Goal: Task Accomplishment & Management: Use online tool/utility

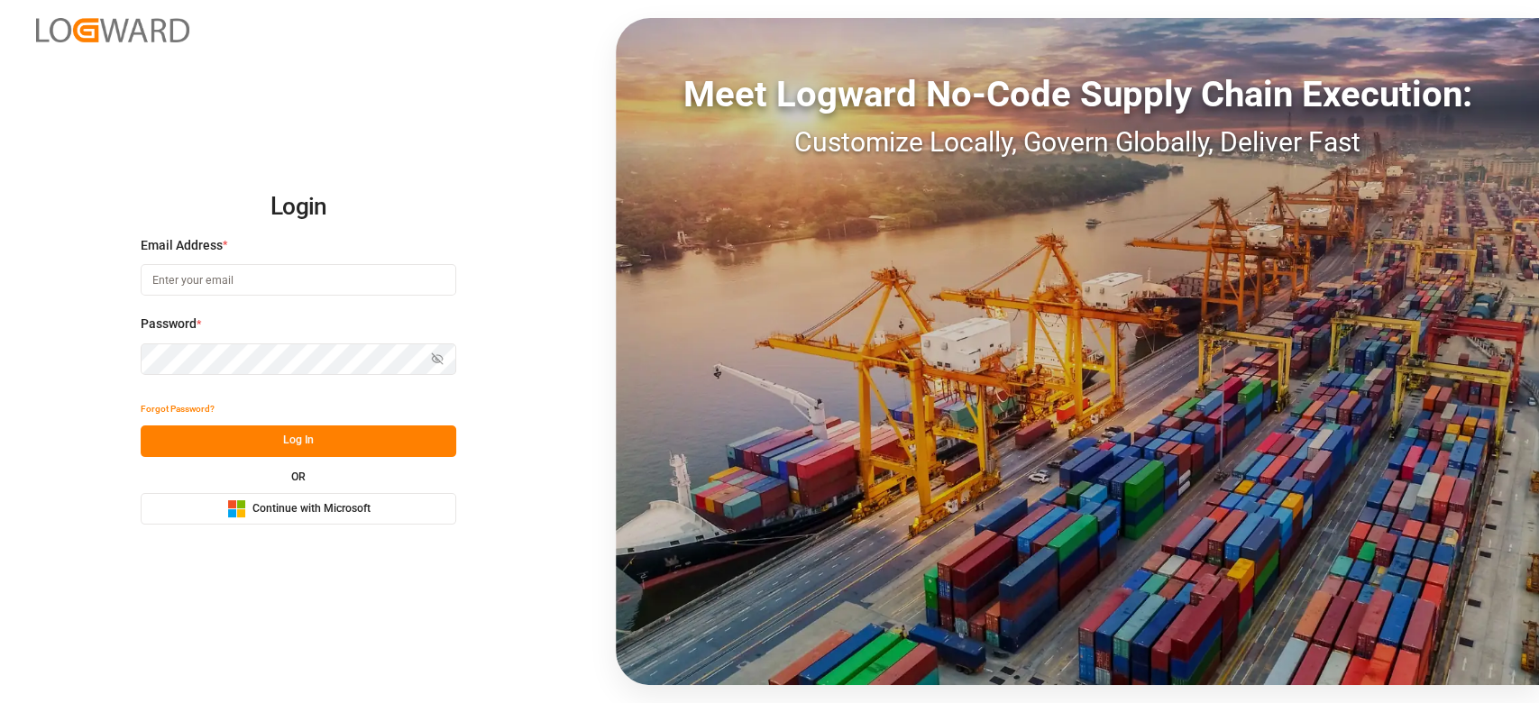
drag, startPoint x: 351, startPoint y: 298, endPoint x: 360, endPoint y: 281, distance: 19.4
click at [360, 281] on div "Email Address *" at bounding box center [299, 275] width 316 height 79
click at [360, 281] on input at bounding box center [299, 280] width 316 height 32
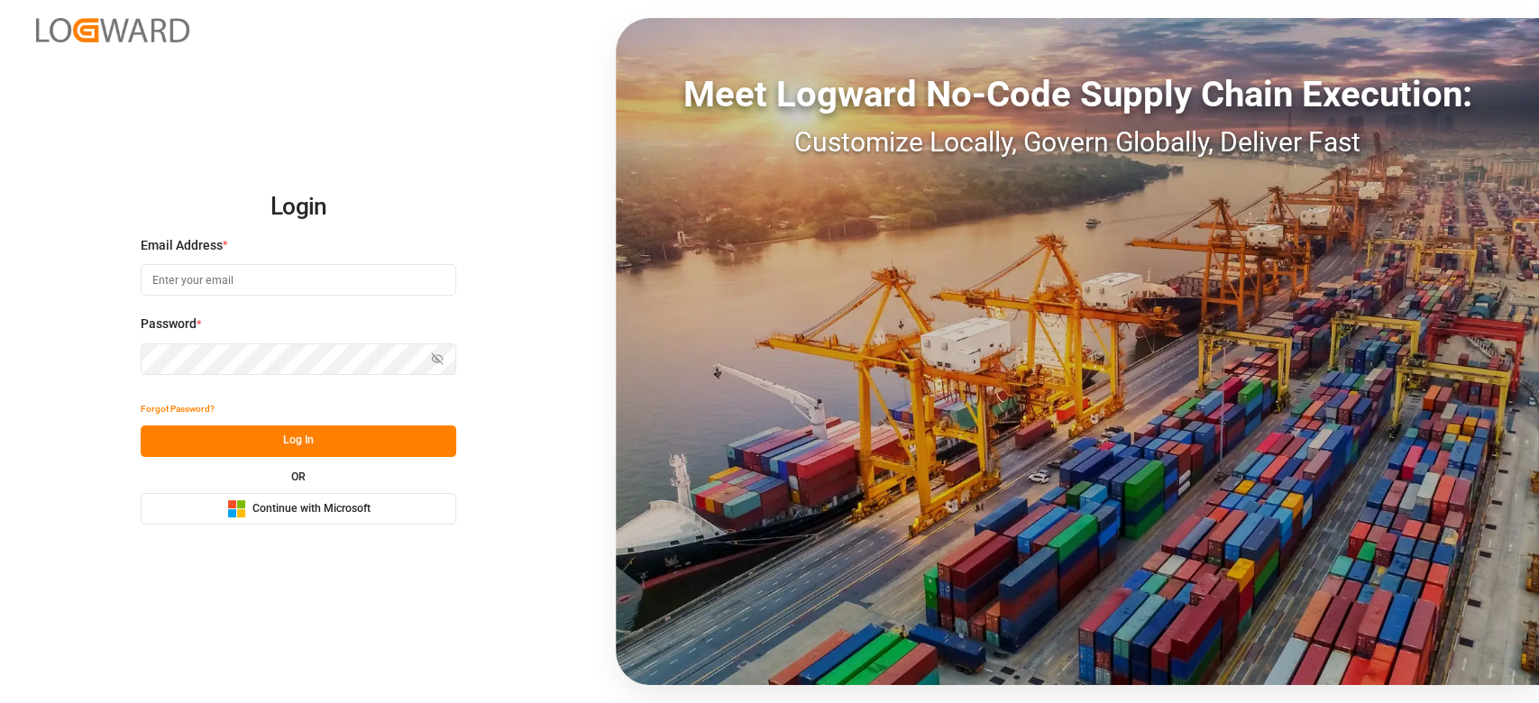
type input "[PERSON_NAME][EMAIL_ADDRESS][DOMAIN_NAME]"
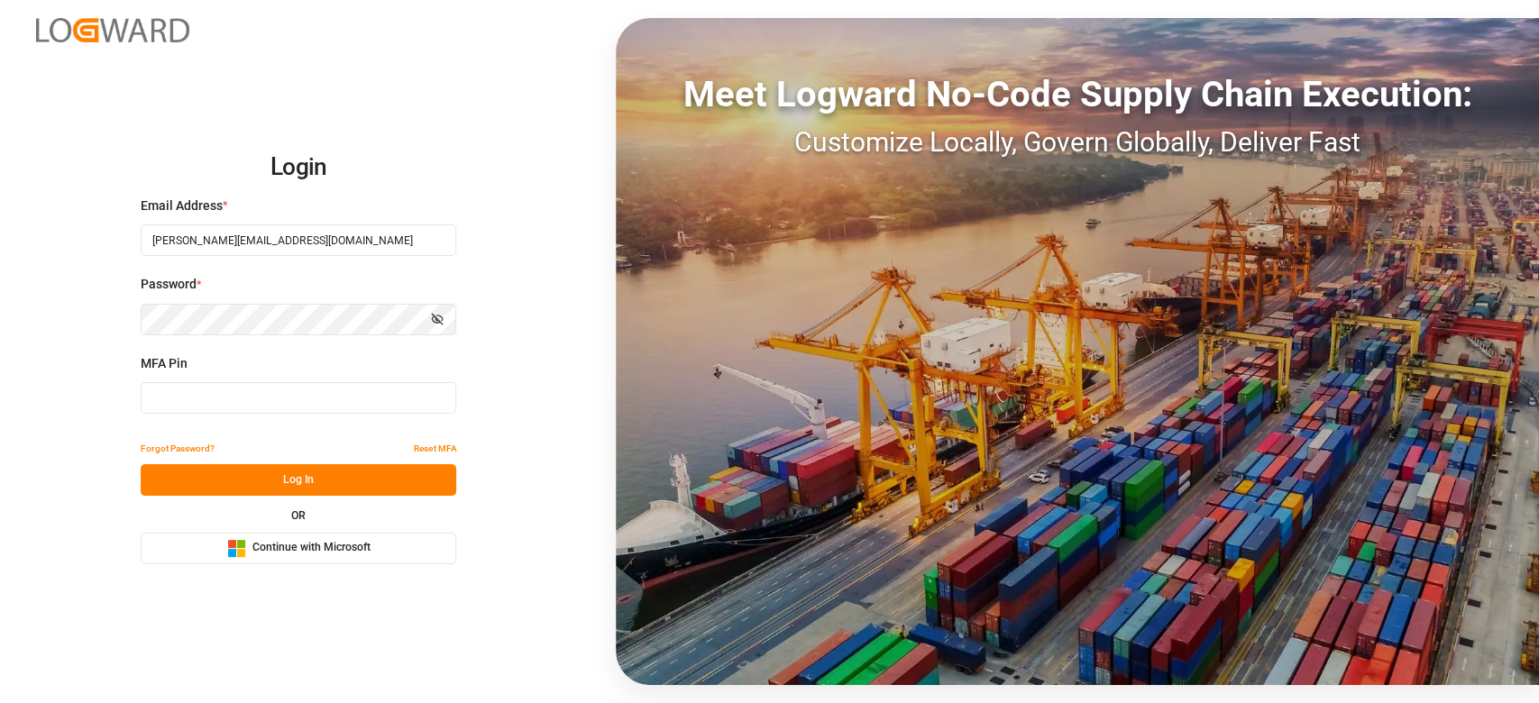
type input "947378"
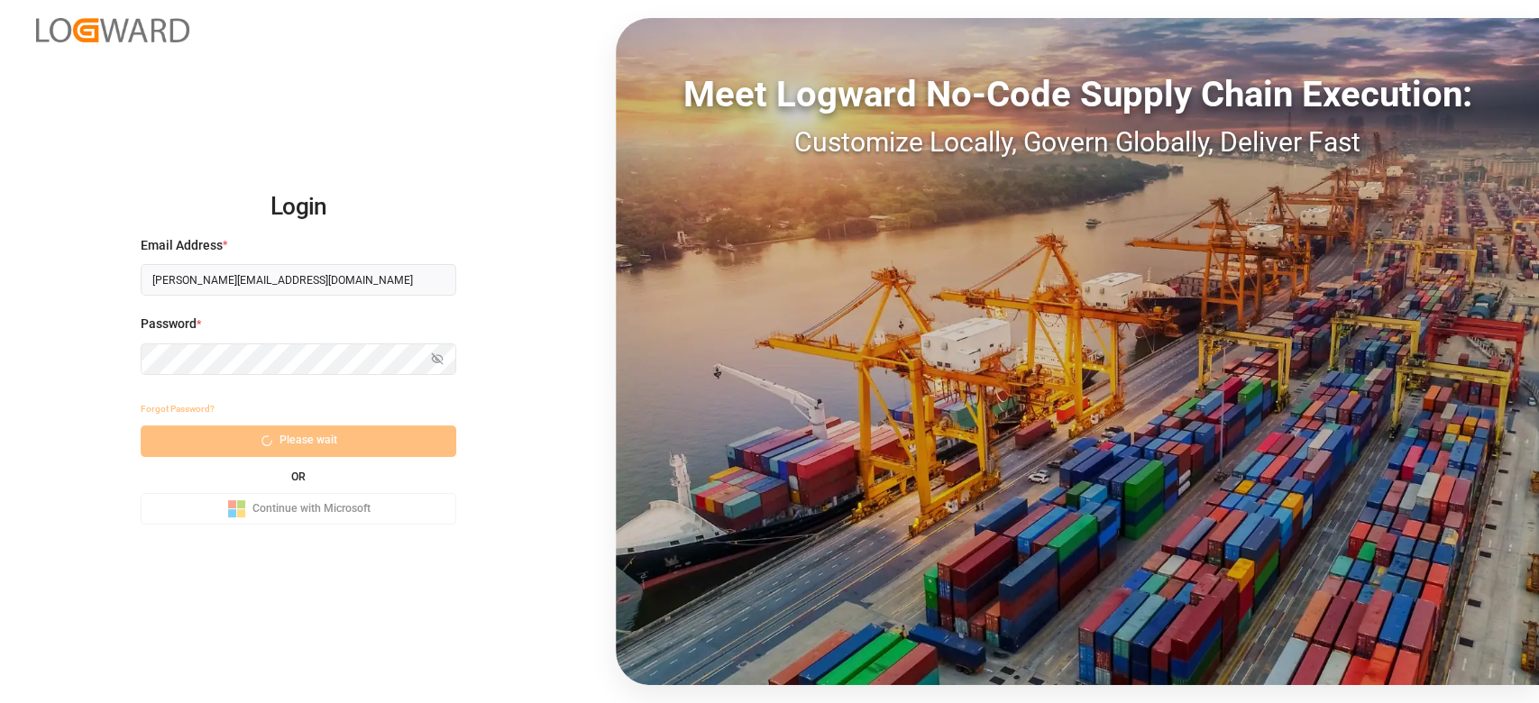
click at [260, 409] on div "Forgot Password?" at bounding box center [299, 410] width 316 height 32
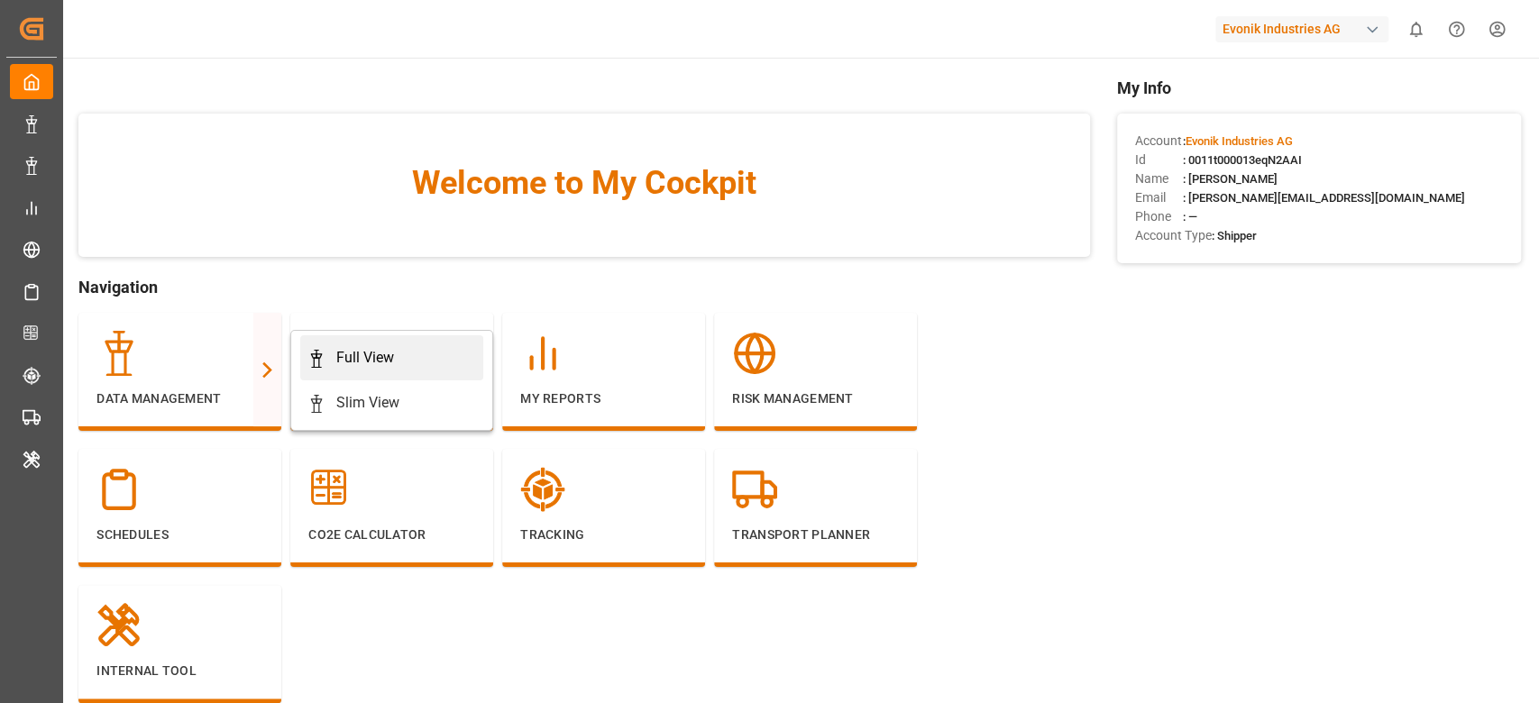
click at [348, 363] on div "Full View" at bounding box center [365, 358] width 58 height 22
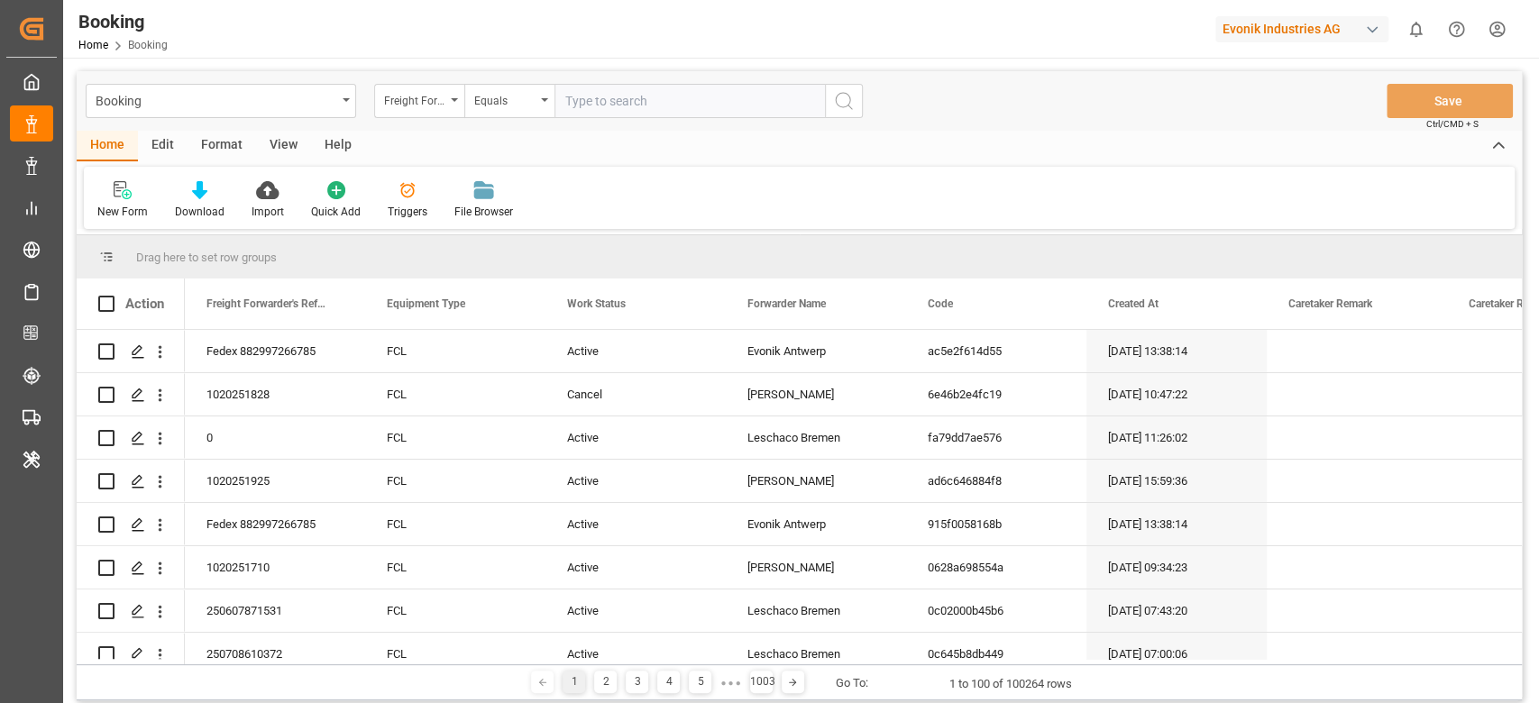
click at [233, 141] on div "Format" at bounding box center [222, 146] width 69 height 31
click at [150, 204] on div "Filter Rows" at bounding box center [123, 212] width 53 height 16
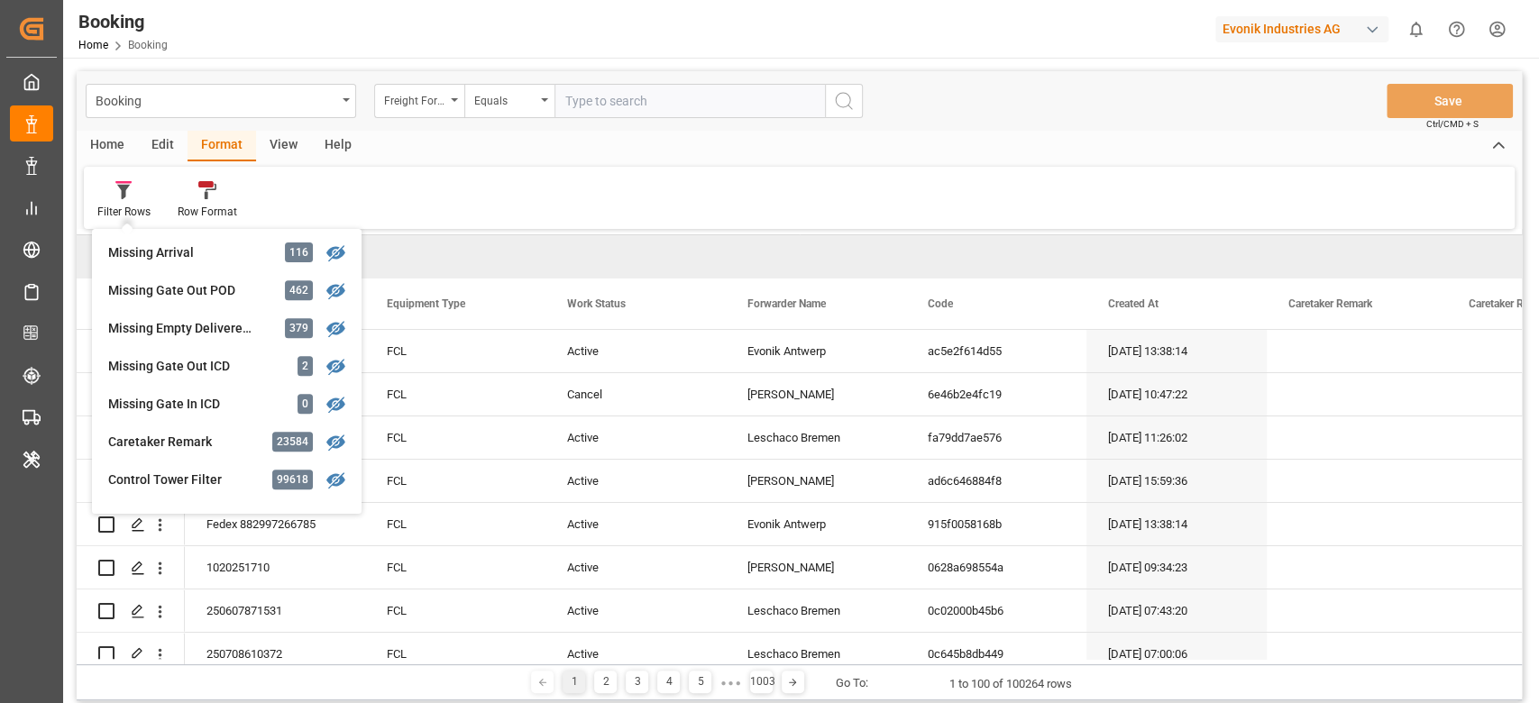
scroll to position [721, 0]
click at [251, 326] on div "Missing Empty Delivered Depot" at bounding box center [187, 329] width 158 height 19
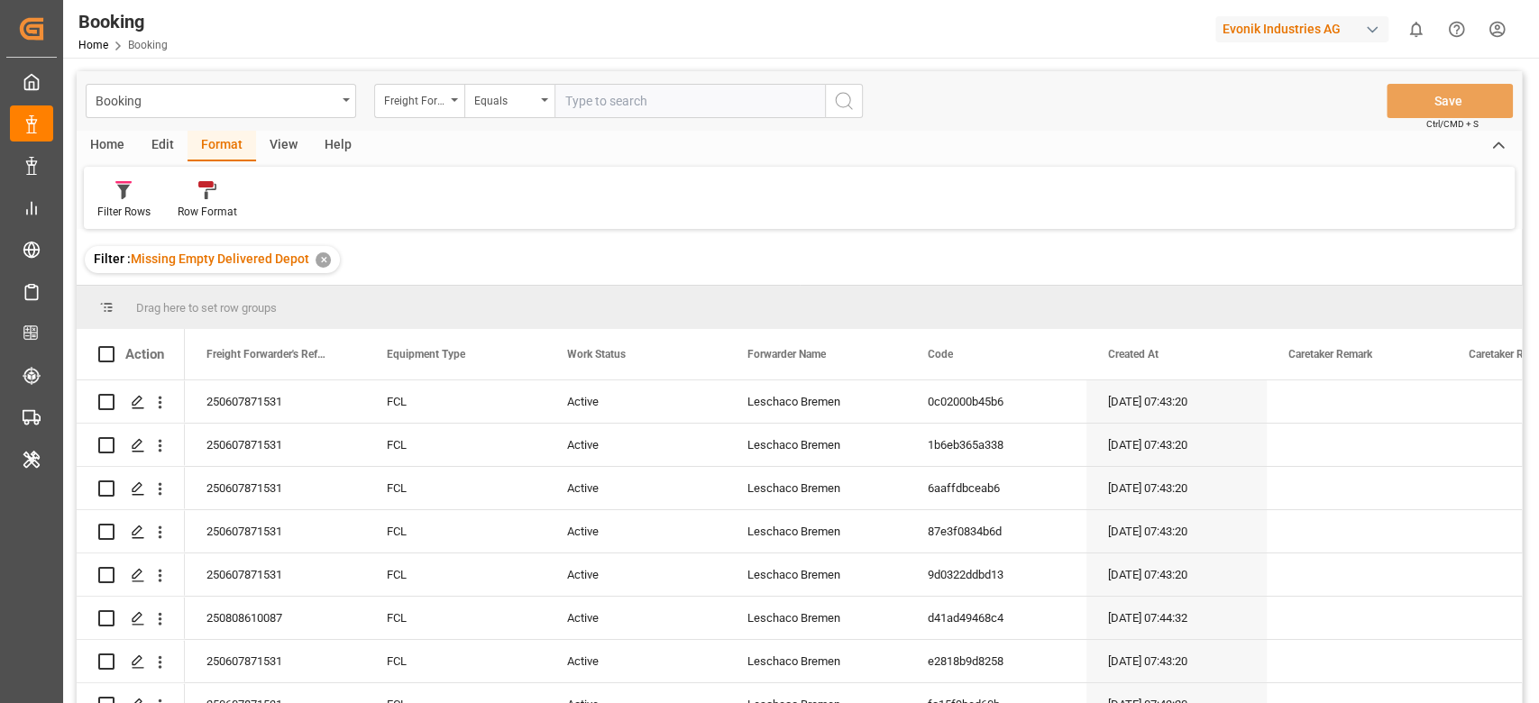
drag, startPoint x: 280, startPoint y: 137, endPoint x: 280, endPoint y: 173, distance: 36.1
click at [280, 136] on div "View" at bounding box center [283, 146] width 55 height 31
click at [120, 216] on div "Default" at bounding box center [114, 212] width 35 height 16
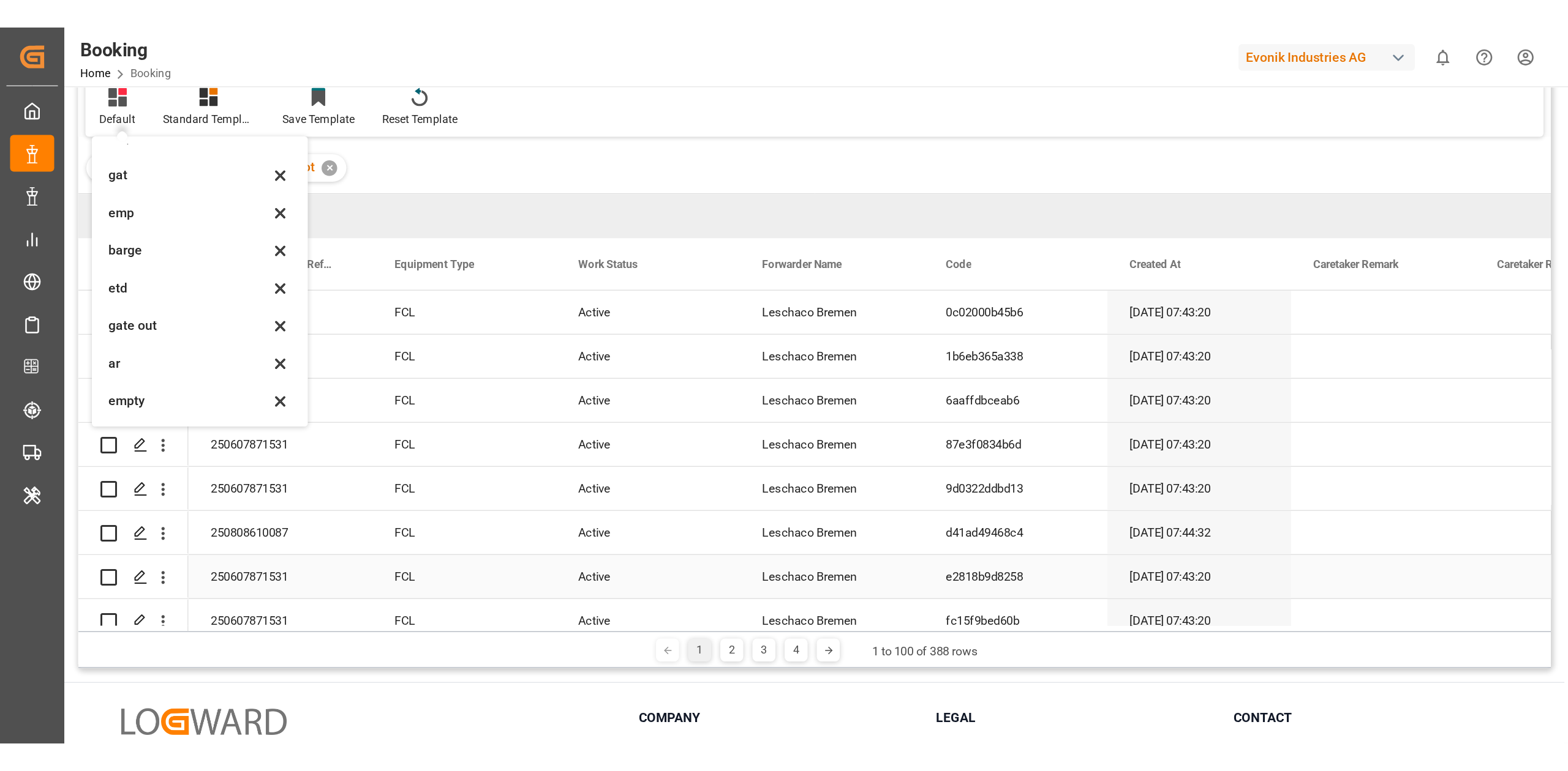
scroll to position [163, 0]
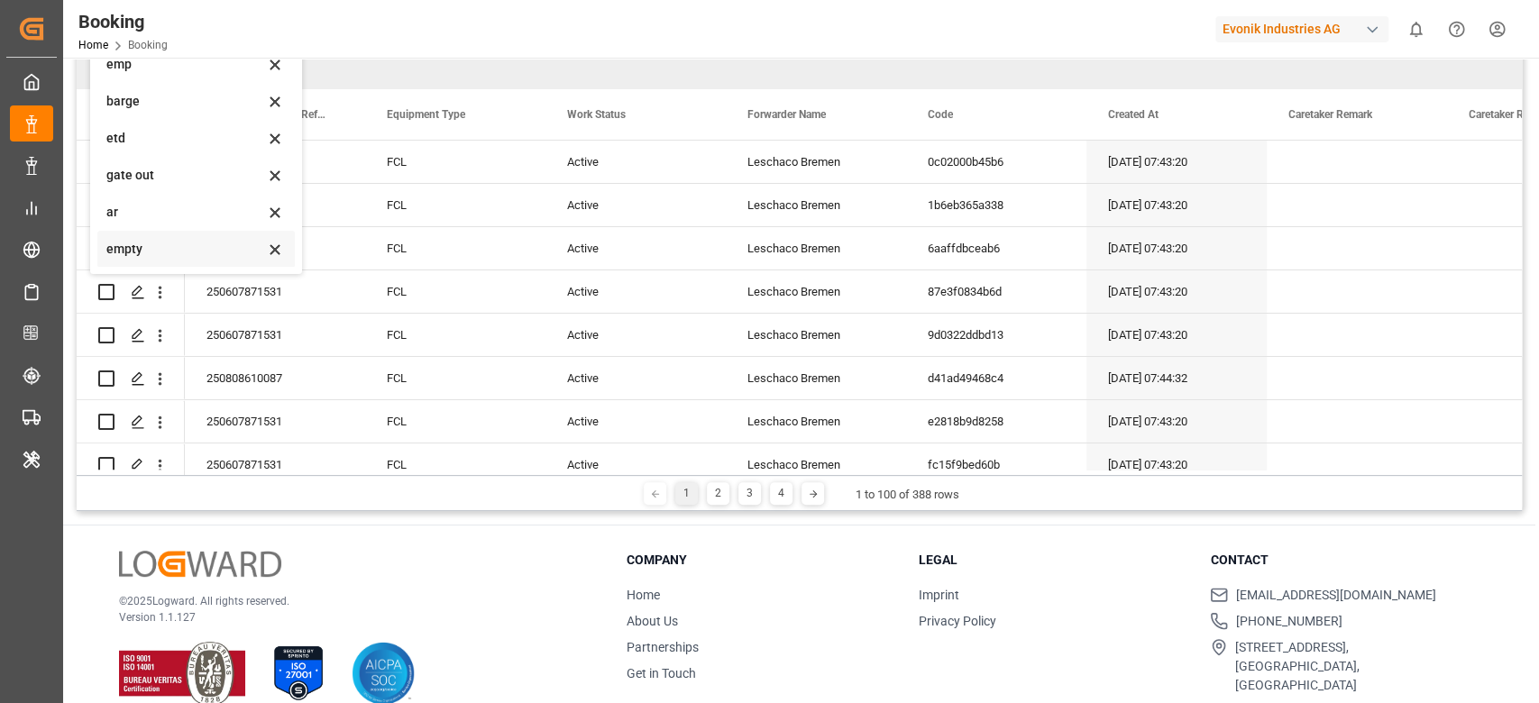
click at [204, 256] on div "empty" at bounding box center [185, 249] width 158 height 19
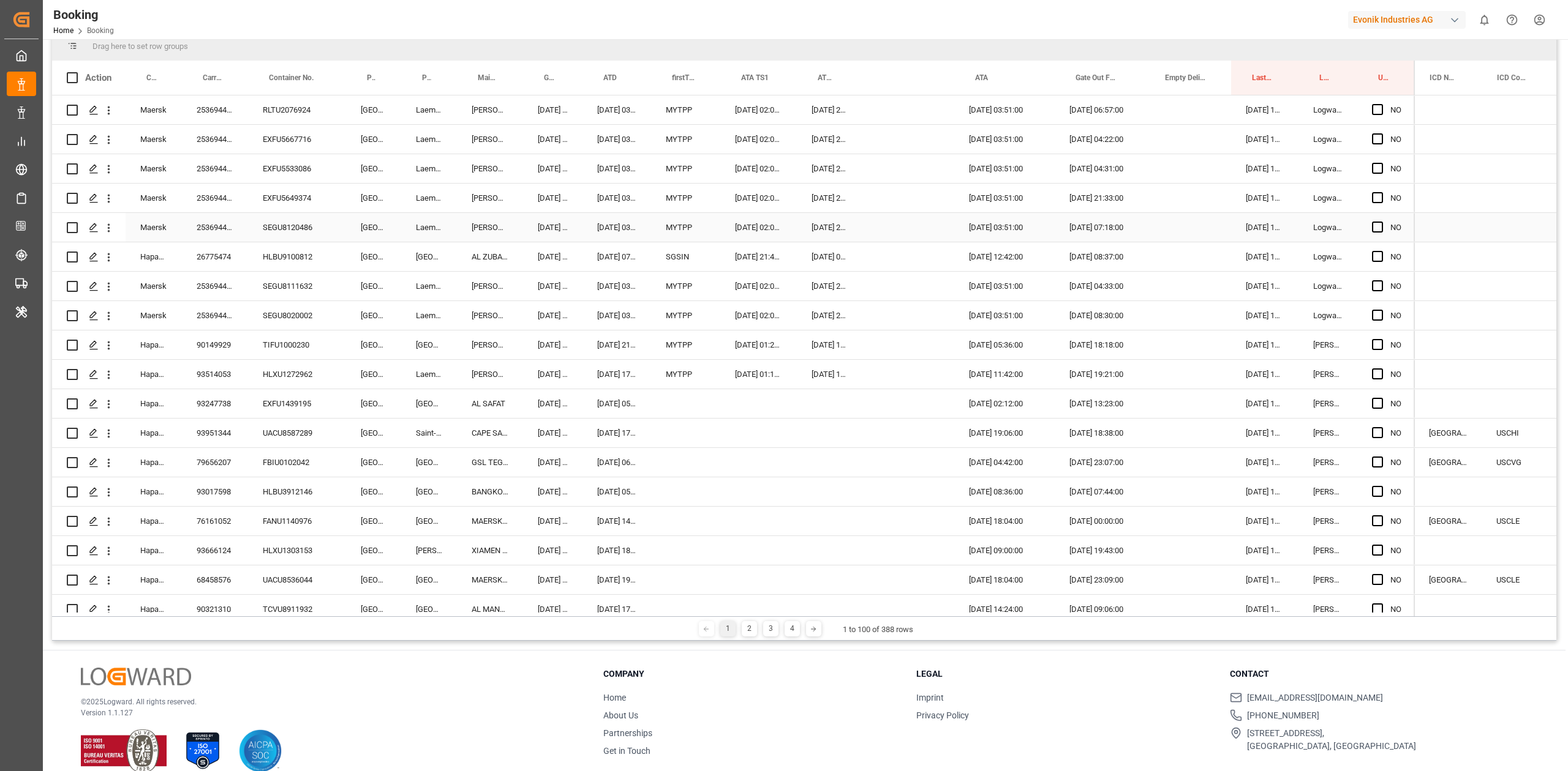
scroll to position [0, 0]
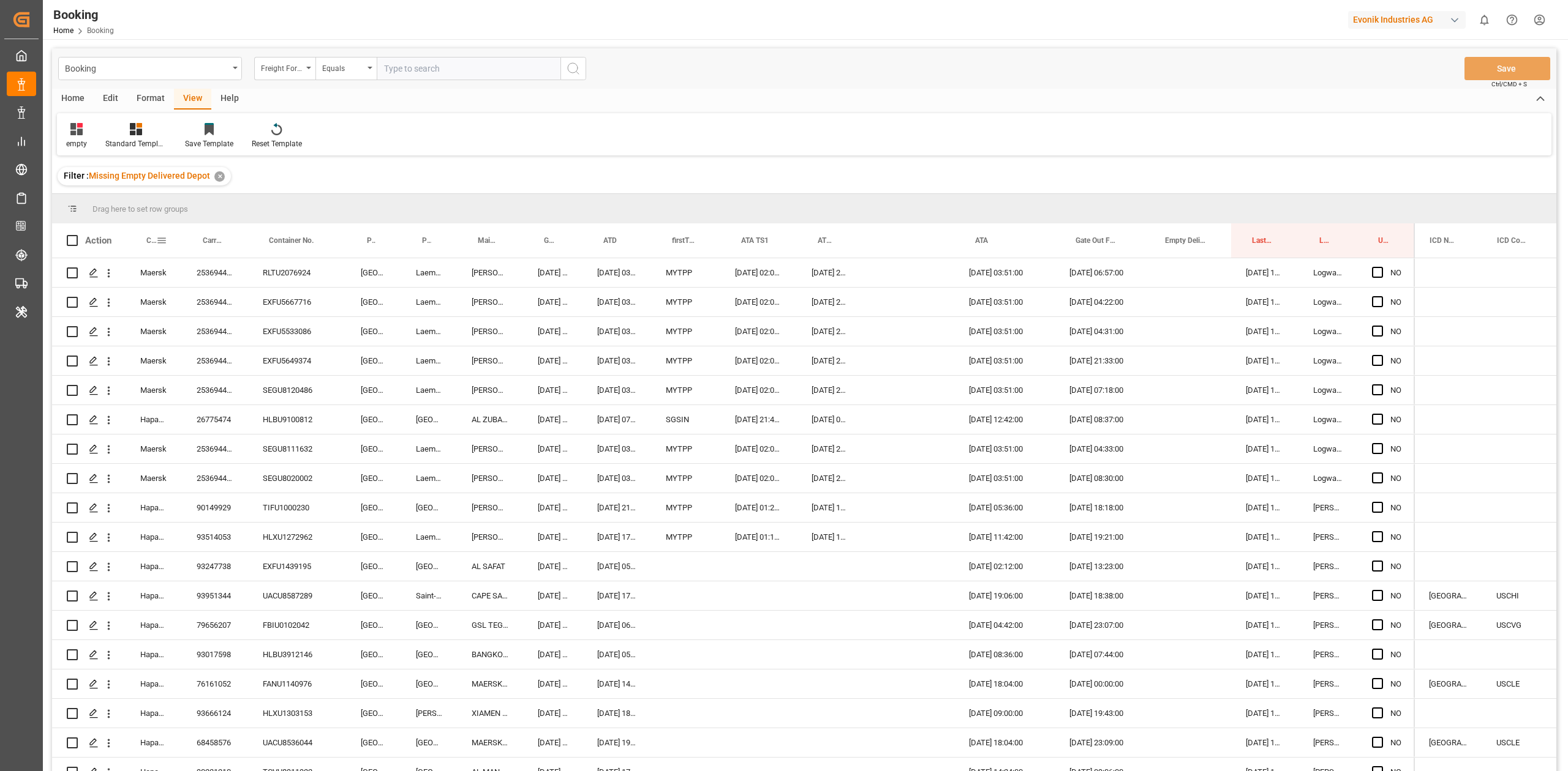
drag, startPoint x: 158, startPoint y: 241, endPoint x: 145, endPoint y: 223, distance: 22.2
click at [146, 187] on div "Booking Freight Forwarder's Reference No. Equals Save Ctrl/CMD + S Home Edit Fo…" at bounding box center [804, 426] width 1504 height 755
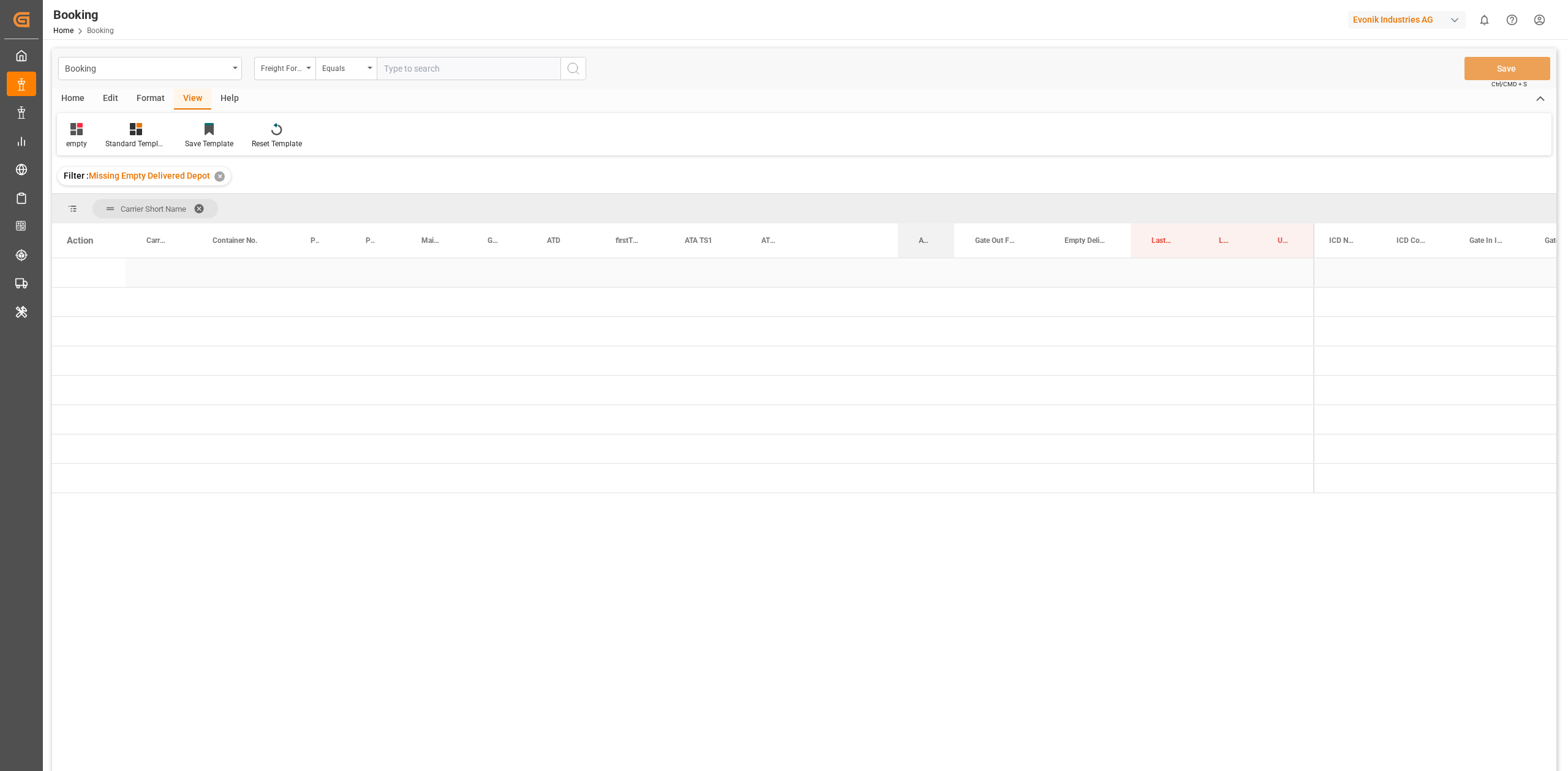
drag, startPoint x: 997, startPoint y: 244, endPoint x: 953, endPoint y: 258, distance: 46.2
click at [953, 258] on div "Action Carrier Booking No. Container No. POL Name" at bounding box center [804, 501] width 1504 height 556
drag, startPoint x: 1383, startPoint y: 242, endPoint x: 1406, endPoint y: 242, distance: 23.0
click at [1044, 242] on div "ICD Country Code" at bounding box center [1406, 240] width 49 height 34
drag, startPoint x: 1433, startPoint y: 239, endPoint x: 1493, endPoint y: 246, distance: 60.4
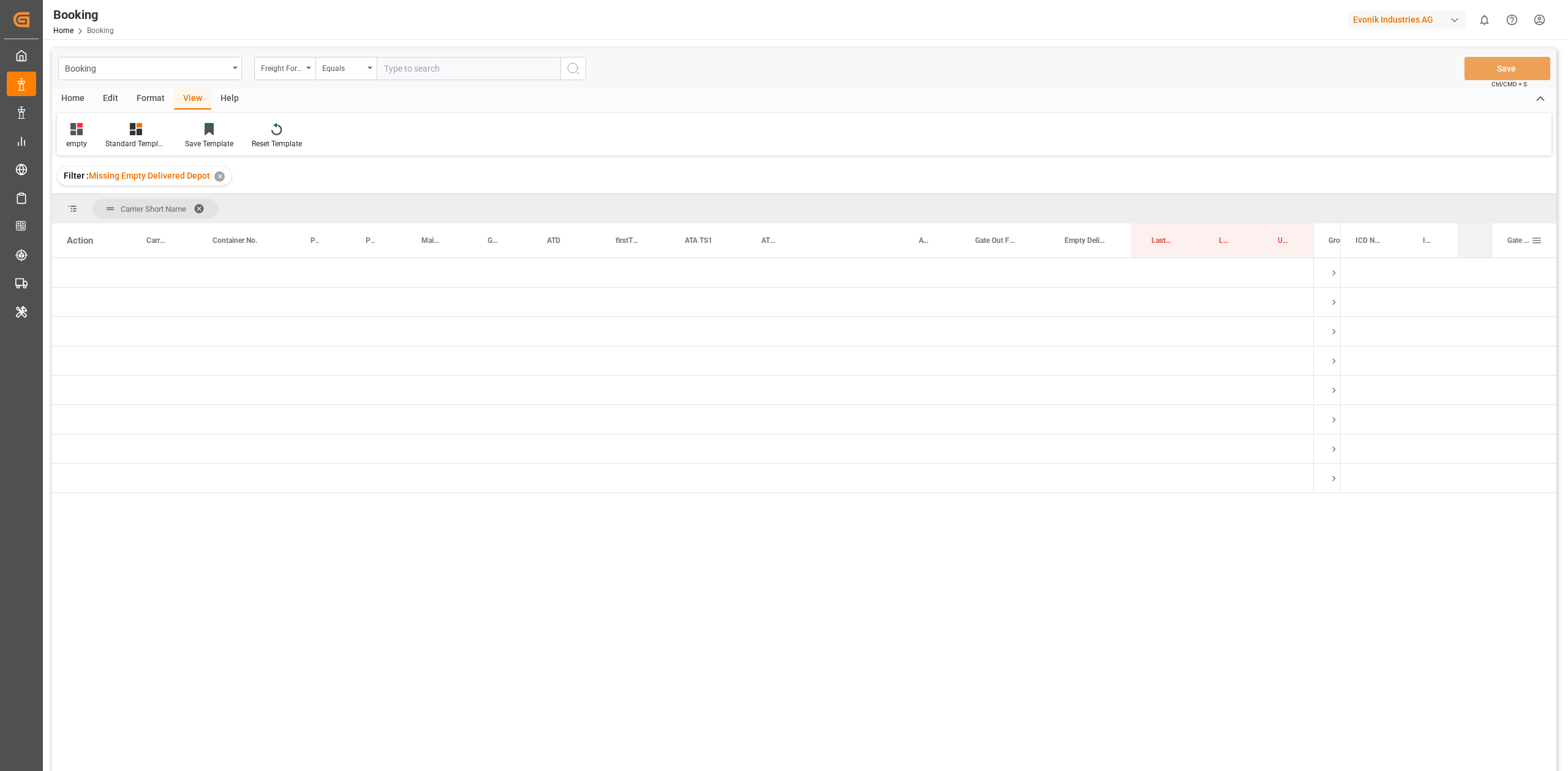
click at [1044, 246] on div "ICD Name ICD Country Code Gate In ICD" at bounding box center [1448, 240] width 216 height 34
drag, startPoint x: 738, startPoint y: 241, endPoint x: 675, endPoint y: 248, distance: 63.4
click at [666, 246] on div "ATA TS1" at bounding box center [680, 240] width 33 height 34
drag, startPoint x: 1120, startPoint y: 240, endPoint x: 1094, endPoint y: 213, distance: 37.5
click at [1044, 358] on div "ICL (1)" at bounding box center [1263, 360] width 122 height 29
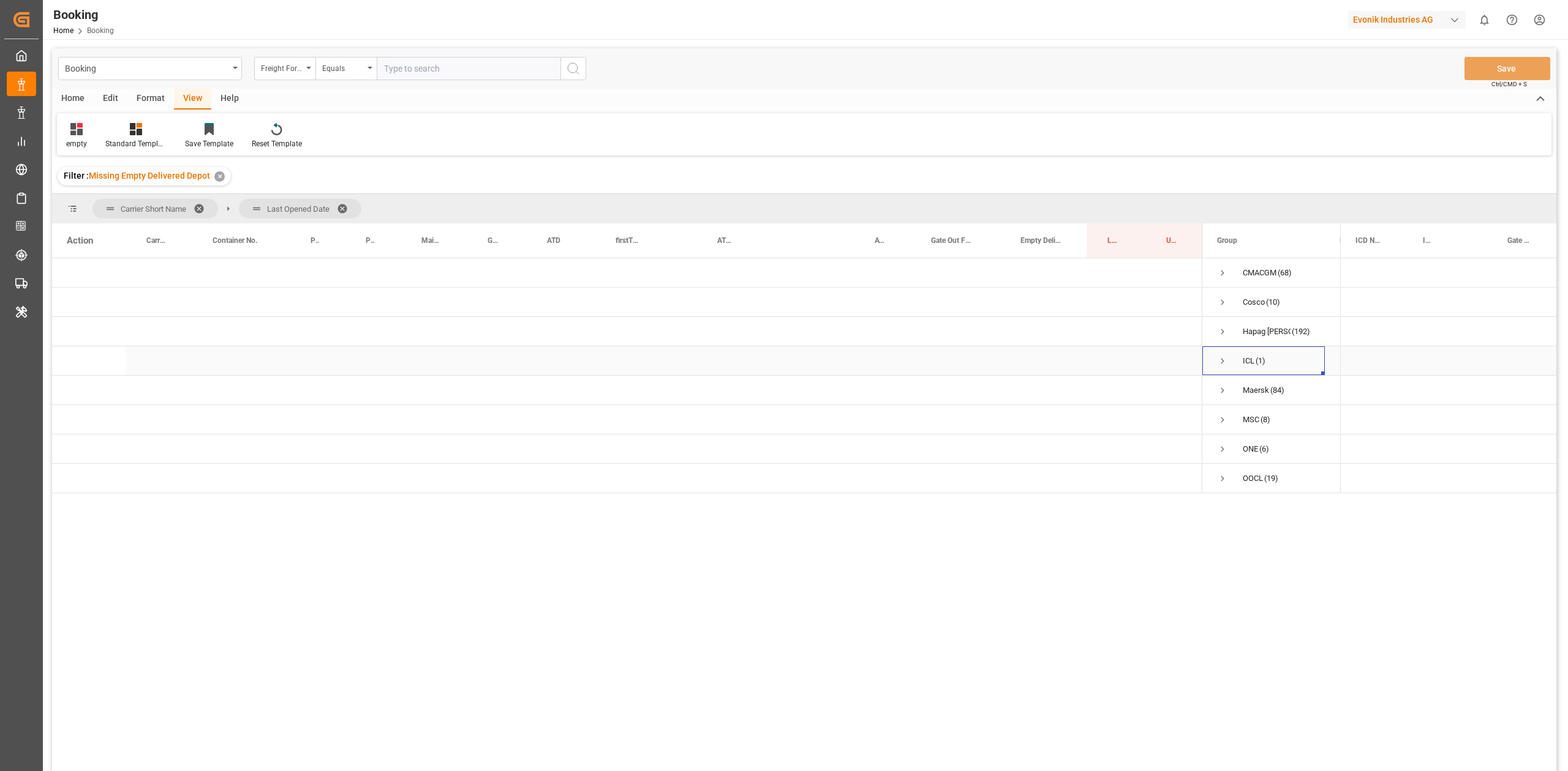
click at [1044, 358] on span "Press SPACE to select this row." at bounding box center [1222, 361] width 11 height 11
click at [1044, 382] on span "Press SPACE to select this row." at bounding box center [1248, 390] width 11 height 28
click at [238, 419] on div "ICUU2143989" at bounding box center [240, 419] width 98 height 29
click at [1044, 417] on span "Press SPACE to select this row." at bounding box center [1165, 419] width 11 height 11
click at [1044, 414] on input "Press SPACE to select this row." at bounding box center [1169, 414] width 0 height 0
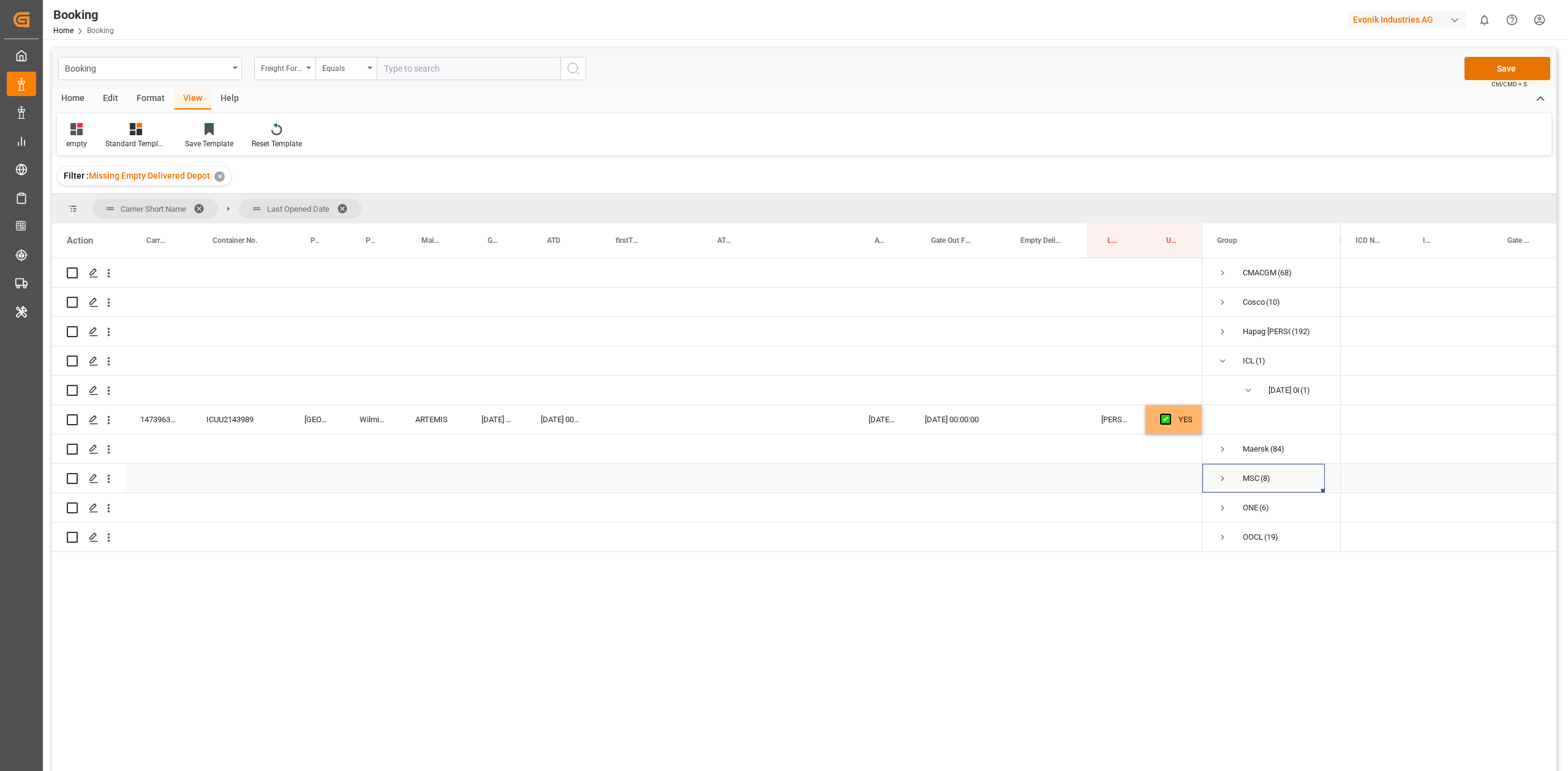
click at [1044, 474] on span "Press SPACE to select this row." at bounding box center [1222, 478] width 11 height 11
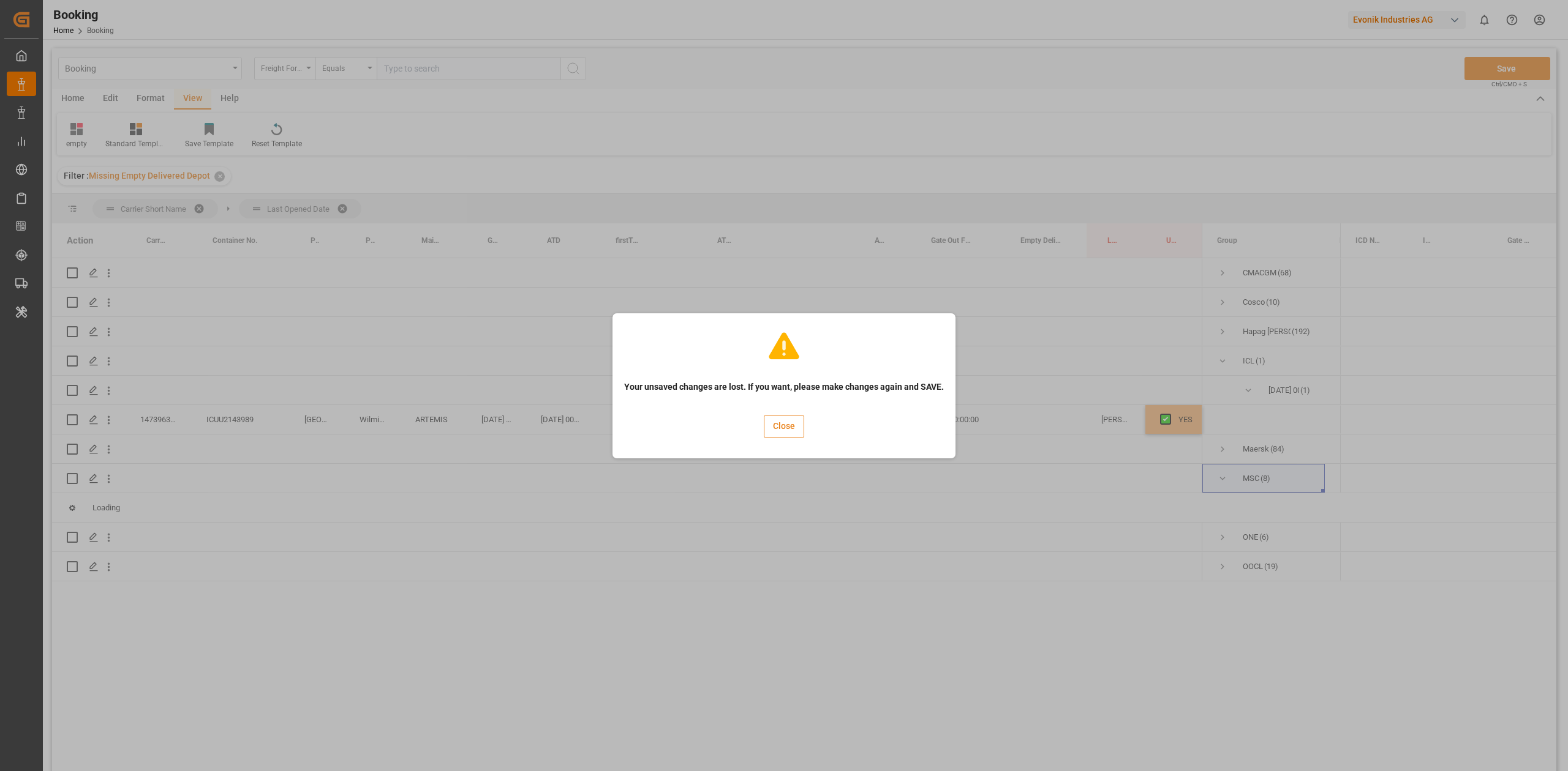
click at [784, 433] on button "Close" at bounding box center [784, 426] width 41 height 23
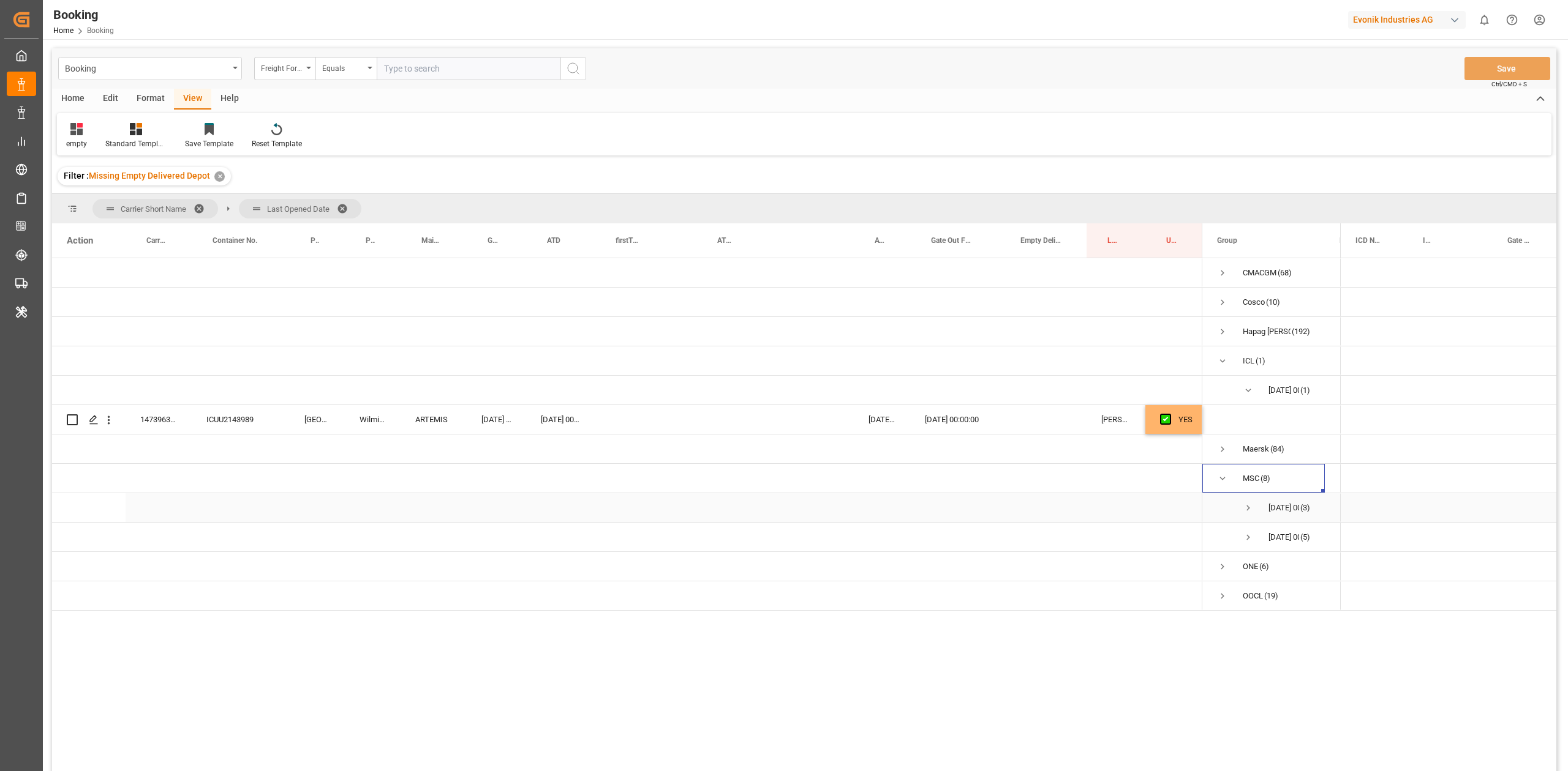
click at [1044, 476] on span "Press SPACE to select this row." at bounding box center [1248, 508] width 11 height 11
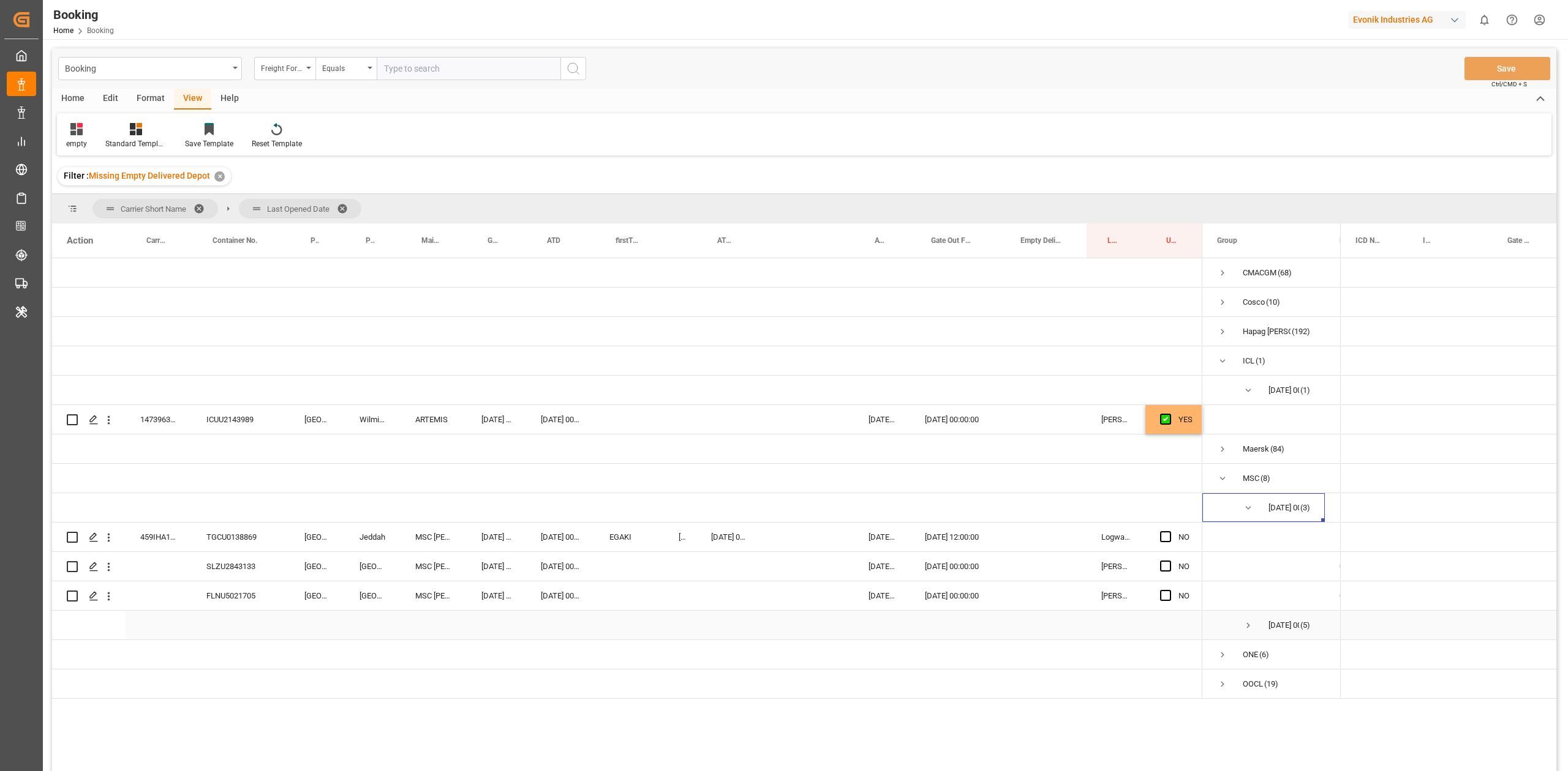
click at [1044, 476] on span "Press SPACE to select this row." at bounding box center [1248, 625] width 11 height 11
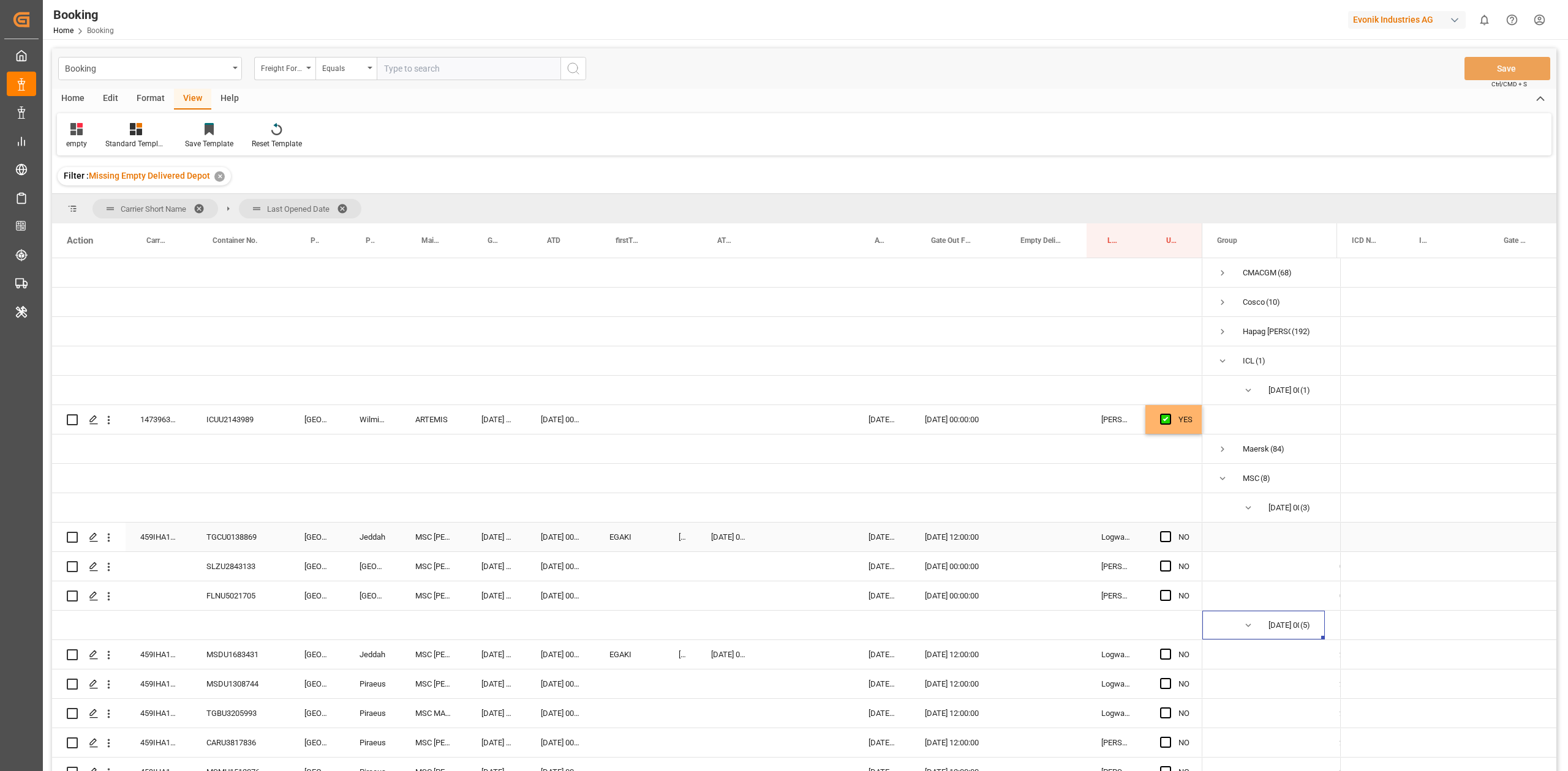
click at [246, 476] on div "TGCU0138869" at bounding box center [240, 537] width 98 height 29
drag, startPoint x: 1169, startPoint y: 538, endPoint x: 498, endPoint y: 626, distance: 676.7
click at [1044, 476] on span "Press SPACE to select this row." at bounding box center [1165, 537] width 11 height 11
click at [1044, 476] on input "Press SPACE to select this row." at bounding box center [1169, 531] width 0 height 0
click at [231, 476] on div "SLZU2843133" at bounding box center [240, 566] width 98 height 29
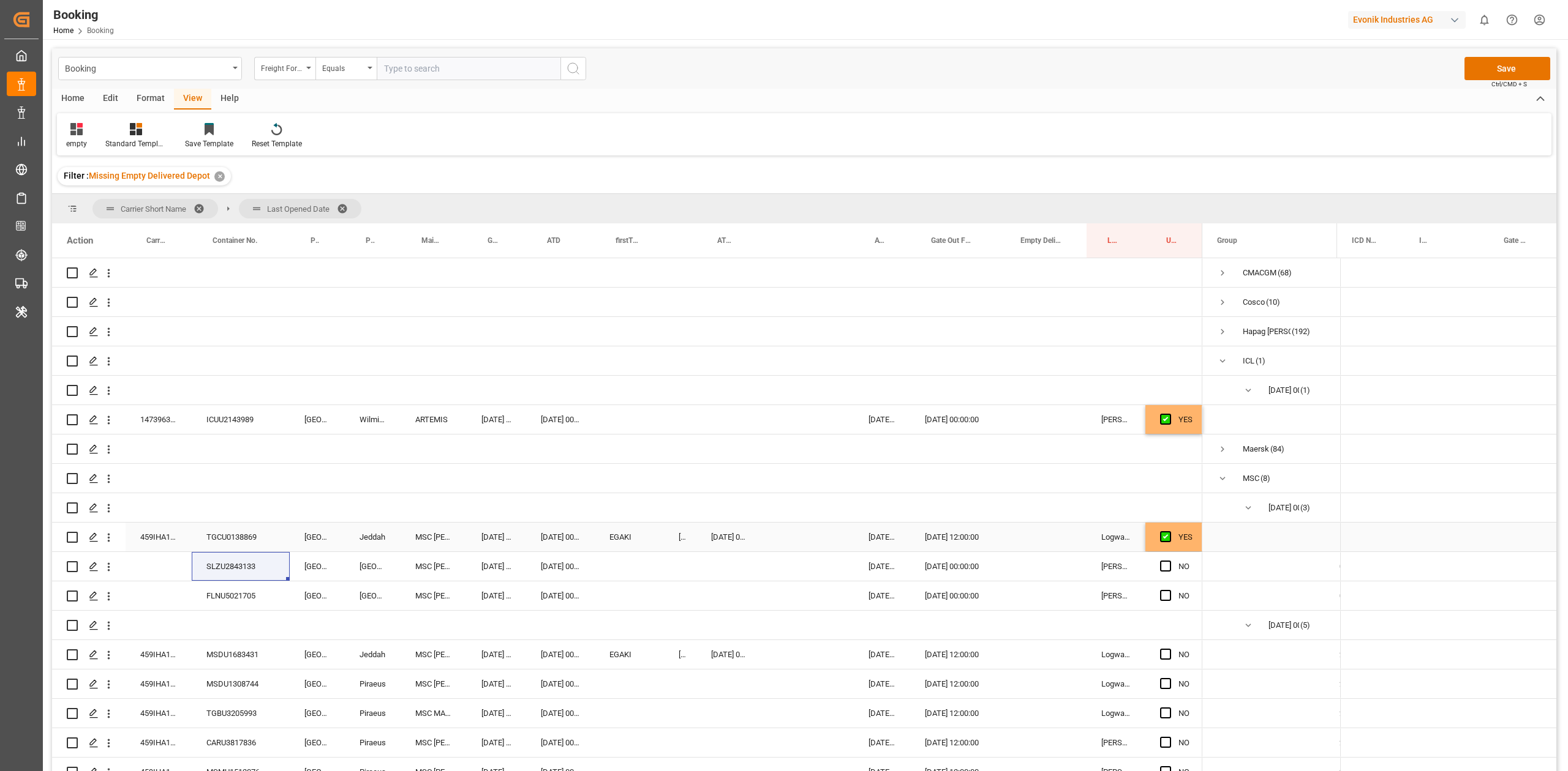
drag, startPoint x: 230, startPoint y: 569, endPoint x: 245, endPoint y: 569, distance: 15.0
click at [230, 476] on div "SLZU2843133" at bounding box center [240, 566] width 98 height 29
drag, startPoint x: 1165, startPoint y: 564, endPoint x: 1164, endPoint y: 586, distance: 22.0
click at [1044, 476] on span "Press SPACE to select this row." at bounding box center [1165, 566] width 11 height 11
click at [1044, 476] on input "Press SPACE to select this row." at bounding box center [1169, 561] width 0 height 0
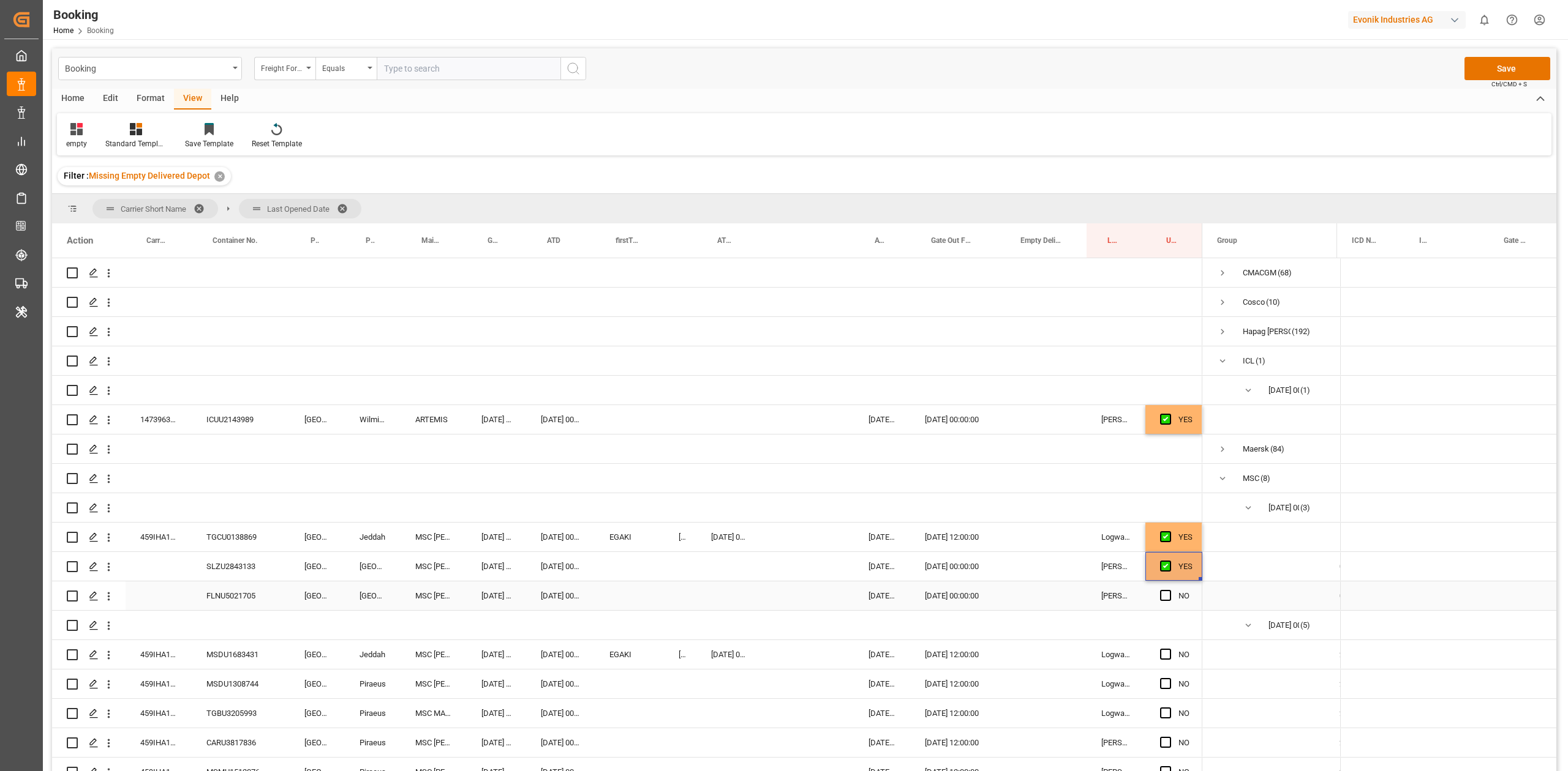
click at [1044, 476] on div "Press SPACE to select this row." at bounding box center [1169, 596] width 18 height 28
click at [1044, 476] on span "Press SPACE to select this row." at bounding box center [1165, 595] width 11 height 11
click at [1044, 476] on input "Press SPACE to select this row." at bounding box center [1169, 590] width 0 height 0
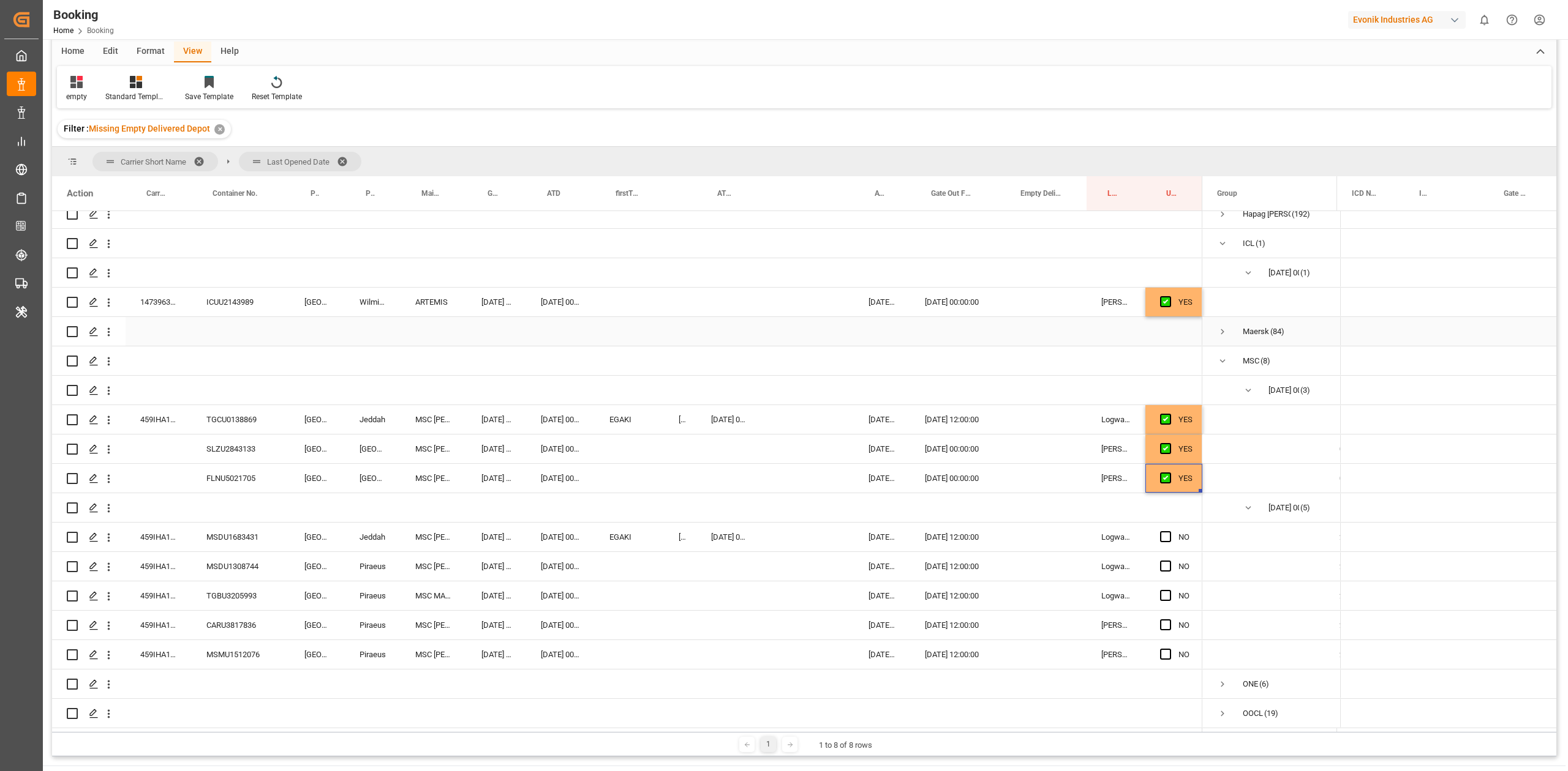
scroll to position [163, 0]
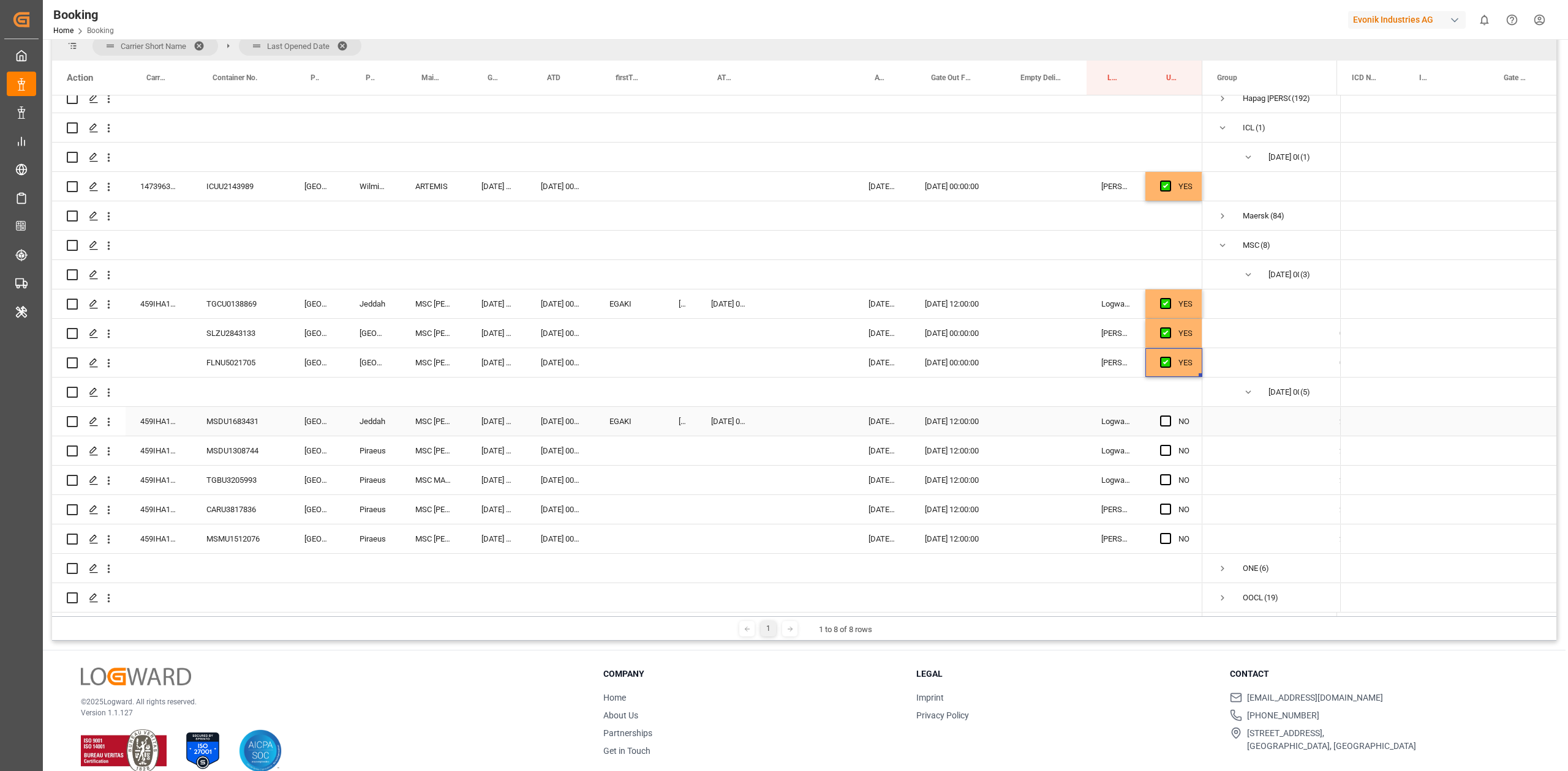
click at [236, 419] on div "MSDU1683431" at bounding box center [240, 421] width 98 height 29
click at [1044, 419] on span "Press SPACE to select this row." at bounding box center [1165, 421] width 11 height 11
click at [1044, 415] on input "Press SPACE to select this row." at bounding box center [1169, 415] width 0 height 0
click at [255, 441] on div "MSDU1308744" at bounding box center [240, 451] width 98 height 29
click at [1044, 445] on span "Press SPACE to select this row." at bounding box center [1165, 451] width 11 height 11
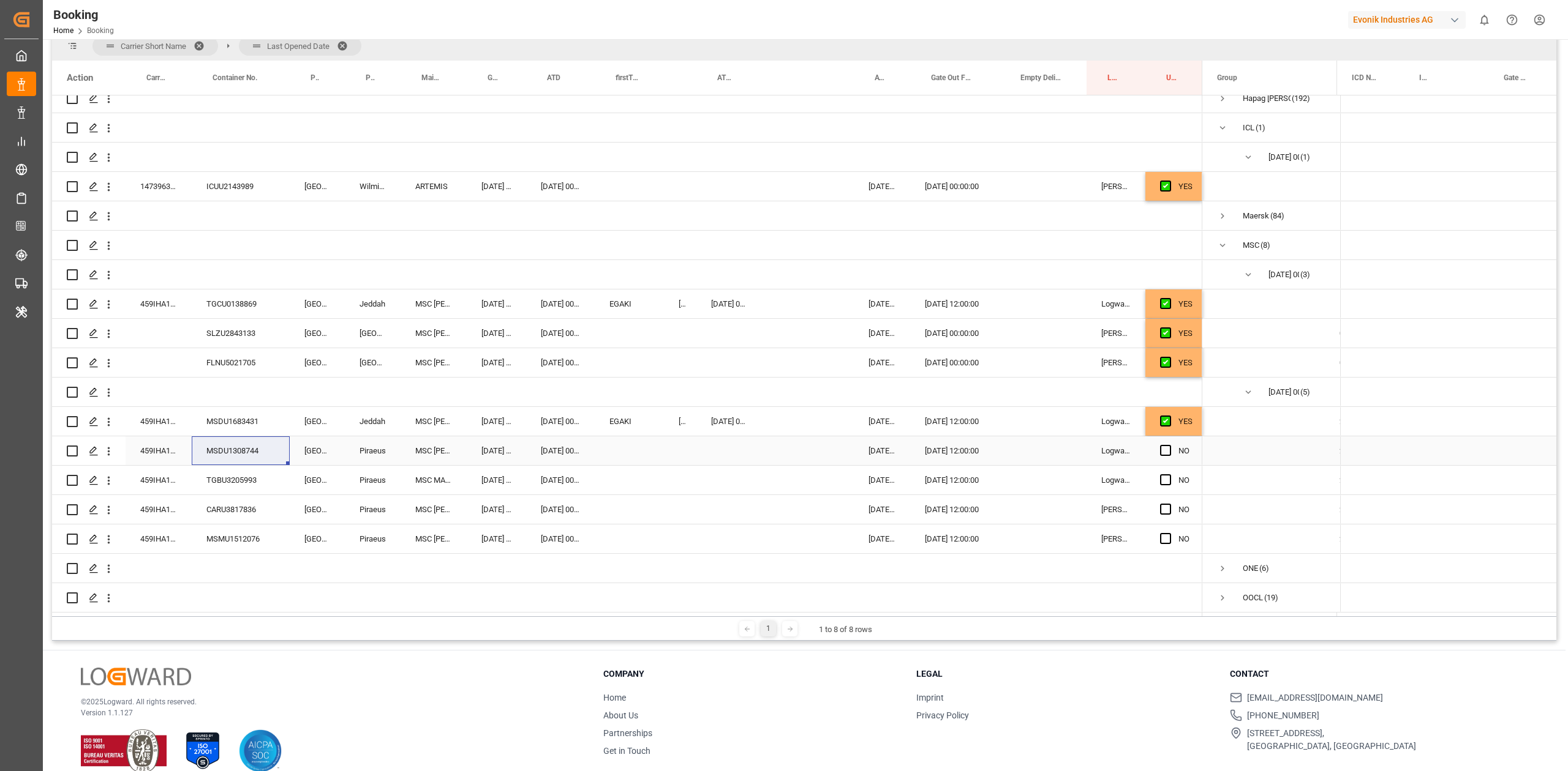
click at [1044, 445] on input "Press SPACE to select this row." at bounding box center [1169, 445] width 0 height 0
click at [256, 476] on div "TGBU3205993" at bounding box center [240, 480] width 98 height 29
drag, startPoint x: 1159, startPoint y: 478, endPoint x: 1162, endPoint y: 497, distance: 19.2
click at [1044, 476] on span "Press SPACE to select this row." at bounding box center [1165, 480] width 11 height 11
click at [1044, 474] on input "Press SPACE to select this row." at bounding box center [1169, 474] width 0 height 0
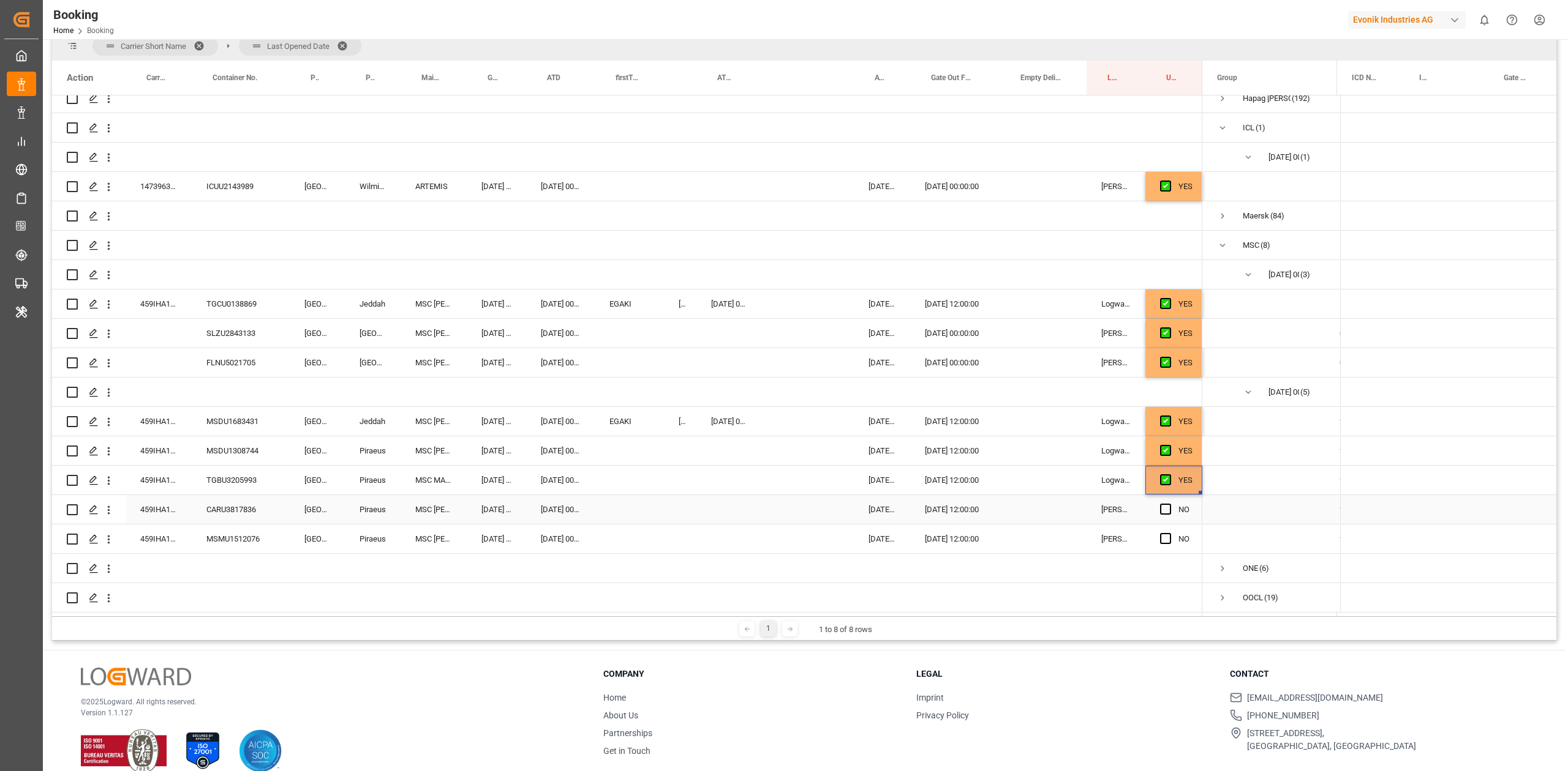
click at [1044, 476] on span "Press SPACE to select this row." at bounding box center [1165, 509] width 11 height 11
click at [1044, 476] on input "Press SPACE to select this row." at bounding box center [1169, 504] width 0 height 0
click at [1044, 476] on span "Press SPACE to select this row." at bounding box center [1165, 538] width 11 height 11
click at [1044, 476] on input "Press SPACE to select this row." at bounding box center [1169, 533] width 0 height 0
click at [251, 476] on div "MSMU1512076" at bounding box center [240, 539] width 98 height 29
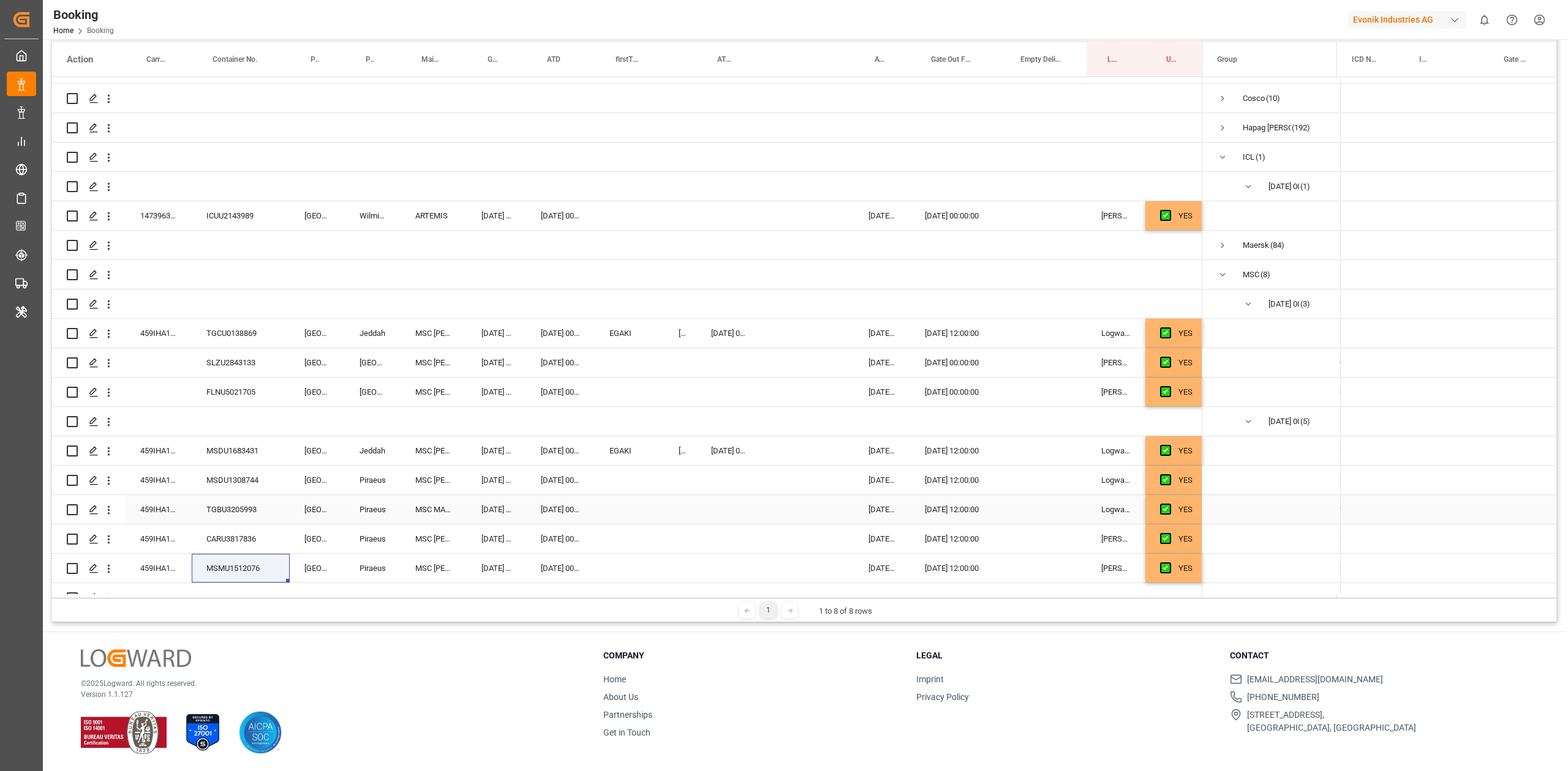
scroll to position [0, 0]
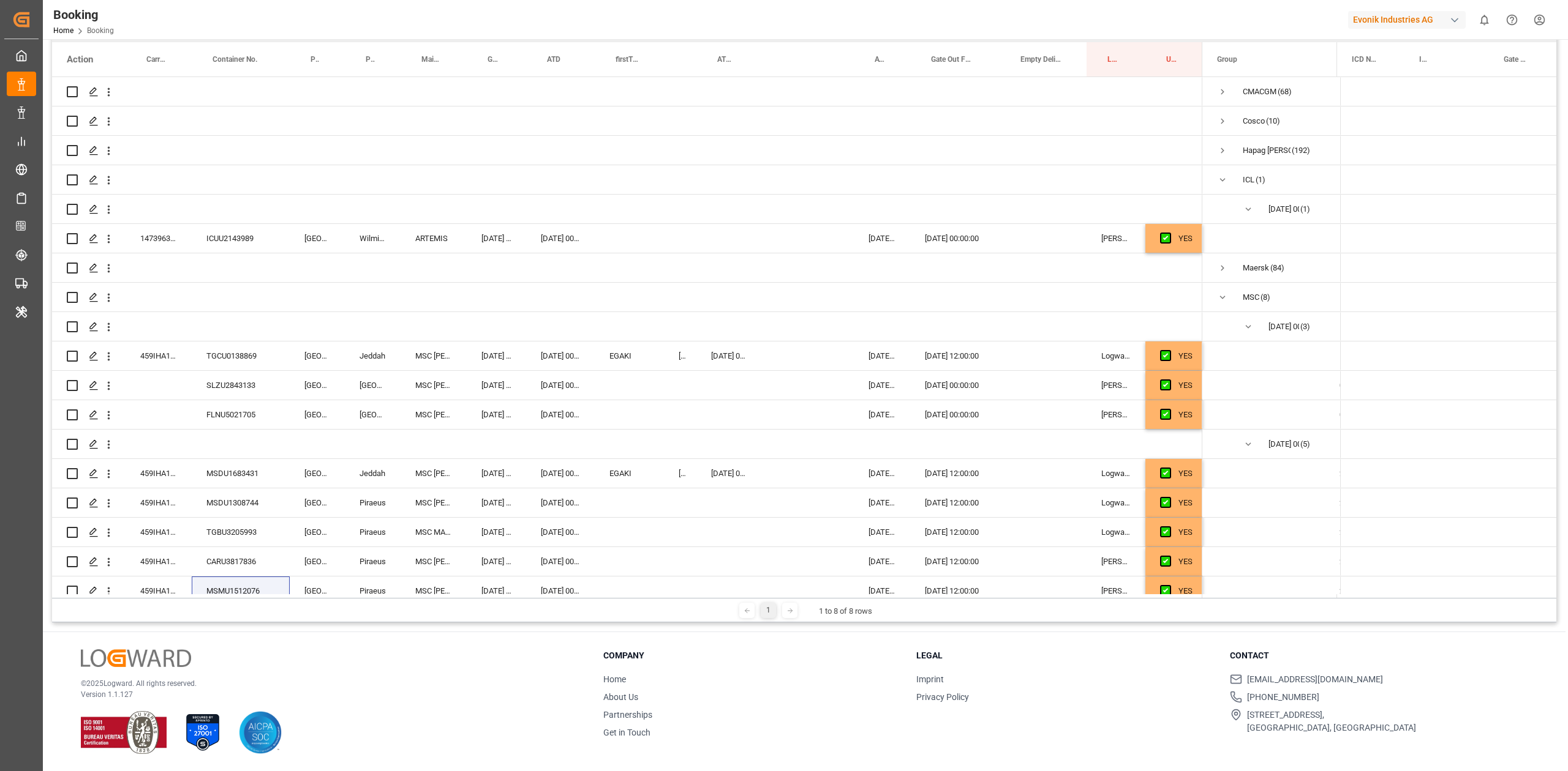
click at [936, 18] on div "Booking Home Booking Evonik Industries AG 0 Notifications Only show unread All …" at bounding box center [801, 20] width 1533 height 39
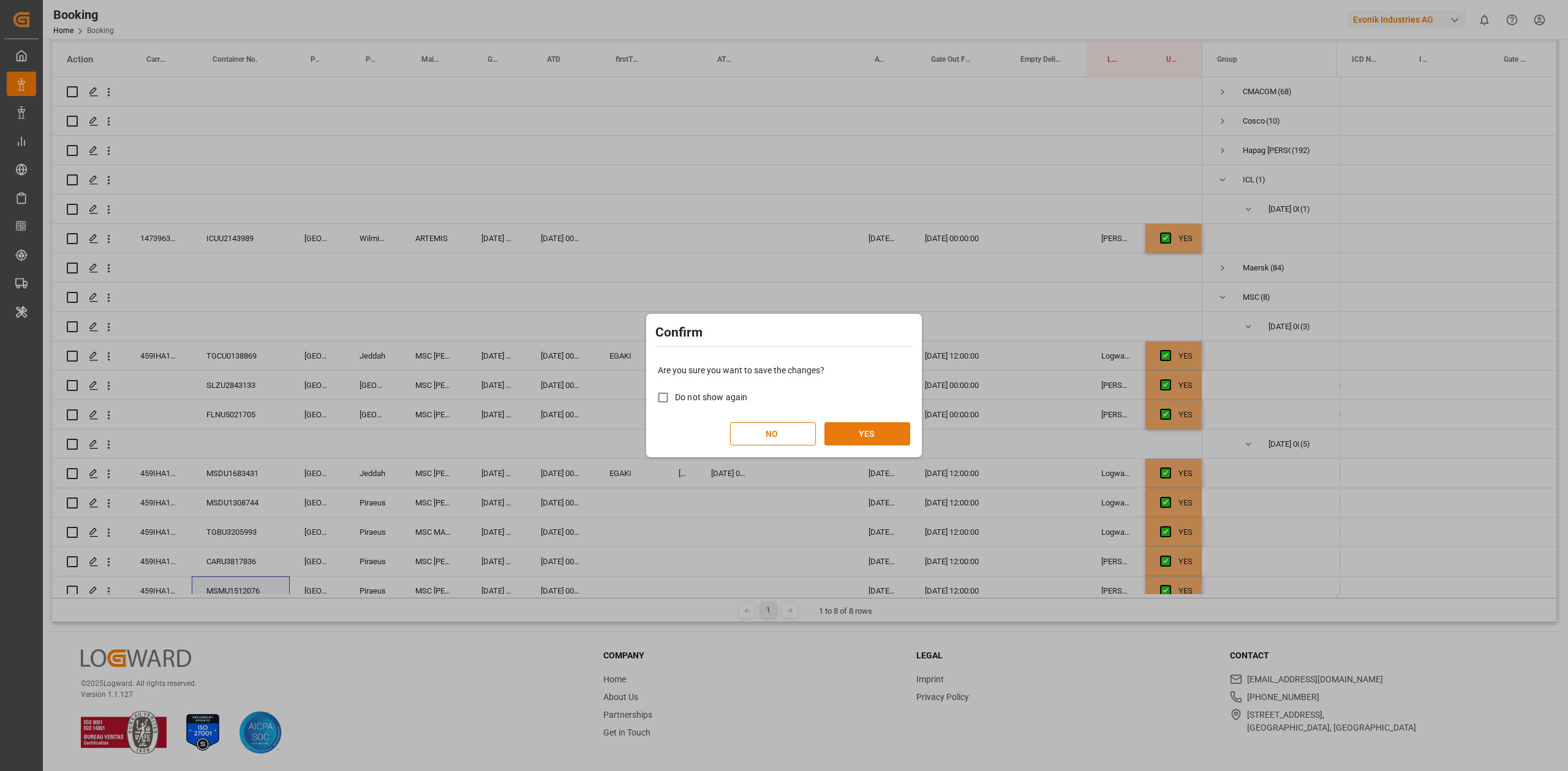
click at [892, 437] on button "YES" at bounding box center [867, 434] width 86 height 23
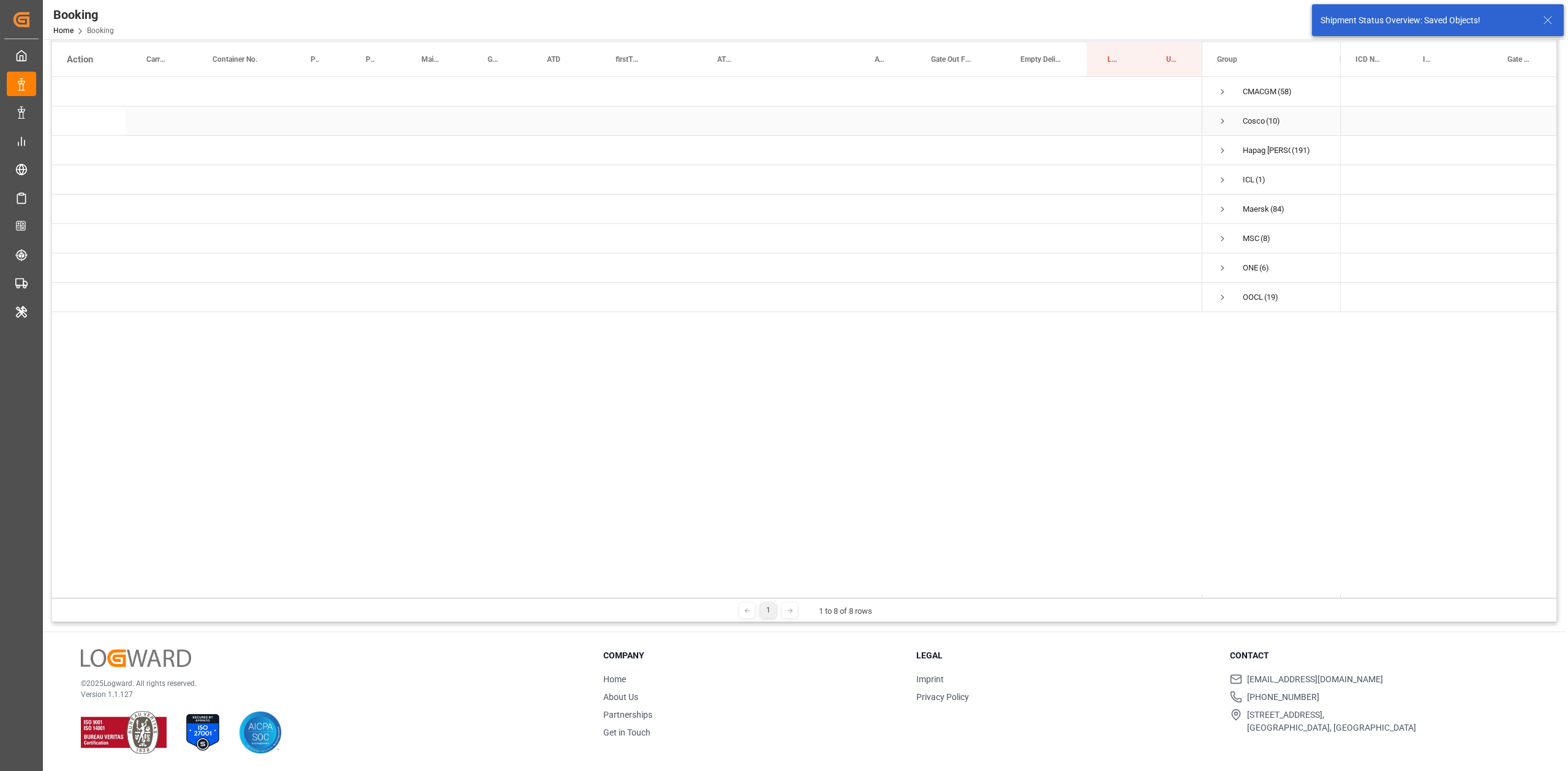
click at [1044, 120] on span "Press SPACE to select this row." at bounding box center [1222, 121] width 11 height 11
click at [1044, 152] on span "[DATE] 00:00:00 (4)" at bounding box center [1263, 150] width 93 height 28
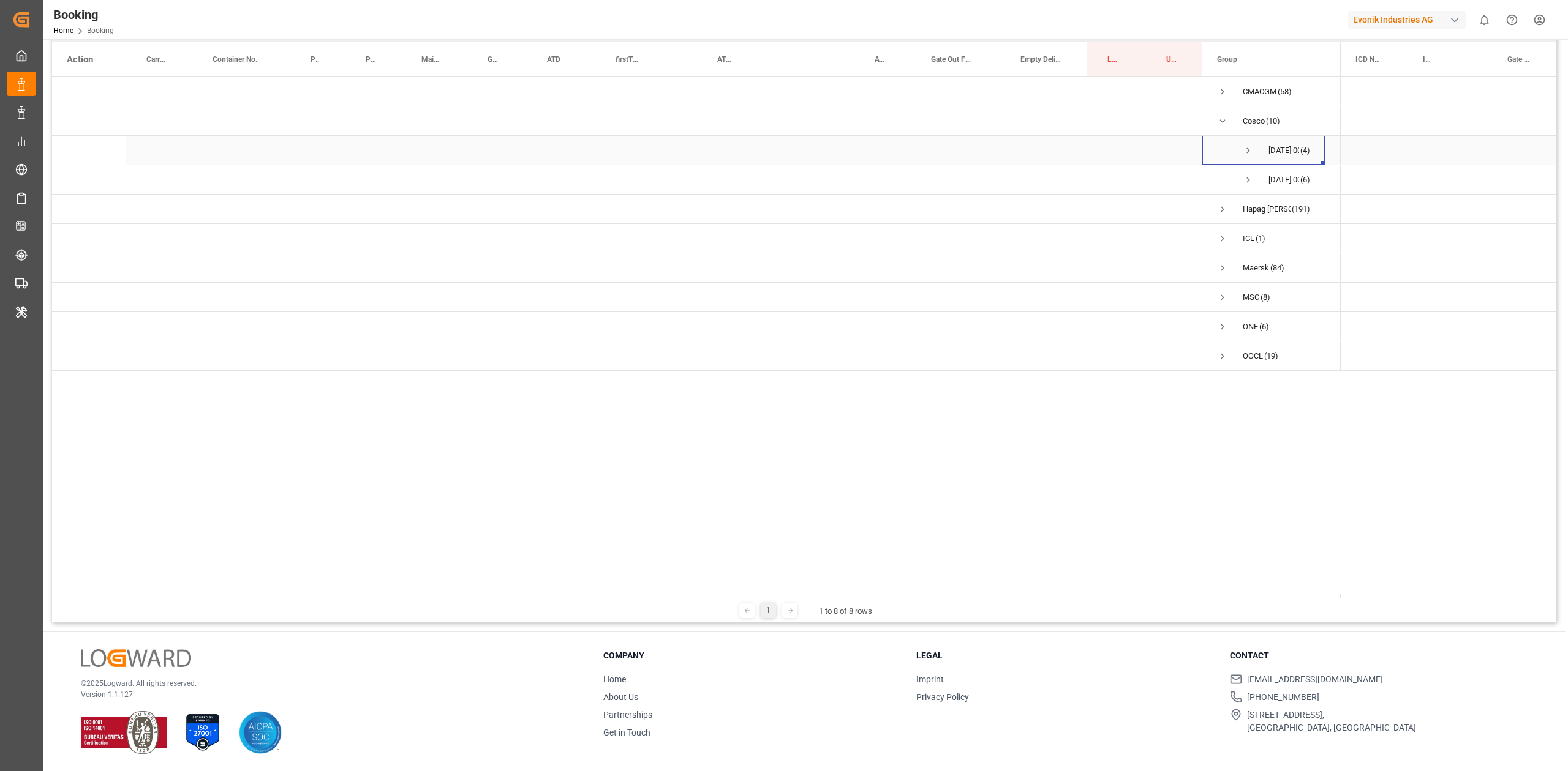
click at [1044, 148] on span "Press SPACE to select this row." at bounding box center [1248, 151] width 11 height 11
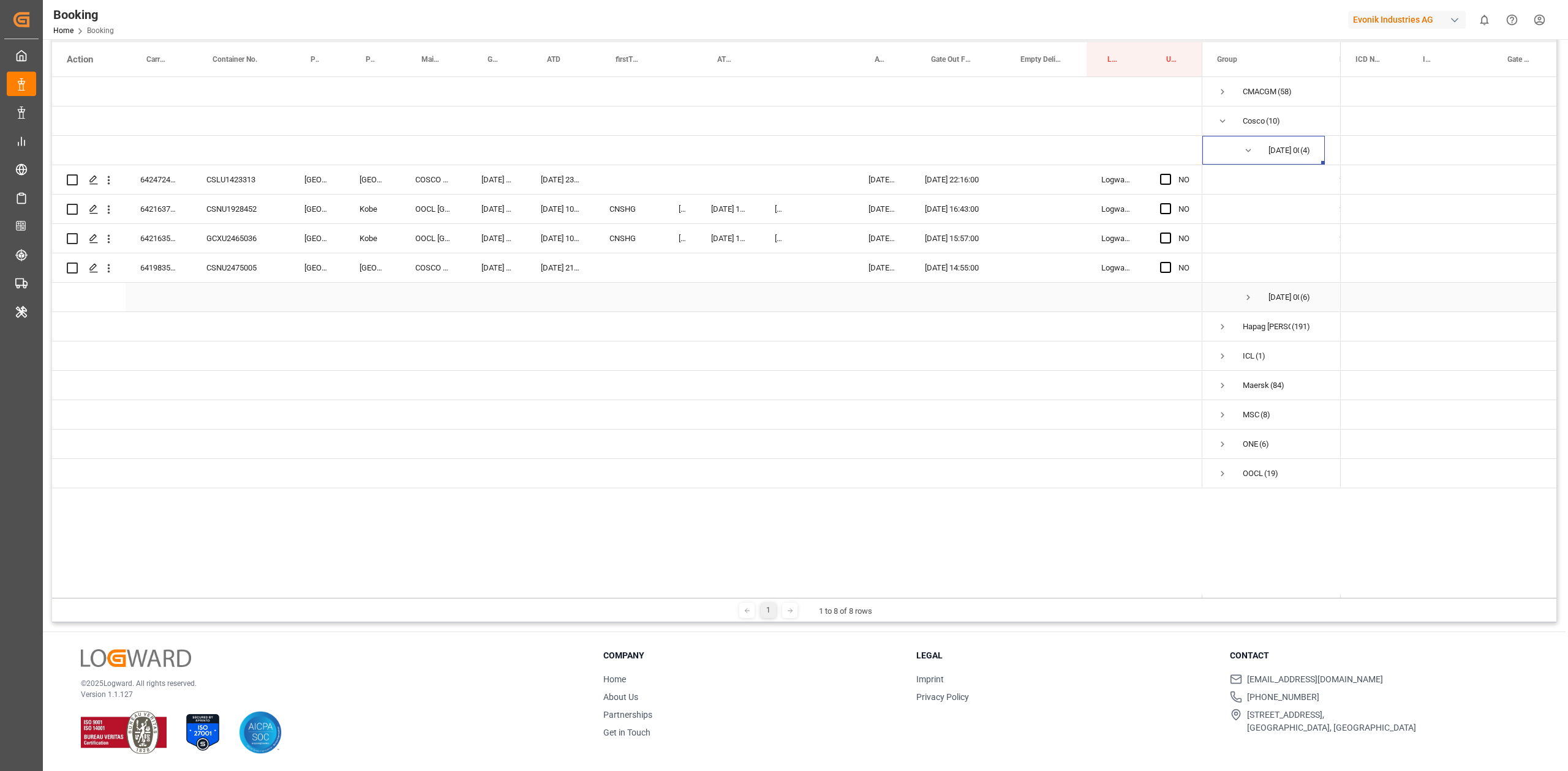
click at [1044, 290] on span "Press SPACE to select this row." at bounding box center [1248, 297] width 11 height 28
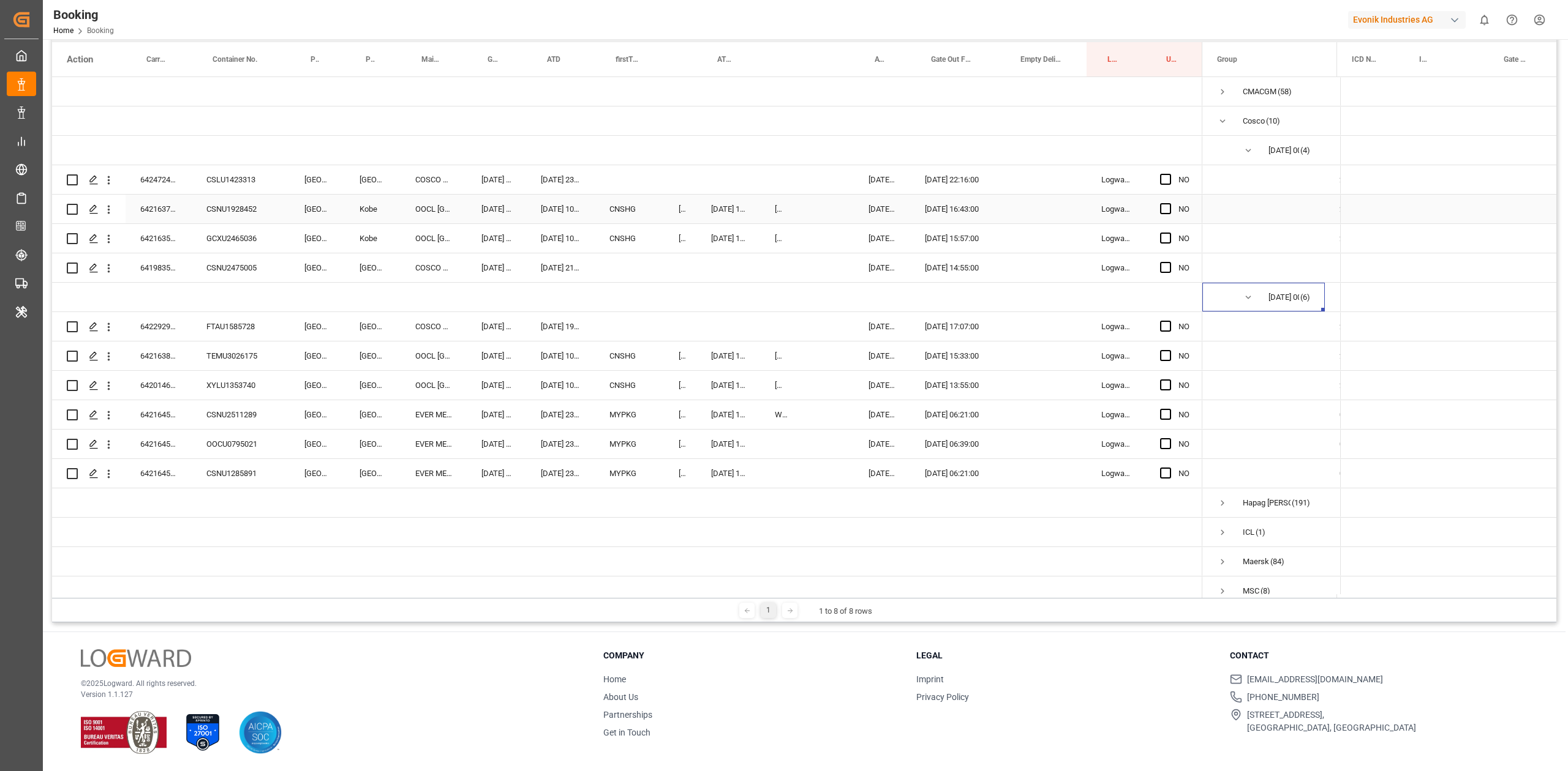
click at [236, 179] on div "CSLU1423313" at bounding box center [240, 179] width 98 height 29
click at [156, 241] on div "NO" at bounding box center [627, 371] width 1150 height 588
click at [153, 187] on div "6424724680" at bounding box center [158, 179] width 66 height 29
drag, startPoint x: 1160, startPoint y: 180, endPoint x: 757, endPoint y: 199, distance: 403.4
click at [1044, 180] on span "Press SPACE to select this row." at bounding box center [1165, 179] width 11 height 11
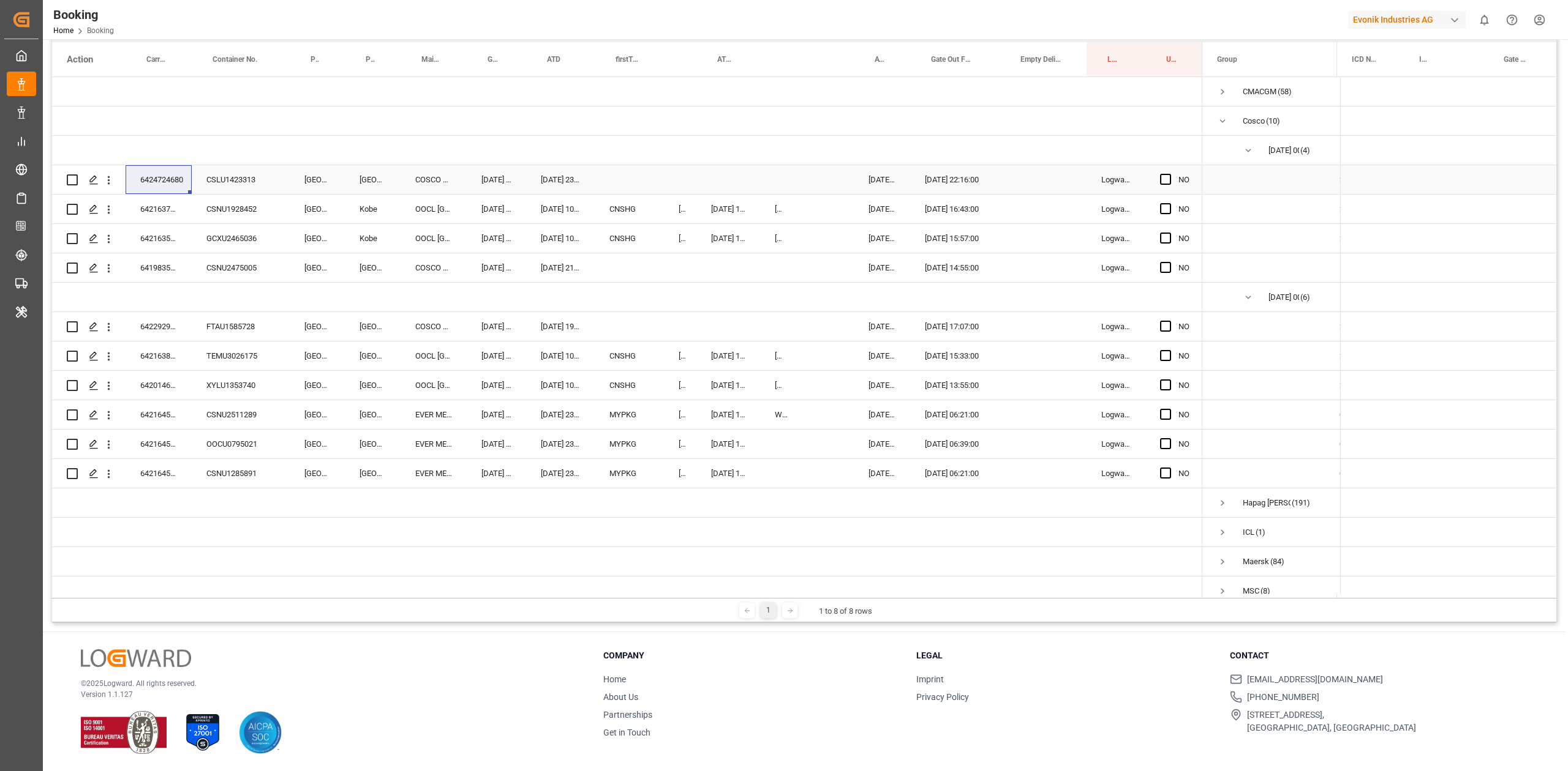
click at [1044, 174] on input "Press SPACE to select this row." at bounding box center [1169, 174] width 0 height 0
drag, startPoint x: 218, startPoint y: 214, endPoint x: 245, endPoint y: 214, distance: 27.0
click at [168, 206] on div "YES" at bounding box center [627, 371] width 1150 height 588
click at [167, 206] on div "6421637930" at bounding box center [158, 209] width 66 height 29
click at [1017, 209] on div "Press SPACE to select this row." at bounding box center [1043, 209] width 87 height 29
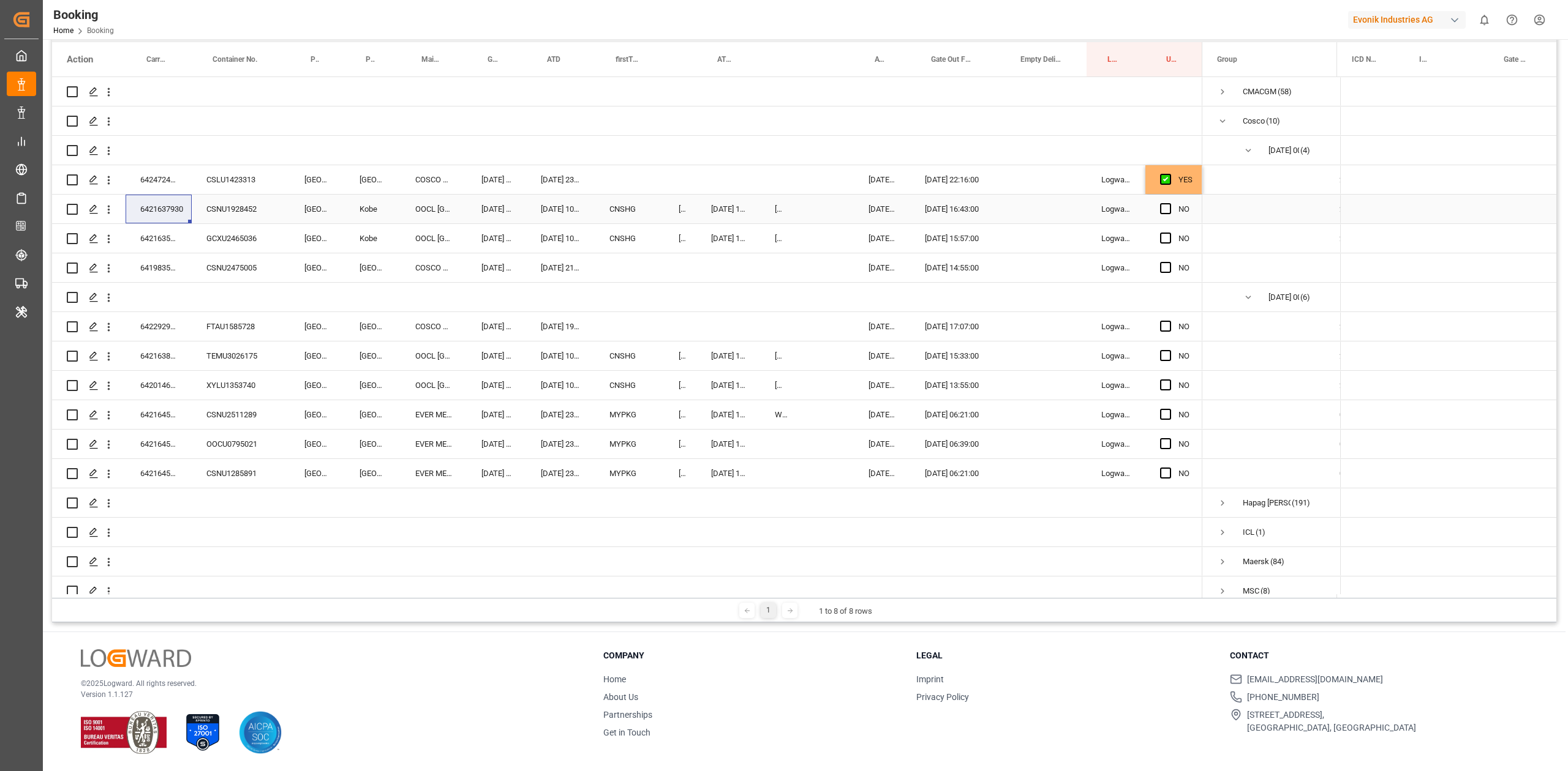
click at [1017, 209] on div "Press SPACE to select this row." at bounding box center [1043, 209] width 87 height 29
click at [1044, 297] on div "5" at bounding box center [1120, 297] width 16 height 15
type input "[DATE] 00:00"
click at [720, 263] on div "Press SPACE to select this row." at bounding box center [728, 267] width 64 height 29
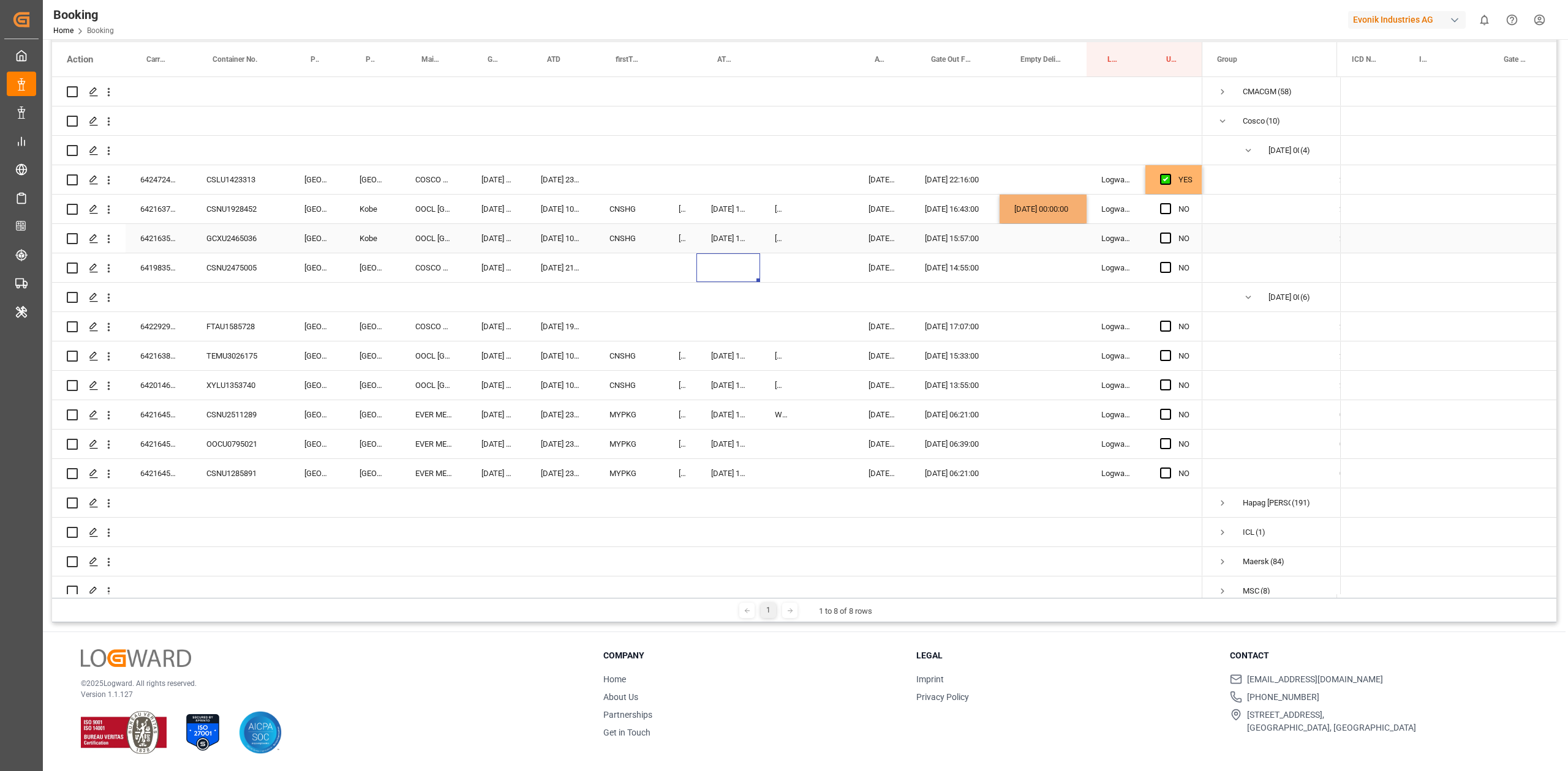
click at [169, 243] on div "6421635200" at bounding box center [158, 238] width 66 height 29
click at [1018, 206] on div "[DATE] 00:00:00" at bounding box center [1043, 209] width 87 height 29
click at [1032, 229] on div "Press SPACE to select this row." at bounding box center [1043, 238] width 87 height 29
click at [149, 262] on div "6419835880" at bounding box center [158, 267] width 66 height 29
drag, startPoint x: 1155, startPoint y: 267, endPoint x: 1162, endPoint y: 267, distance: 7.0
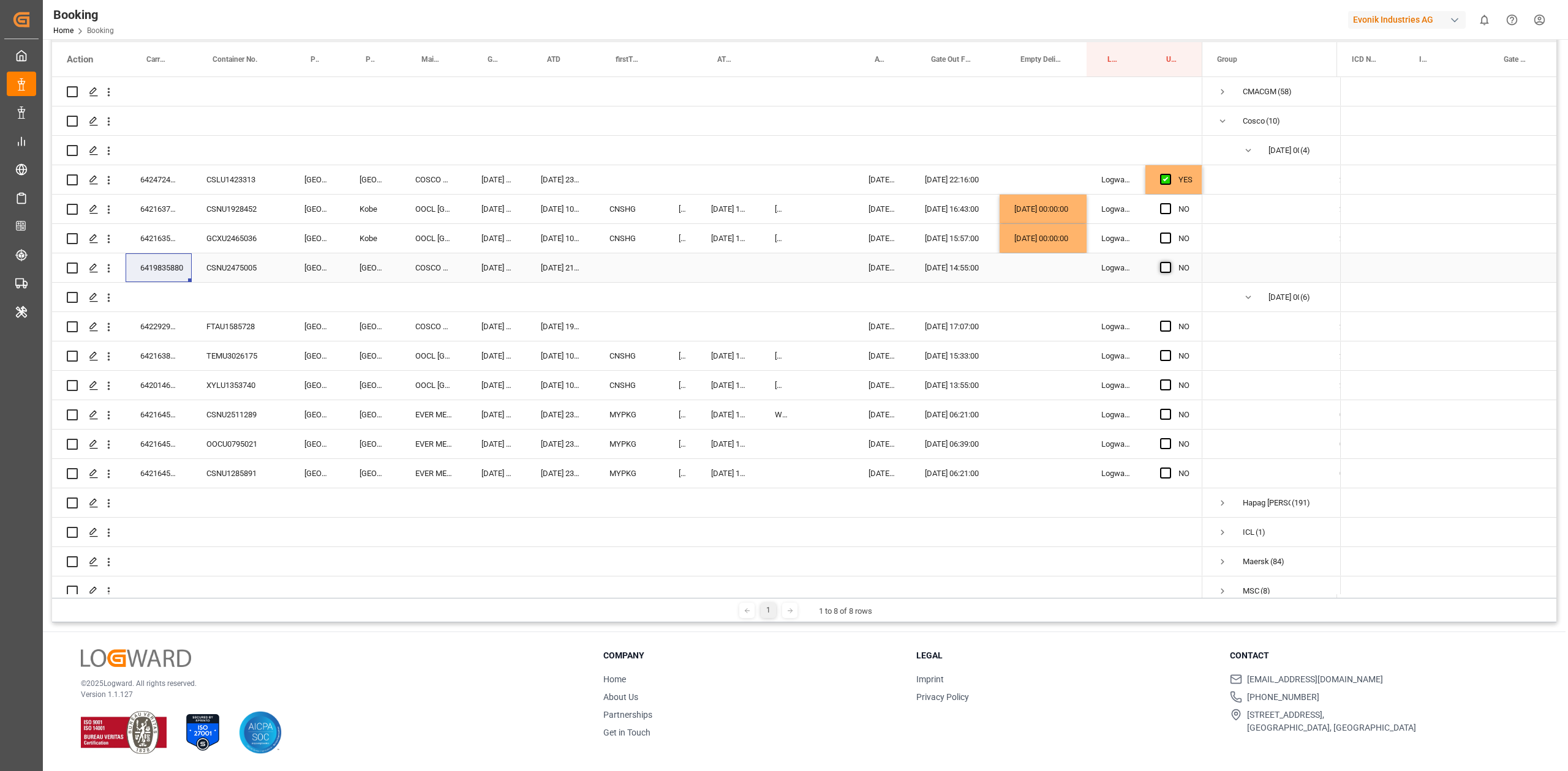
click at [1044, 267] on div "NO" at bounding box center [1173, 267] width 57 height 29
click at [1044, 265] on span "Press SPACE to select this row." at bounding box center [1165, 267] width 11 height 11
click at [1044, 262] on input "Press SPACE to select this row." at bounding box center [1169, 262] width 0 height 0
click at [143, 321] on div "6422929730" at bounding box center [158, 326] width 66 height 29
click at [1044, 322] on span "Press SPACE to select this row." at bounding box center [1165, 326] width 11 height 11
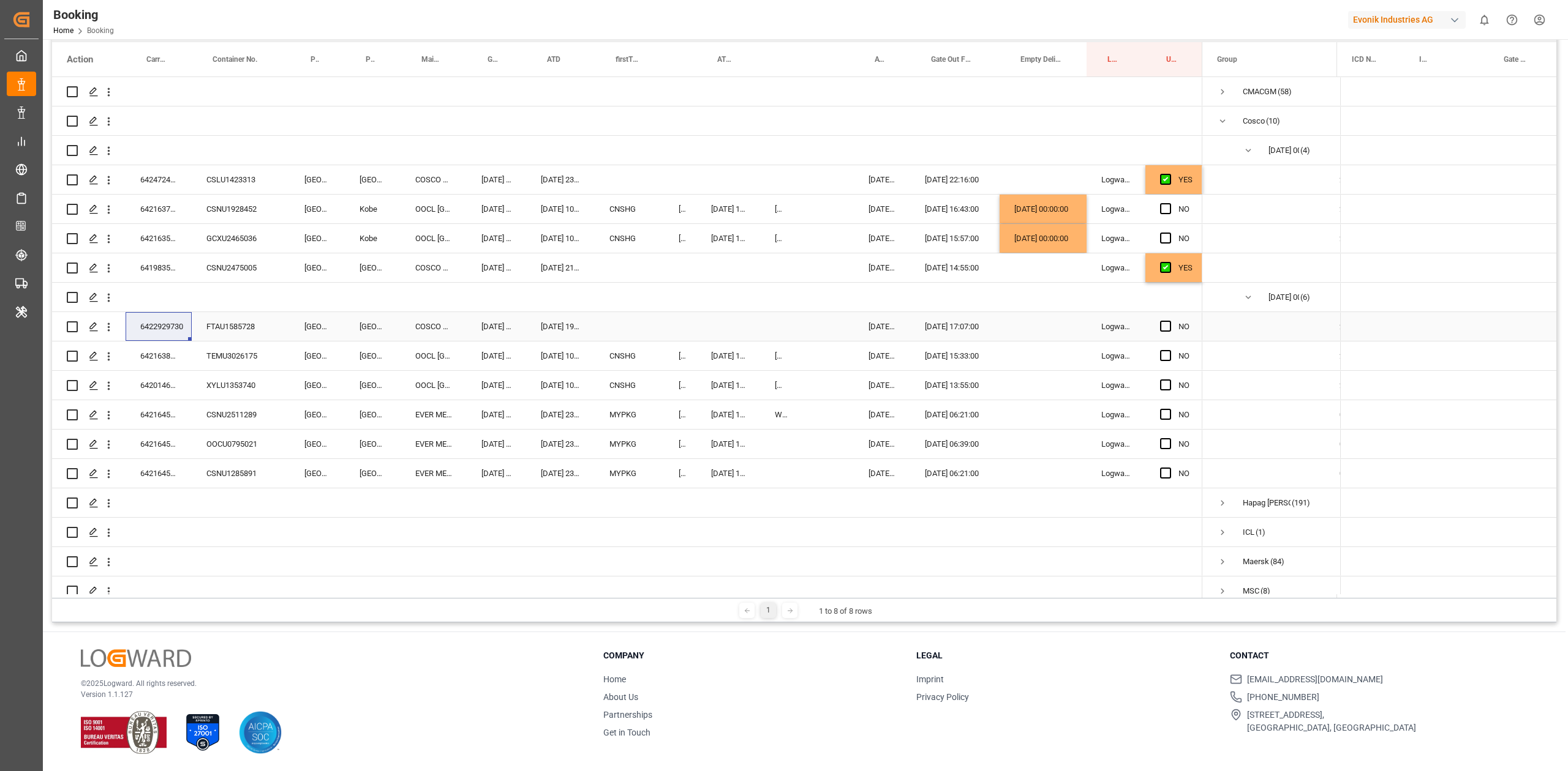
click at [1044, 321] on input "Press SPACE to select this row." at bounding box center [1169, 321] width 0 height 0
click at [162, 360] on div "6421638170" at bounding box center [158, 356] width 66 height 29
drag, startPoint x: 1167, startPoint y: 354, endPoint x: 419, endPoint y: 426, distance: 751.5
click at [1044, 354] on span "Press SPACE to select this row." at bounding box center [1165, 356] width 11 height 11
click at [1044, 350] on input "Press SPACE to select this row." at bounding box center [1169, 350] width 0 height 0
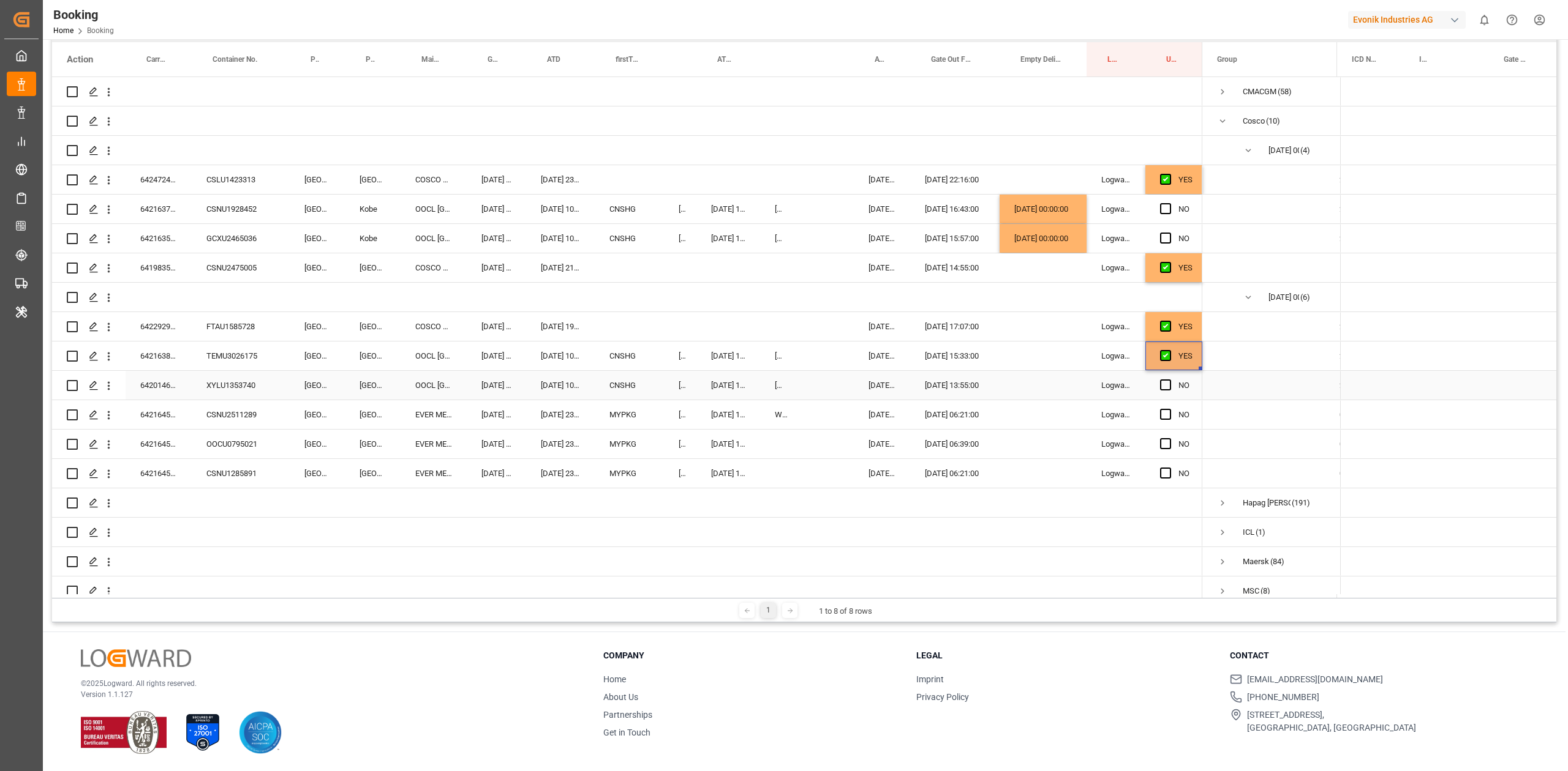
click at [170, 383] on div "6420146840" at bounding box center [158, 385] width 66 height 29
click at [1044, 387] on span "Press SPACE to select this row." at bounding box center [1165, 385] width 11 height 11
click at [1044, 379] on input "Press SPACE to select this row." at bounding box center [1169, 379] width 0 height 0
drag, startPoint x: 1167, startPoint y: 412, endPoint x: 1166, endPoint y: 434, distance: 22.0
click at [1044, 415] on span "Press SPACE to select this row." at bounding box center [1165, 414] width 11 height 11
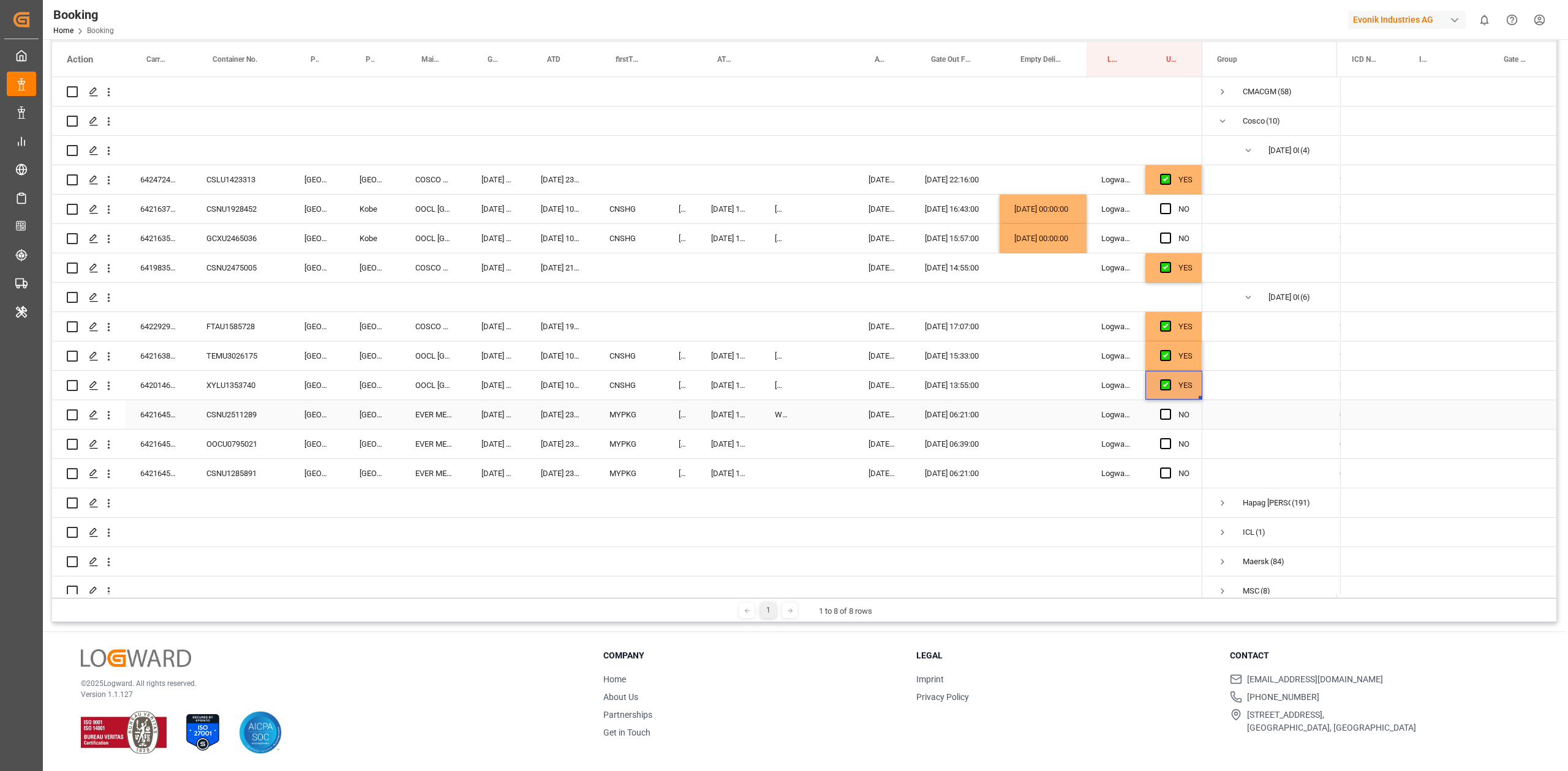
click at [1044, 409] on input "Press SPACE to select this row." at bounding box center [1169, 409] width 0 height 0
click at [1044, 441] on span "Press SPACE to select this row." at bounding box center [1165, 444] width 11 height 11
click at [1044, 438] on input "Press SPACE to select this row." at bounding box center [1169, 438] width 0 height 0
click at [1044, 473] on span "Press SPACE to select this row." at bounding box center [1165, 473] width 11 height 11
click at [1044, 468] on input "Press SPACE to select this row." at bounding box center [1169, 468] width 0 height 0
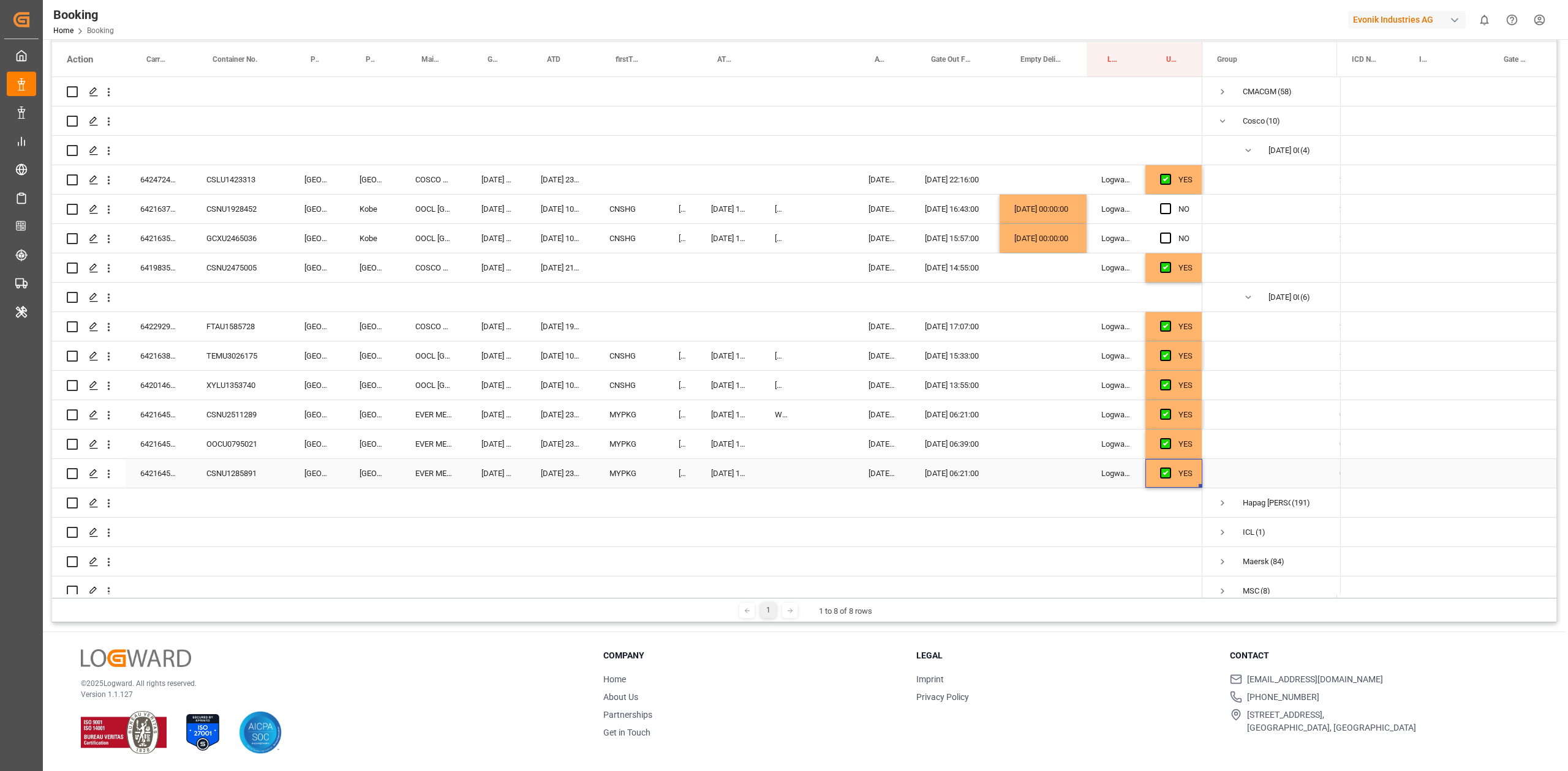
click at [170, 476] on div "6421645850" at bounding box center [158, 473] width 66 height 29
click at [585, 22] on div "Booking Home Booking Evonik Industries AG 0 Notifications Only show unread All …" at bounding box center [801, 20] width 1533 height 39
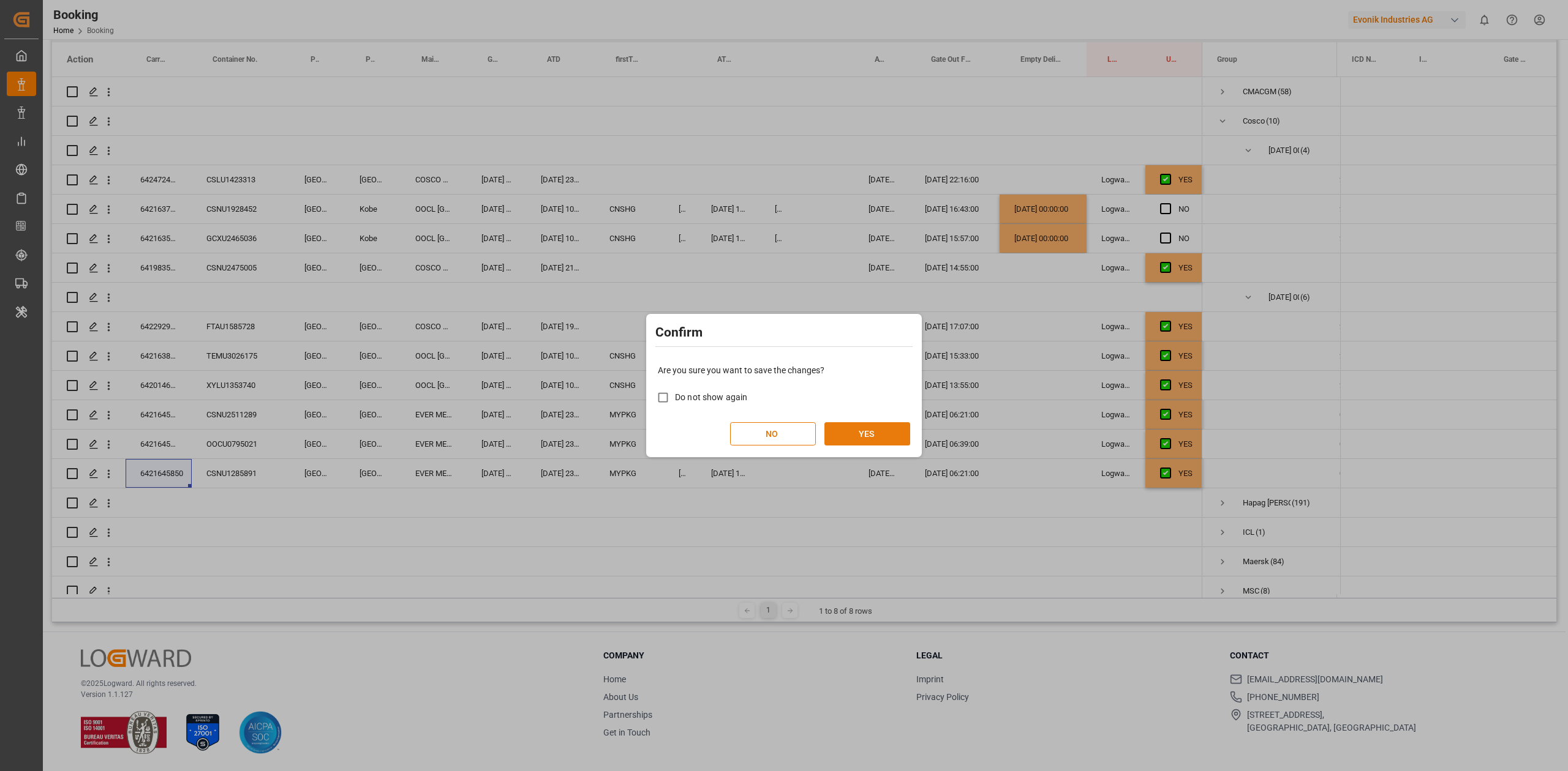
click at [872, 427] on button "YES" at bounding box center [867, 434] width 86 height 23
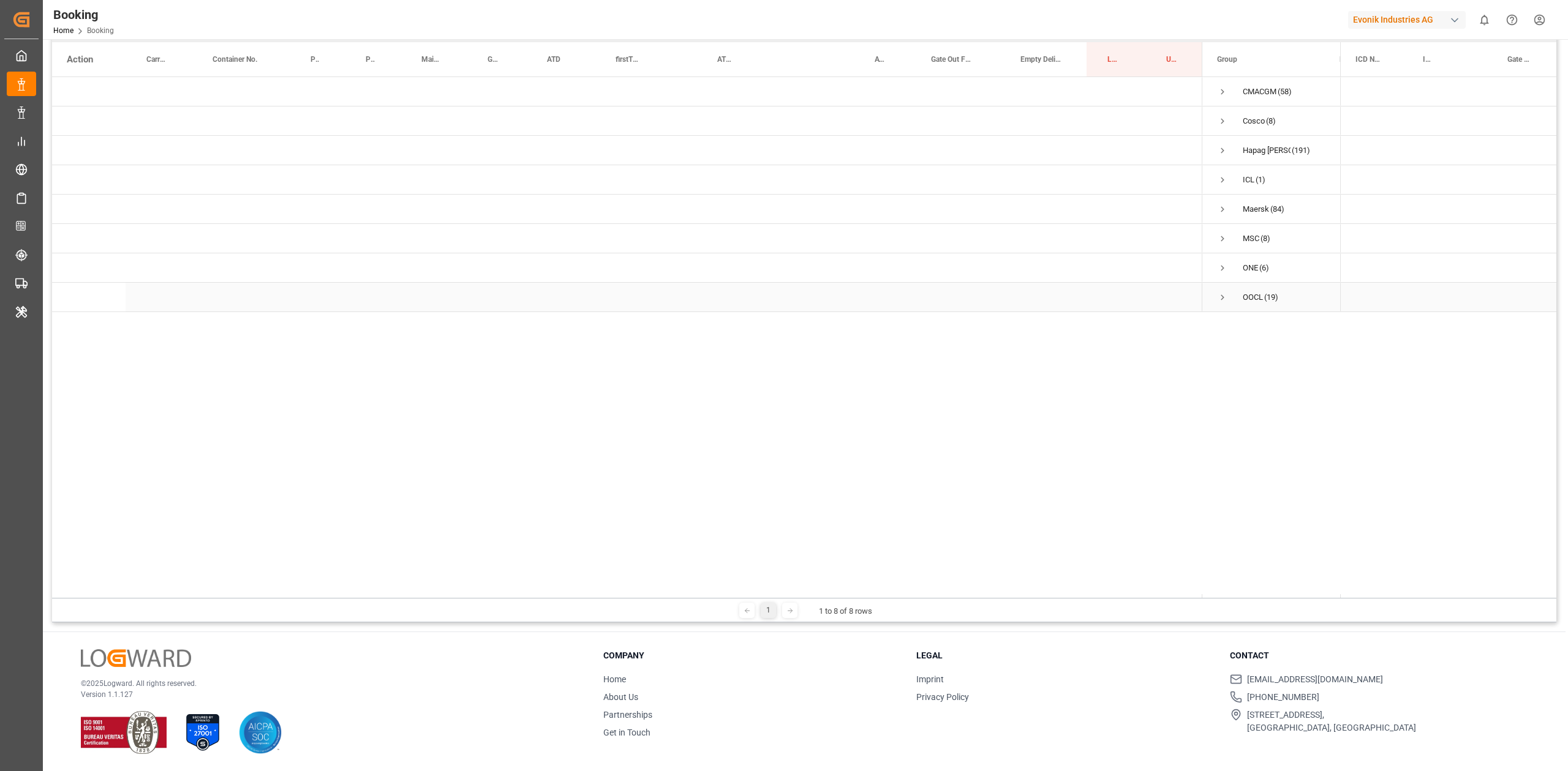
click at [1044, 290] on span "Press SPACE to select this row." at bounding box center [1222, 297] width 11 height 28
click at [1044, 324] on span "Press SPACE to select this row." at bounding box center [1248, 326] width 11 height 11
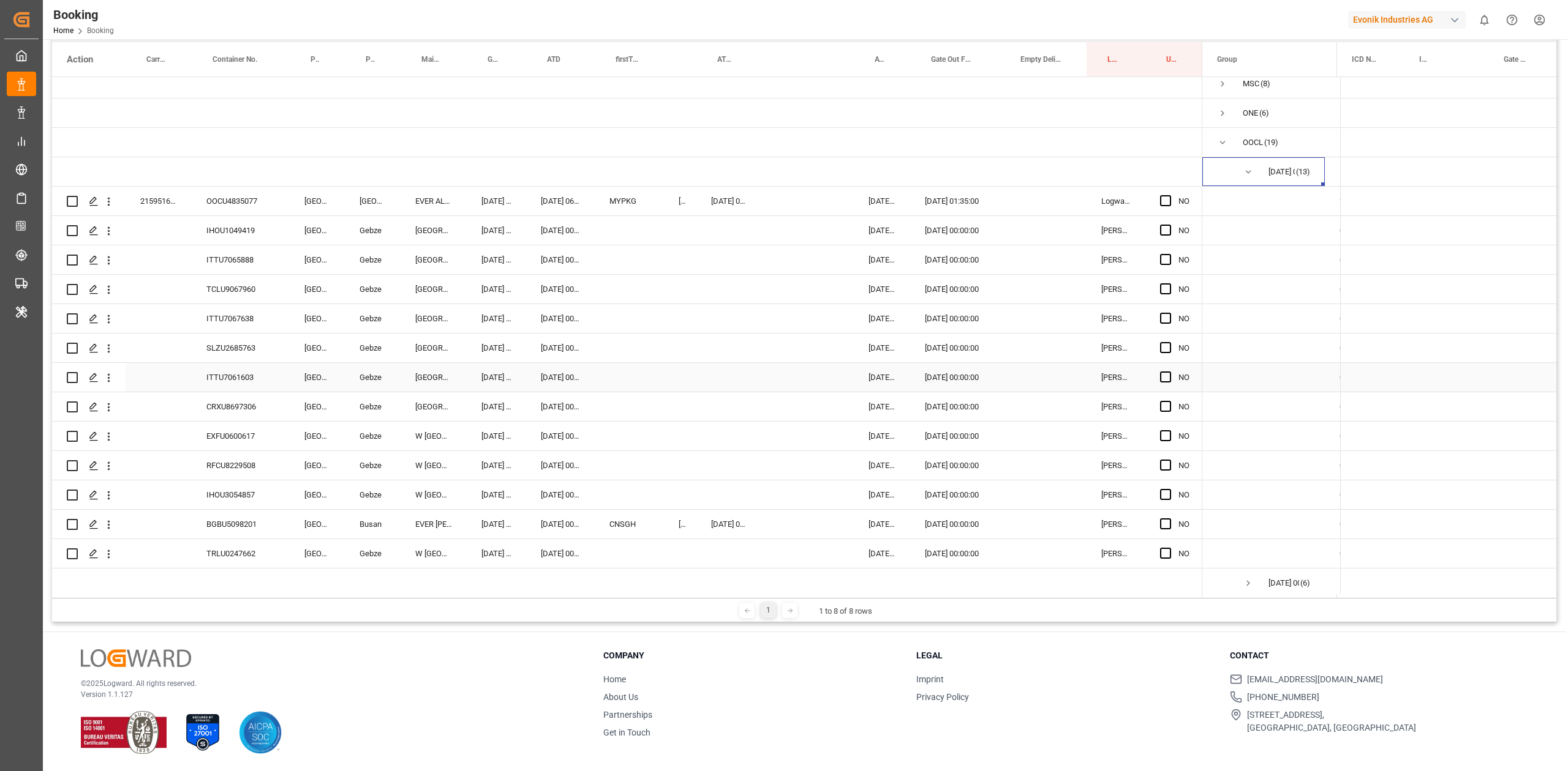
scroll to position [162, 0]
click at [253, 200] on div "OOCU4835077" at bounding box center [240, 198] width 98 height 29
drag, startPoint x: 1166, startPoint y: 192, endPoint x: 1123, endPoint y: 184, distance: 43.7
click at [1044, 192] on span "Press SPACE to select this row." at bounding box center [1165, 197] width 11 height 11
click at [1044, 191] on input "Press SPACE to select this row." at bounding box center [1169, 191] width 0 height 0
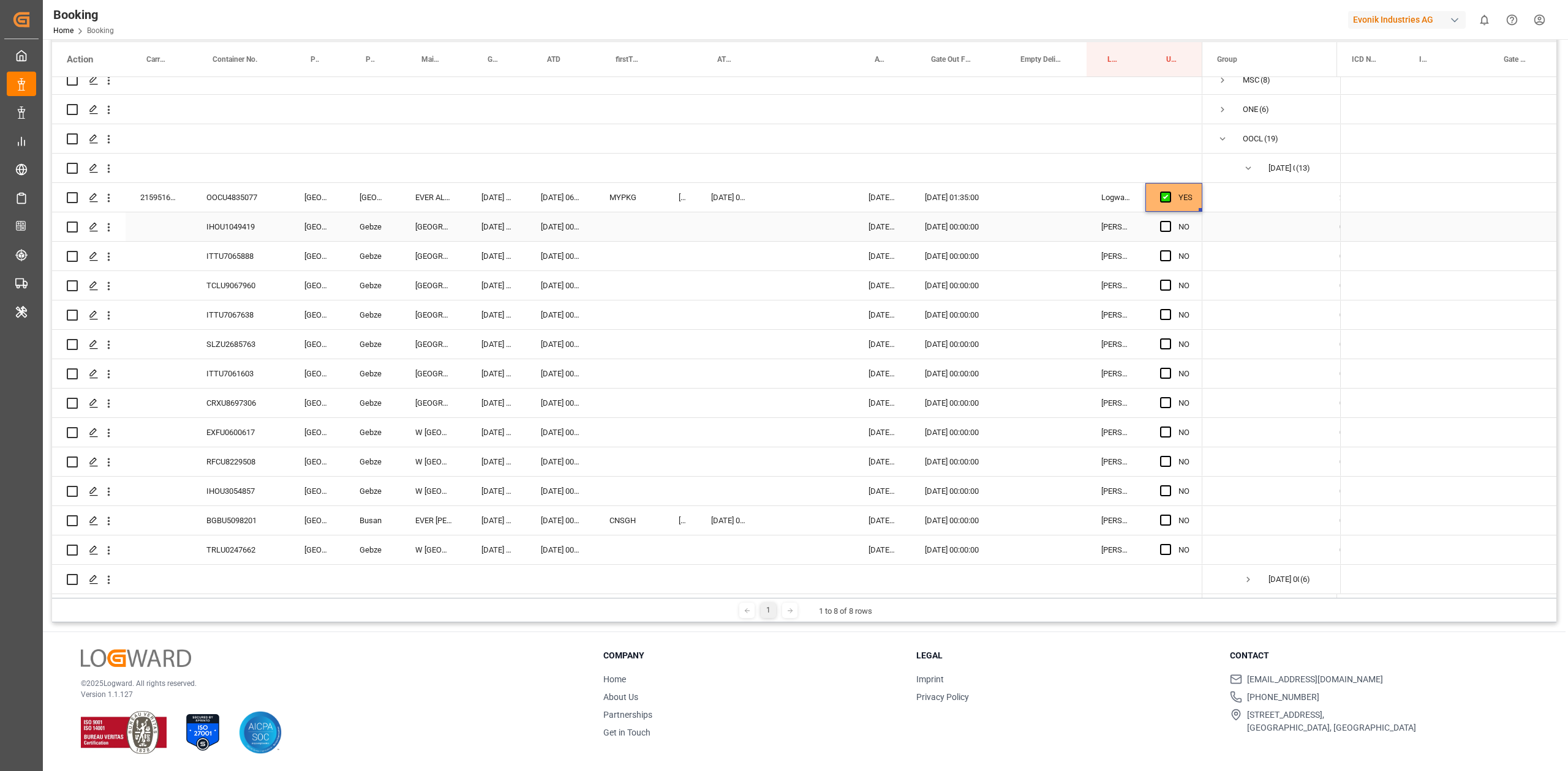
click at [255, 224] on div "IHOU1049419" at bounding box center [240, 227] width 98 height 29
click at [1044, 221] on span "Press SPACE to select this row." at bounding box center [1165, 227] width 11 height 11
click at [1044, 221] on input "Press SPACE to select this row." at bounding box center [1169, 221] width 0 height 0
click at [228, 257] on div "ITTU7065888" at bounding box center [240, 256] width 98 height 29
click at [1044, 257] on span "Press SPACE to select this row." at bounding box center [1165, 256] width 11 height 11
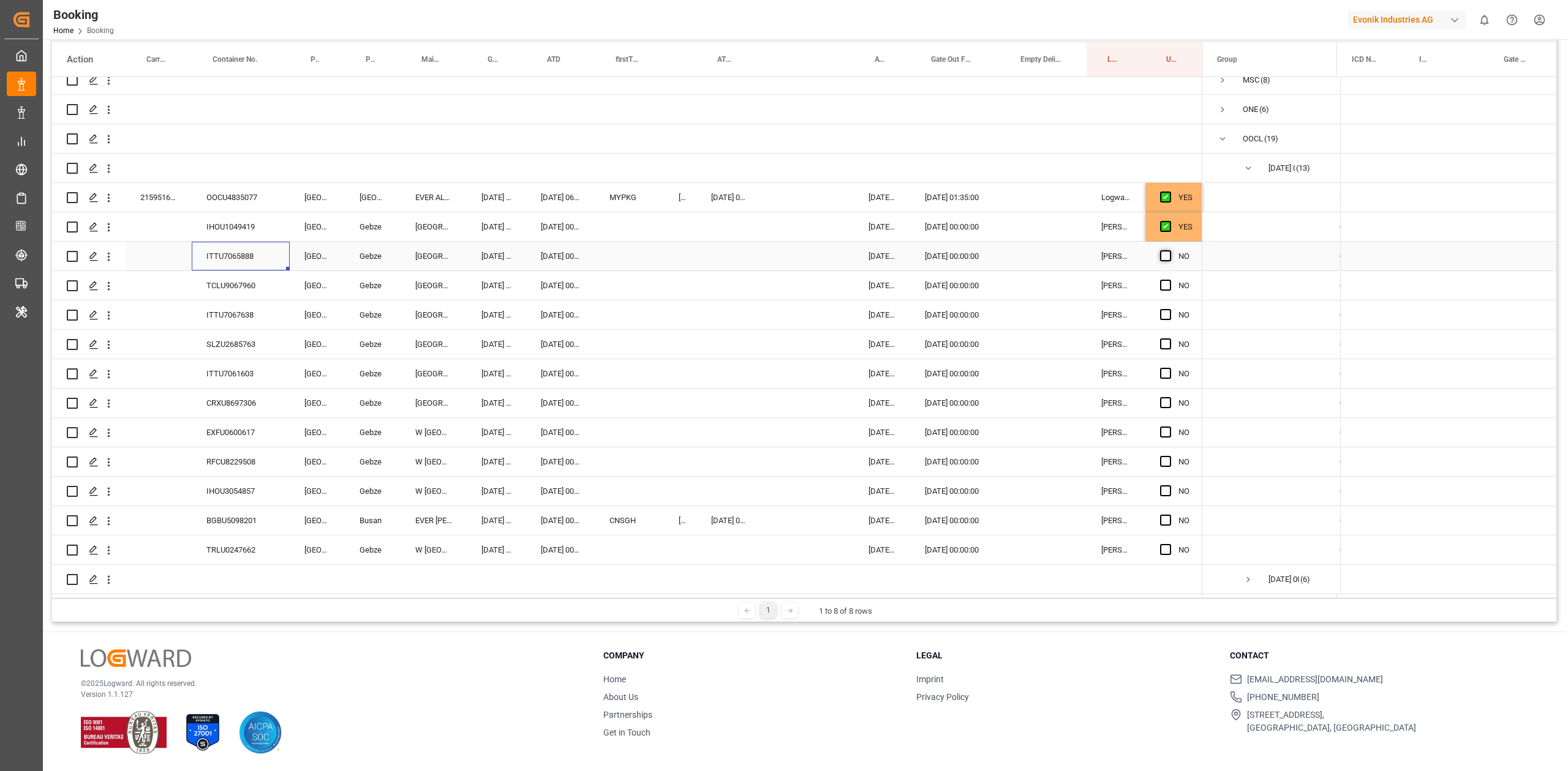
click at [1044, 250] on input "Press SPACE to select this row." at bounding box center [1169, 250] width 0 height 0
click at [258, 283] on div "TCLU9067960" at bounding box center [240, 285] width 98 height 29
click at [1044, 280] on span "Press SPACE to select this row." at bounding box center [1165, 285] width 11 height 11
click at [1044, 280] on input "Press SPACE to select this row." at bounding box center [1169, 280] width 0 height 0
click at [234, 307] on div "ITTU7067638" at bounding box center [240, 315] width 98 height 29
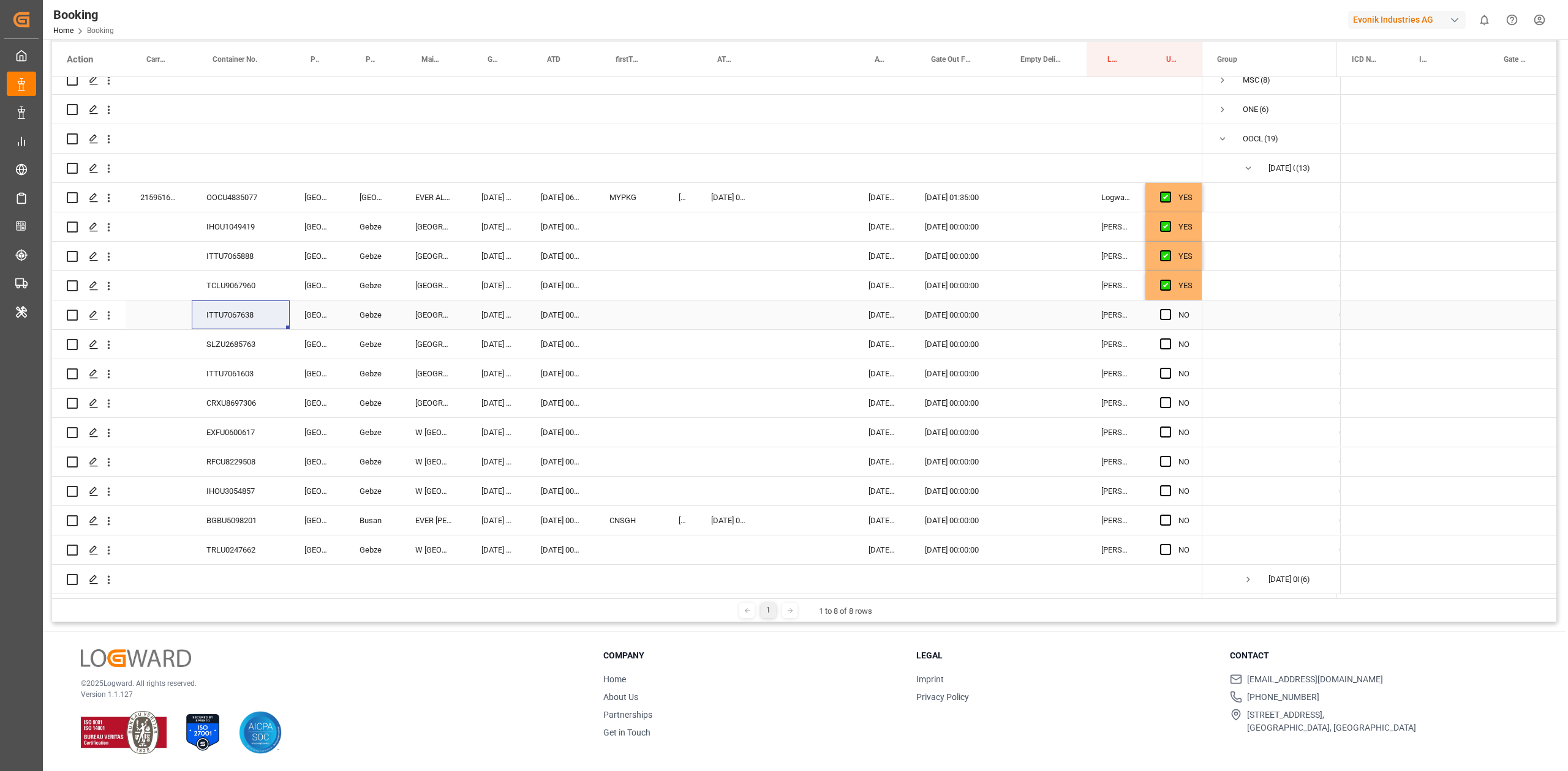
click at [1044, 317] on div "NO" at bounding box center [1173, 315] width 57 height 29
click at [1044, 312] on span "Press SPACE to select this row." at bounding box center [1165, 314] width 11 height 11
click at [1044, 309] on input "Press SPACE to select this row." at bounding box center [1169, 309] width 0 height 0
click at [226, 476] on div "TRLU0247662" at bounding box center [240, 550] width 98 height 29
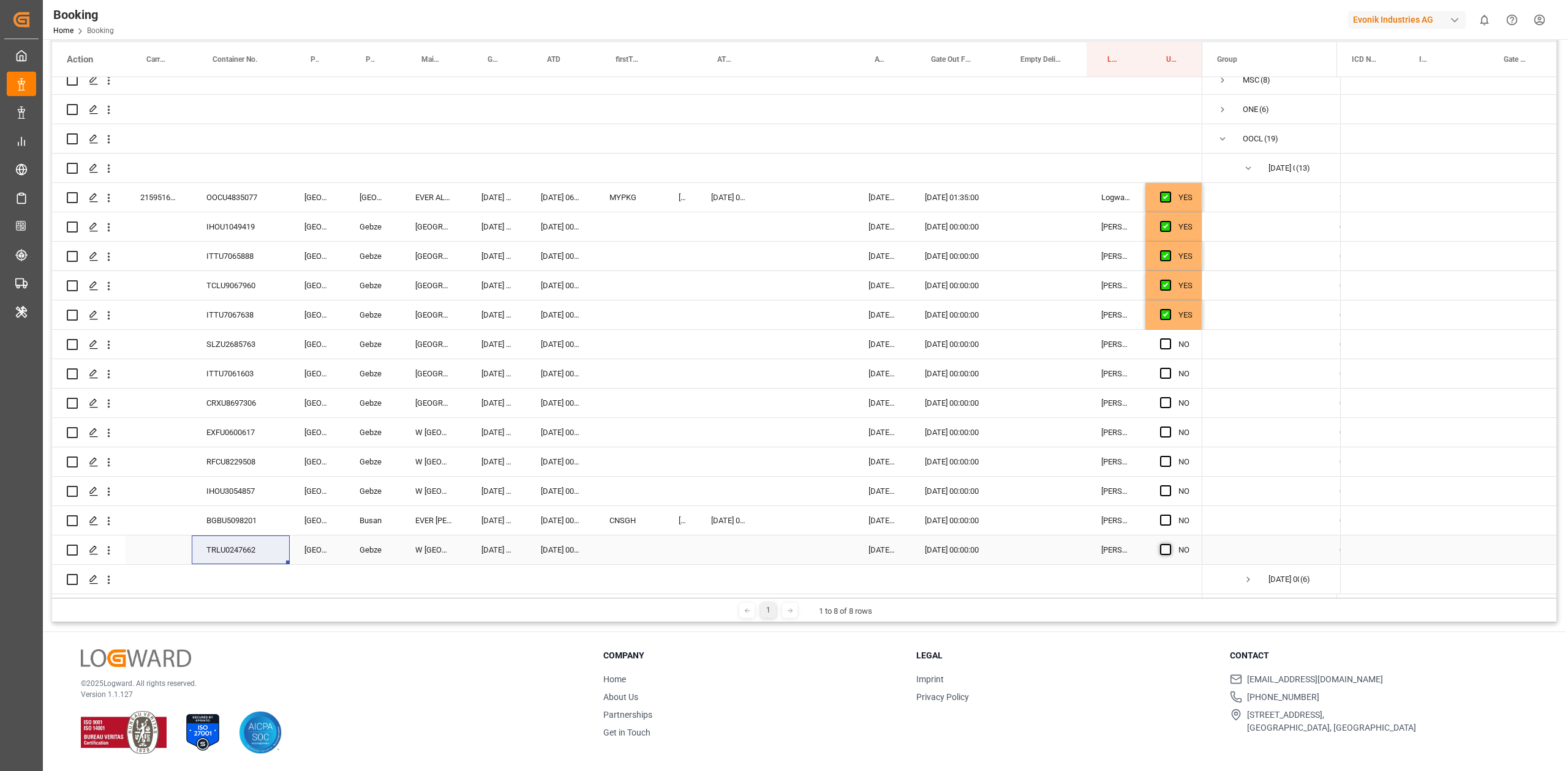
drag, startPoint x: 1169, startPoint y: 548, endPoint x: 647, endPoint y: 598, distance: 524.4
click at [1044, 476] on span "Press SPACE to select this row." at bounding box center [1165, 550] width 11 height 11
click at [1044, 476] on input "Press SPACE to select this row." at bounding box center [1169, 544] width 0 height 0
click at [244, 476] on div "BGBU5098201" at bounding box center [240, 521] width 98 height 29
click at [1044, 476] on span "Press SPACE to select this row." at bounding box center [1165, 520] width 11 height 11
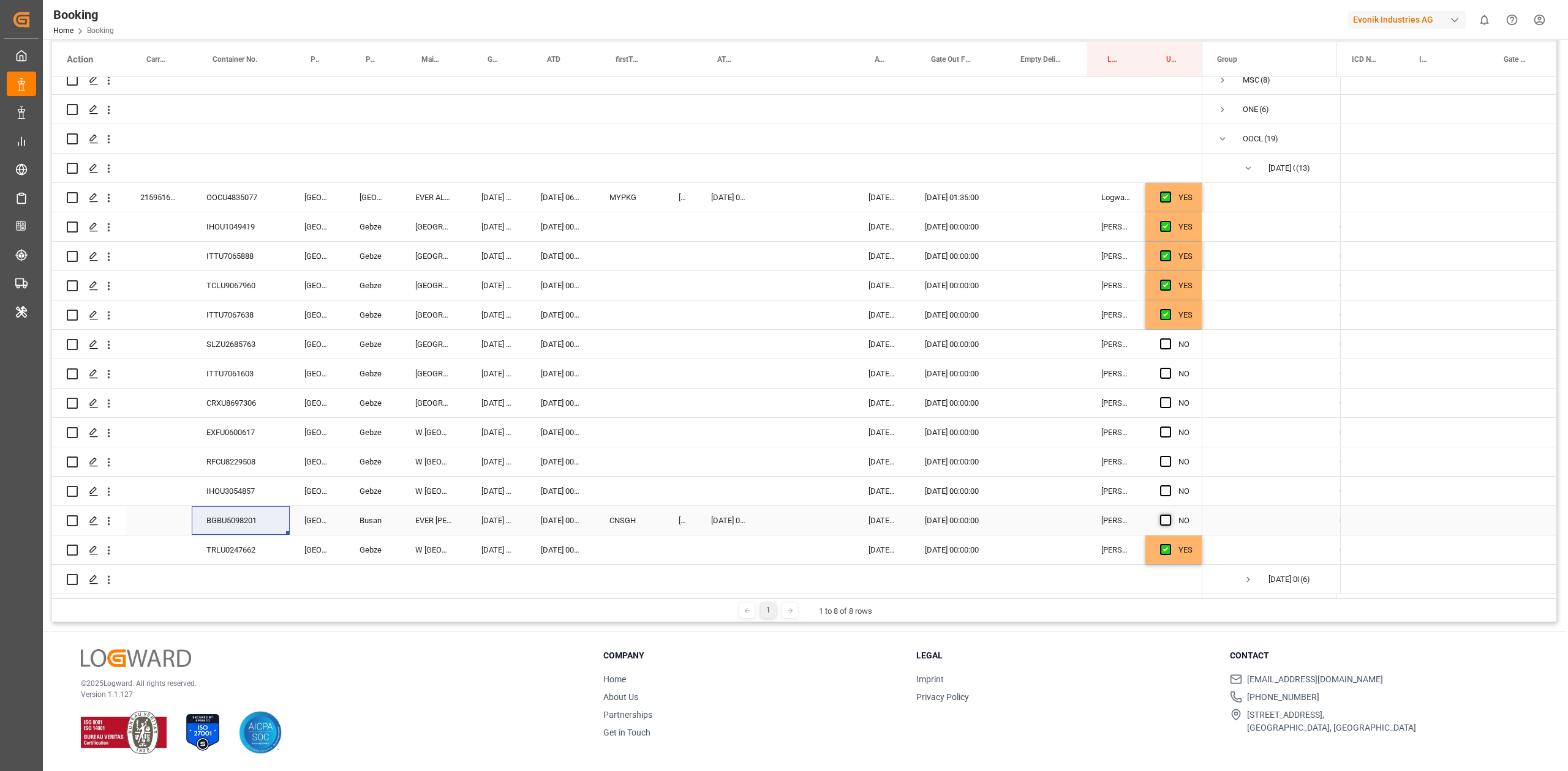
click at [1044, 476] on input "Press SPACE to select this row." at bounding box center [1169, 514] width 0 height 0
click at [1044, 476] on span "Press SPACE to select this row." at bounding box center [1165, 491] width 11 height 11
click at [1044, 476] on input "Press SPACE to select this row." at bounding box center [1169, 485] width 0 height 0
click at [218, 476] on div "IHOU3054857" at bounding box center [240, 491] width 98 height 29
click at [225, 453] on div "RFCU8229508" at bounding box center [240, 462] width 98 height 29
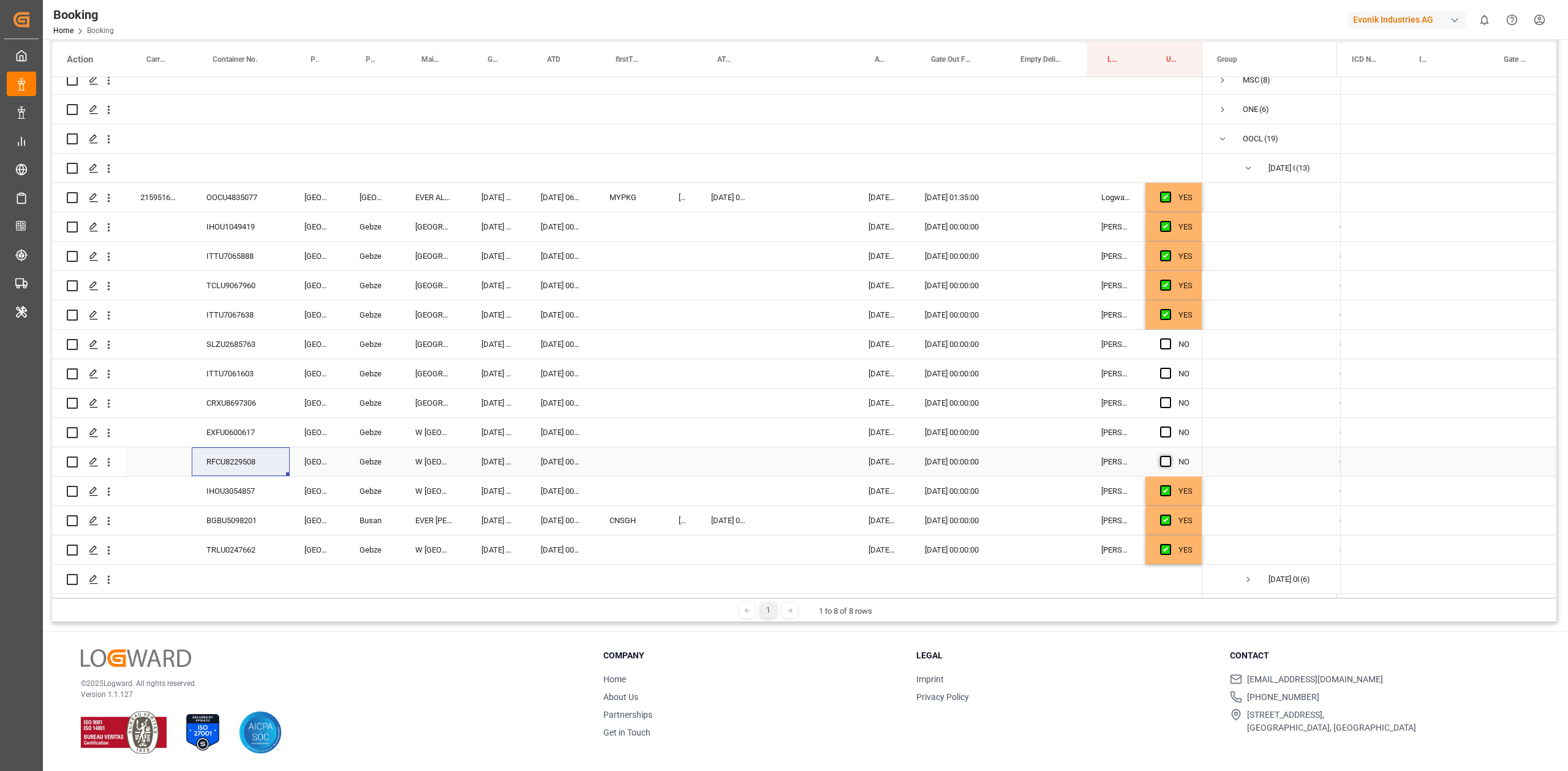
click at [1044, 458] on span "Press SPACE to select this row." at bounding box center [1165, 462] width 11 height 11
click at [1044, 456] on input "Press SPACE to select this row." at bounding box center [1169, 456] width 0 height 0
click at [248, 427] on div "EXFU0600617" at bounding box center [240, 432] width 98 height 29
click at [1044, 427] on span "Press SPACE to select this row." at bounding box center [1165, 432] width 11 height 11
click at [1044, 427] on input "Press SPACE to select this row." at bounding box center [1169, 427] width 0 height 0
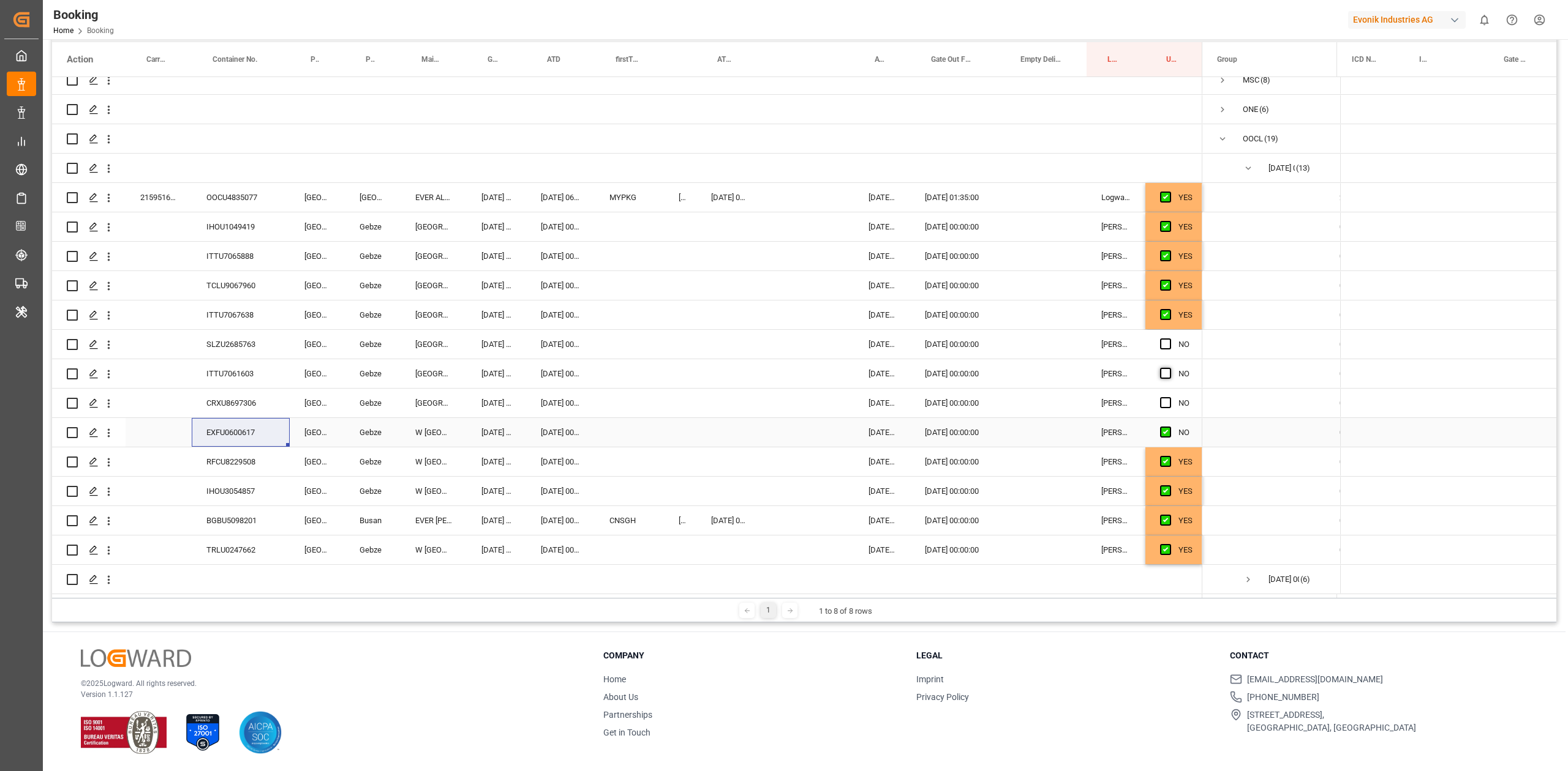
click at [1044, 430] on span "Press SPACE to select this row." at bounding box center [1165, 432] width 11 height 11
click at [1044, 427] on input "Press SPACE to select this row." at bounding box center [1169, 427] width 0 height 0
click at [1044, 404] on div "NO" at bounding box center [1173, 403] width 57 height 29
click at [1044, 369] on span "Press SPACE to select this row." at bounding box center [1165, 373] width 11 height 11
click at [1044, 368] on input "Press SPACE to select this row." at bounding box center [1169, 368] width 0 height 0
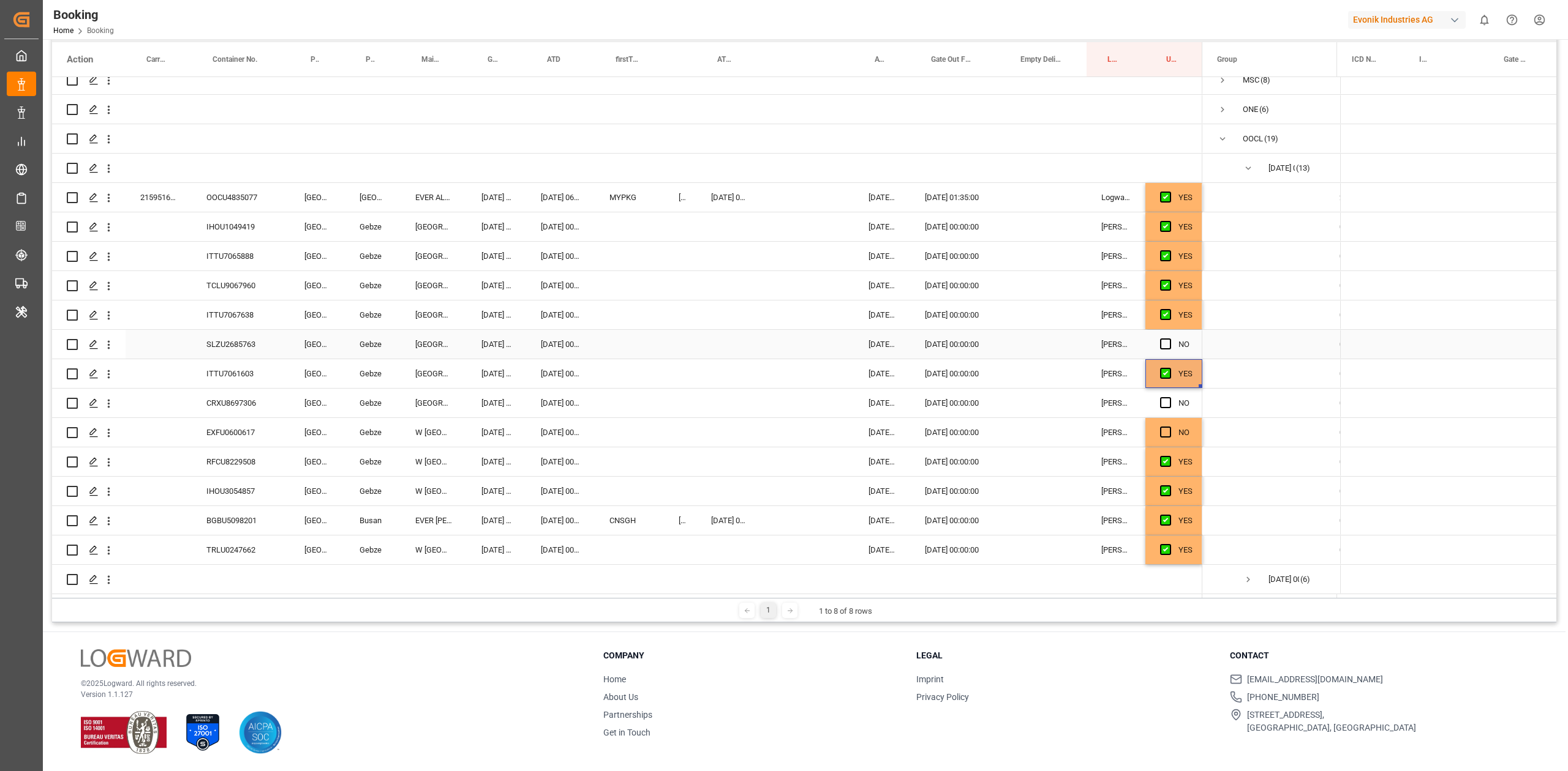
click at [1044, 335] on div "NO" at bounding box center [1173, 344] width 57 height 29
click at [1044, 400] on span "Press SPACE to select this row." at bounding box center [1165, 402] width 11 height 11
click at [1044, 397] on input "Press SPACE to select this row." at bounding box center [1169, 397] width 0 height 0
click at [1044, 344] on span "Press SPACE to select this row." at bounding box center [1165, 344] width 11 height 11
click at [1044, 339] on input "Press SPACE to select this row." at bounding box center [1169, 339] width 0 height 0
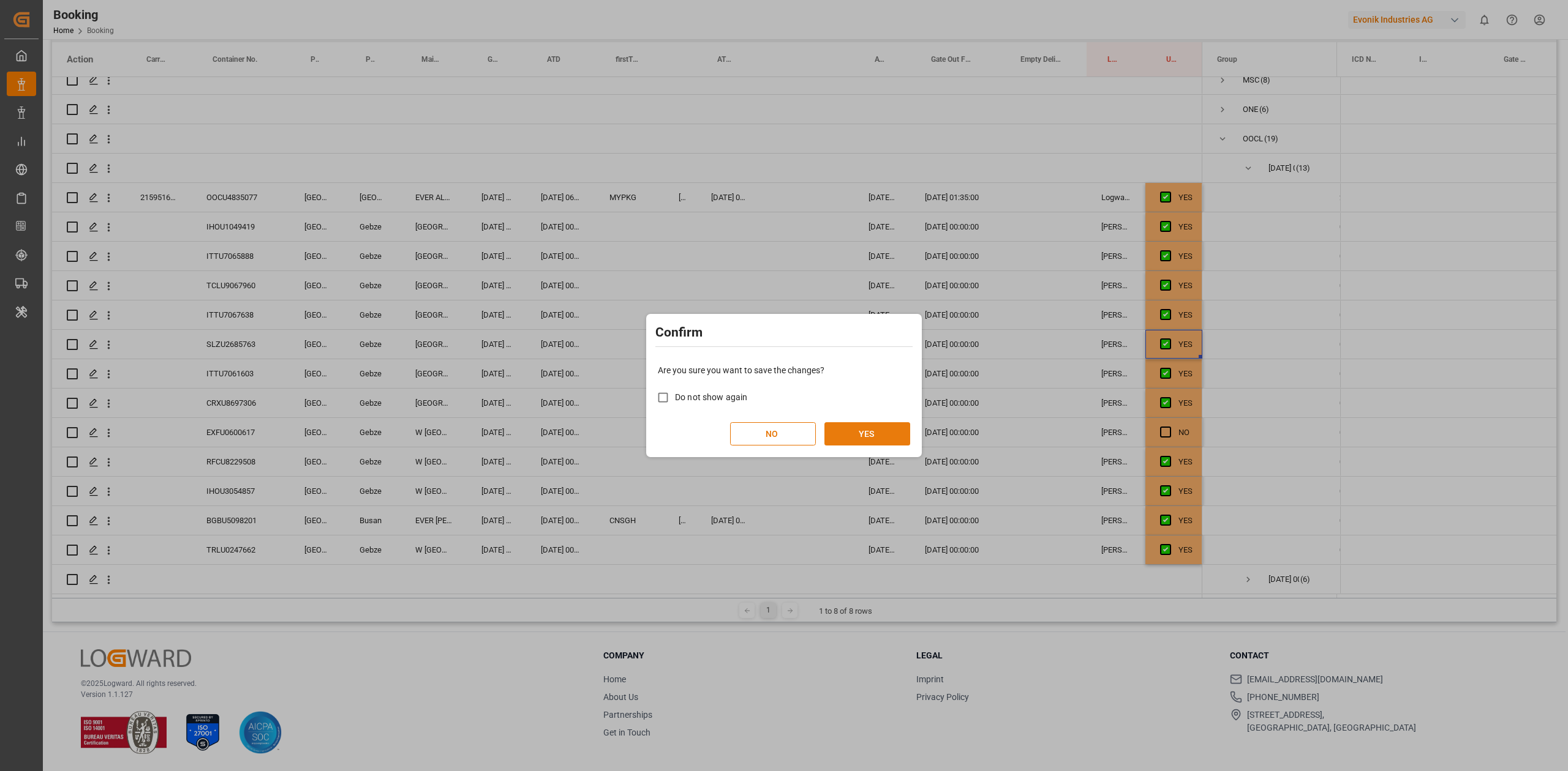
click at [865, 439] on button "YES" at bounding box center [867, 434] width 86 height 23
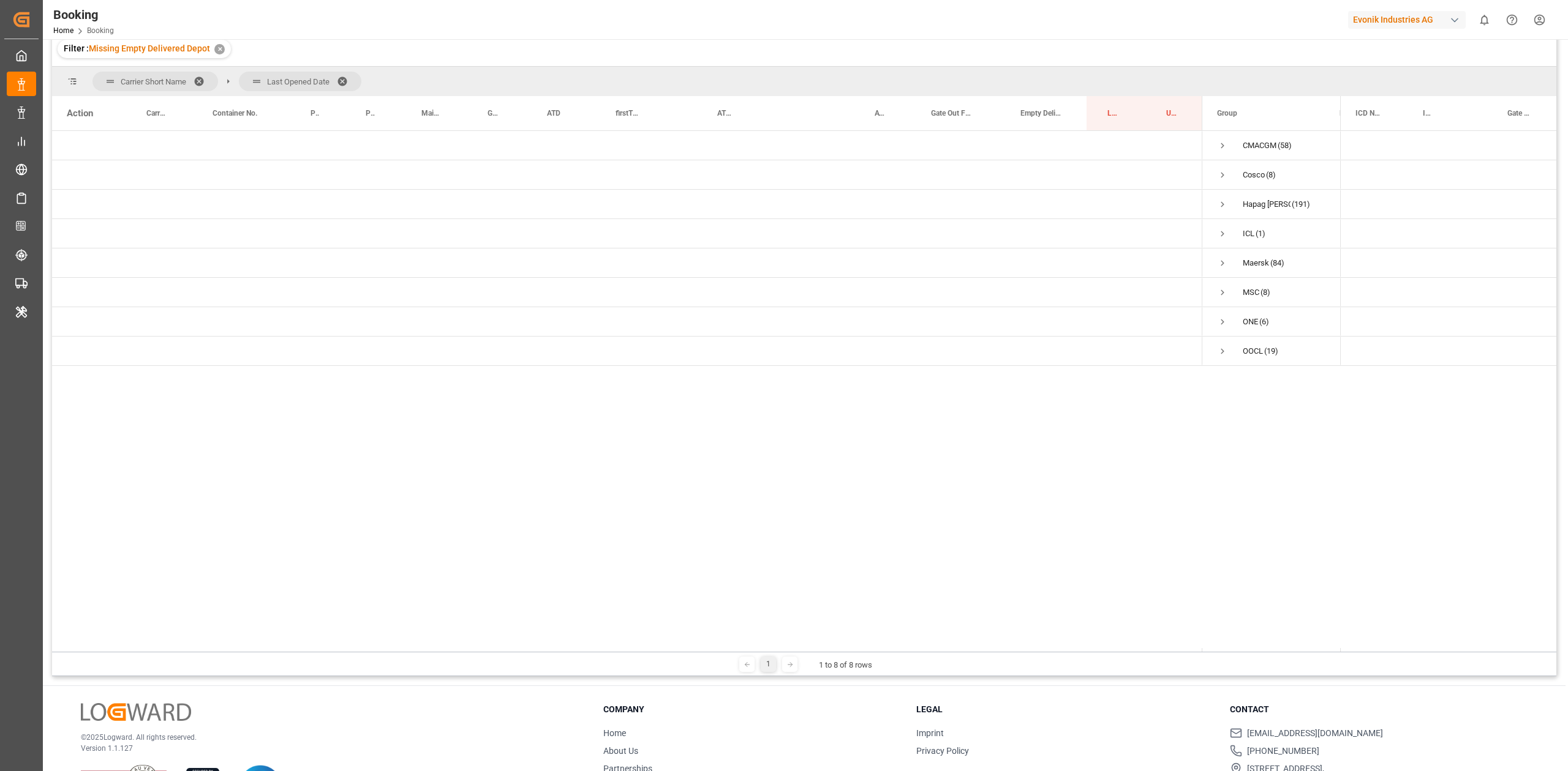
scroll to position [99, 0]
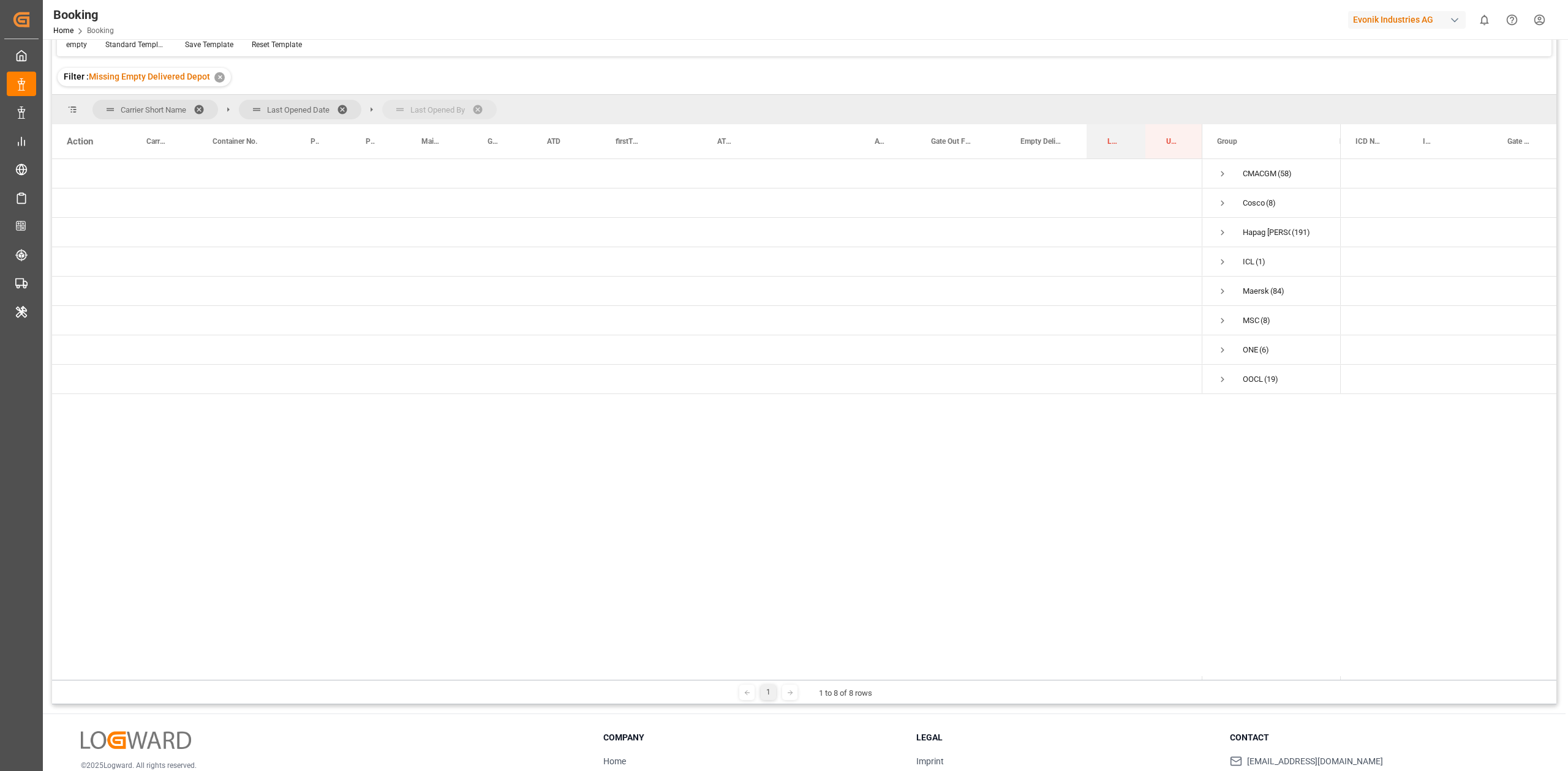
drag, startPoint x: 1110, startPoint y: 134, endPoint x: 1100, endPoint y: 125, distance: 13.5
click at [198, 110] on span at bounding box center [203, 109] width 20 height 11
click at [1044, 168] on div "[DATE] 00:00:00 (3)" at bounding box center [1261, 173] width 122 height 29
click at [1044, 168] on span "Press SPACE to select this row." at bounding box center [1220, 174] width 11 height 11
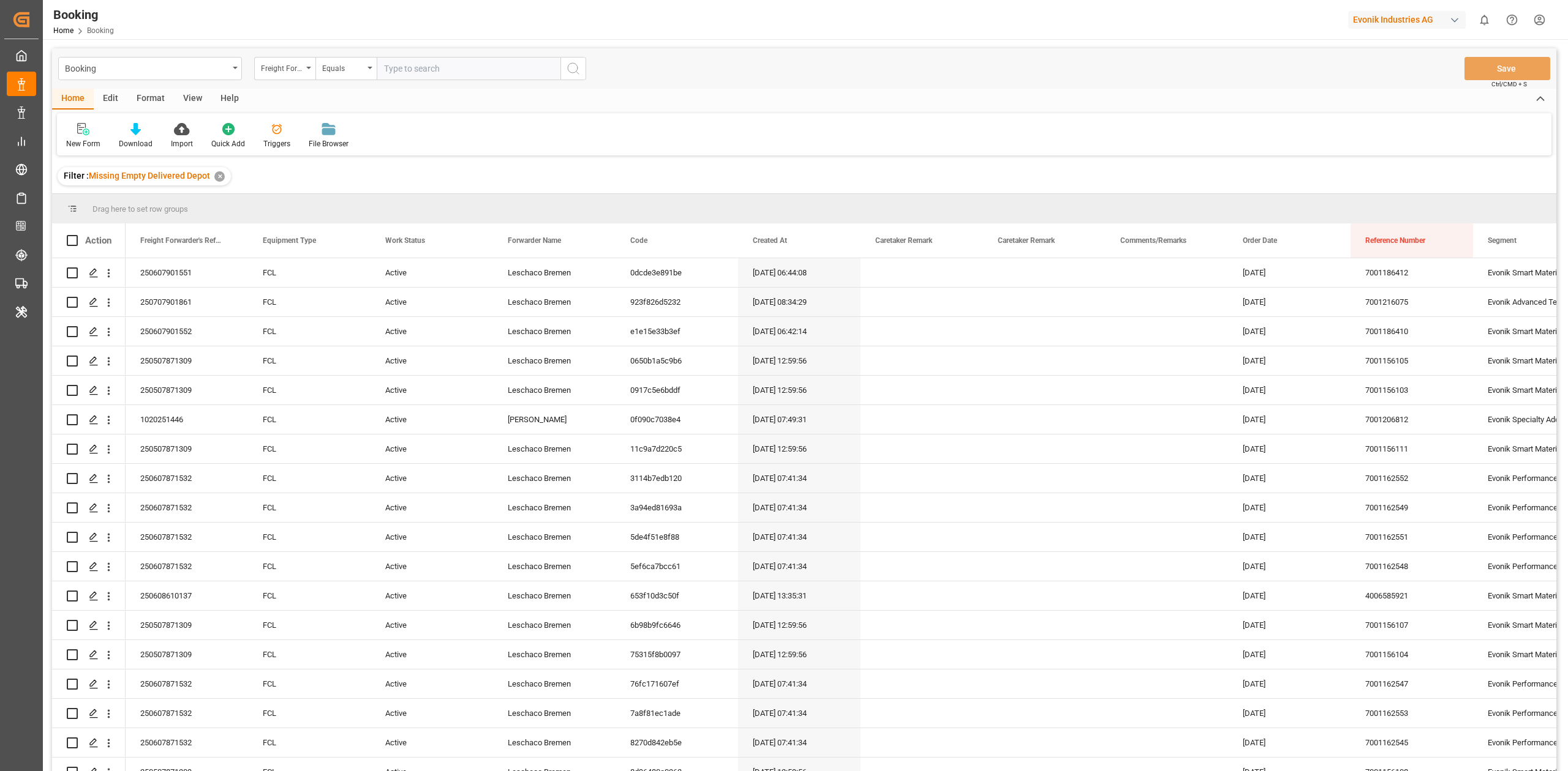
click at [186, 96] on div "View" at bounding box center [192, 99] width 37 height 21
click at [84, 131] on icon at bounding box center [78, 129] width 12 height 12
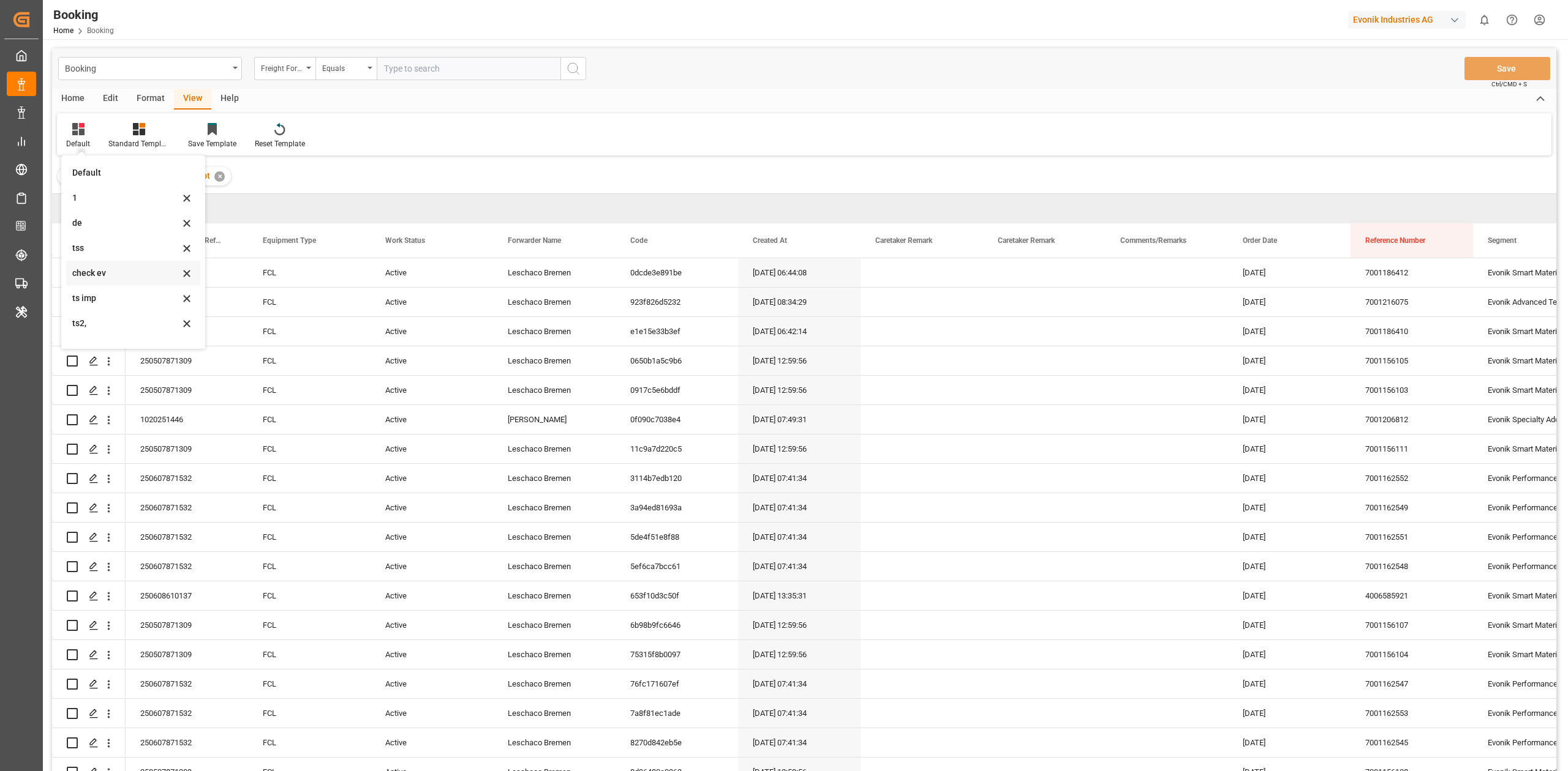
click at [128, 265] on div "check ev" at bounding box center [132, 273] width 134 height 25
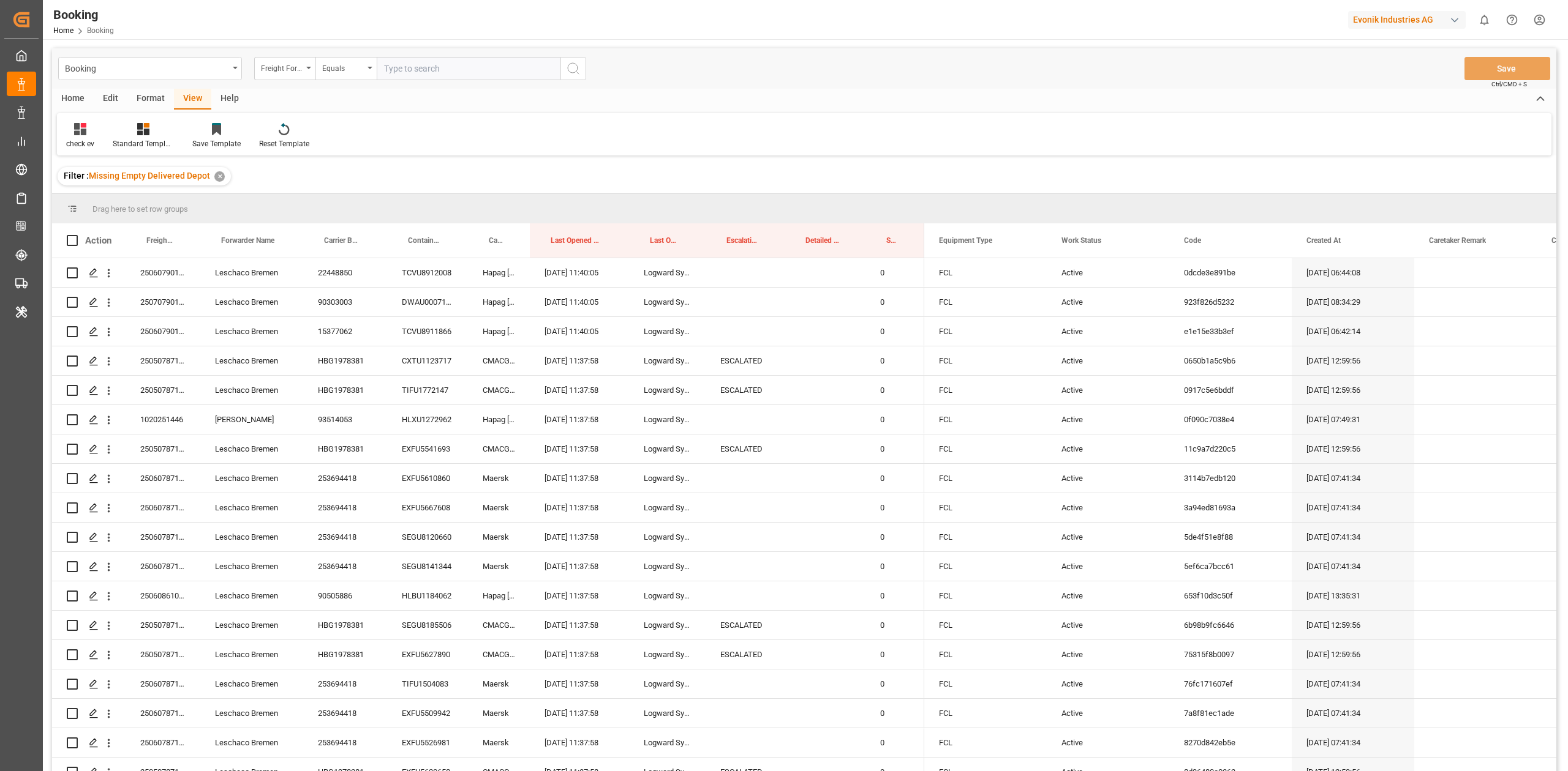
drag, startPoint x: 497, startPoint y: 215, endPoint x: 484, endPoint y: 202, distance: 18.4
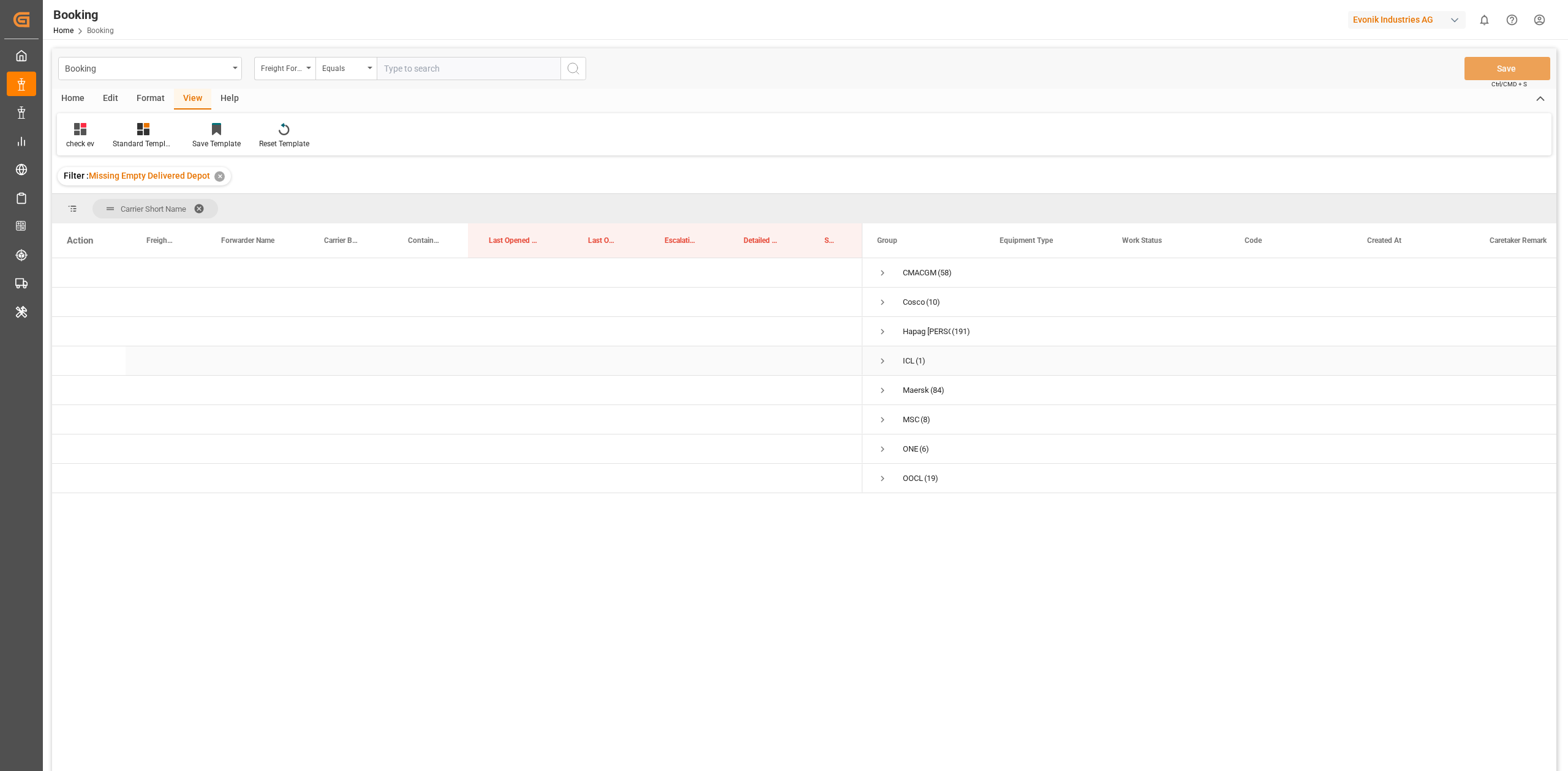
click at [877, 366] on span "Press SPACE to select this row." at bounding box center [882, 361] width 11 height 11
click at [880, 444] on span "Press SPACE to select this row." at bounding box center [882, 449] width 11 height 11
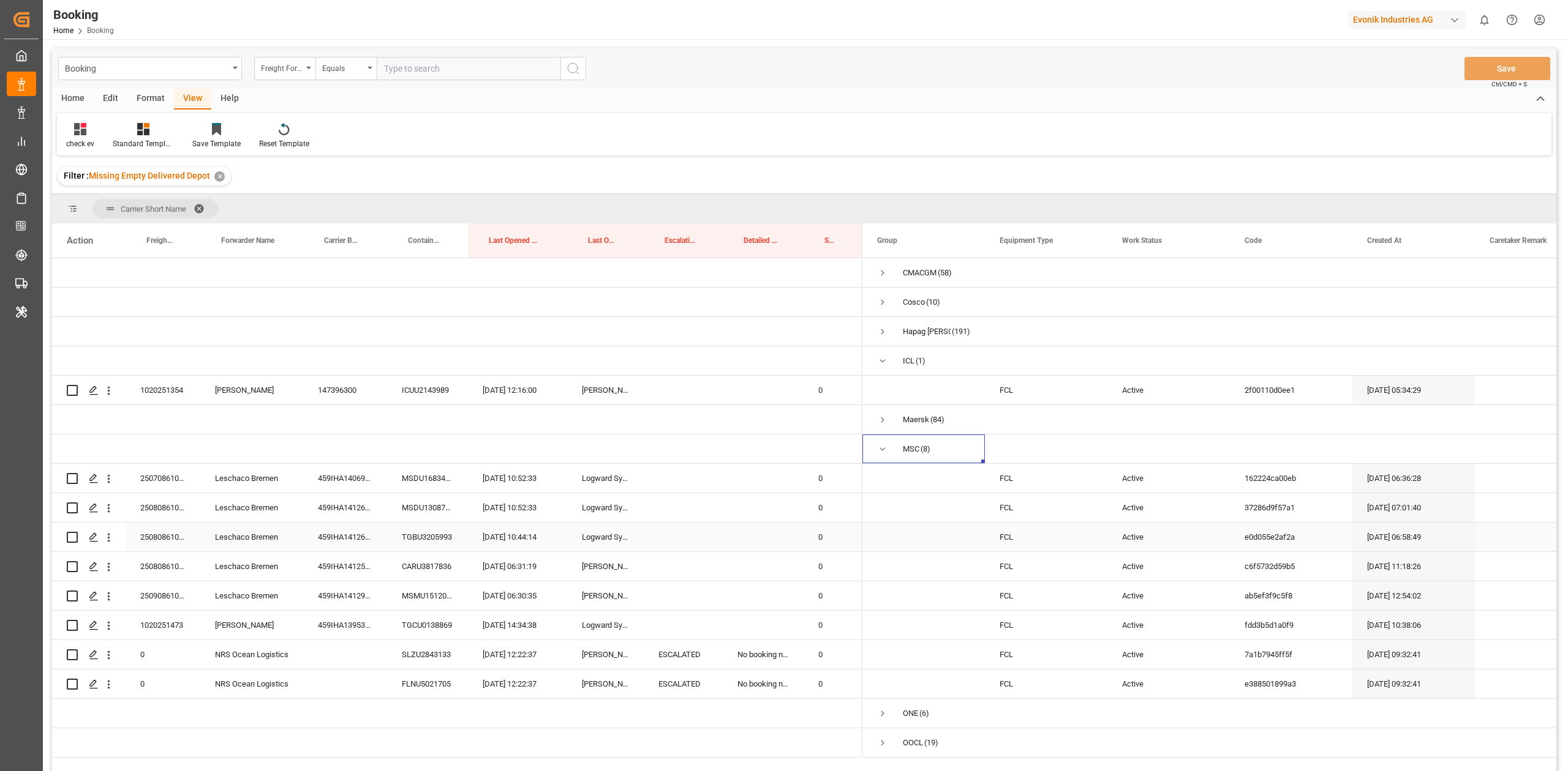
scroll to position [81, 0]
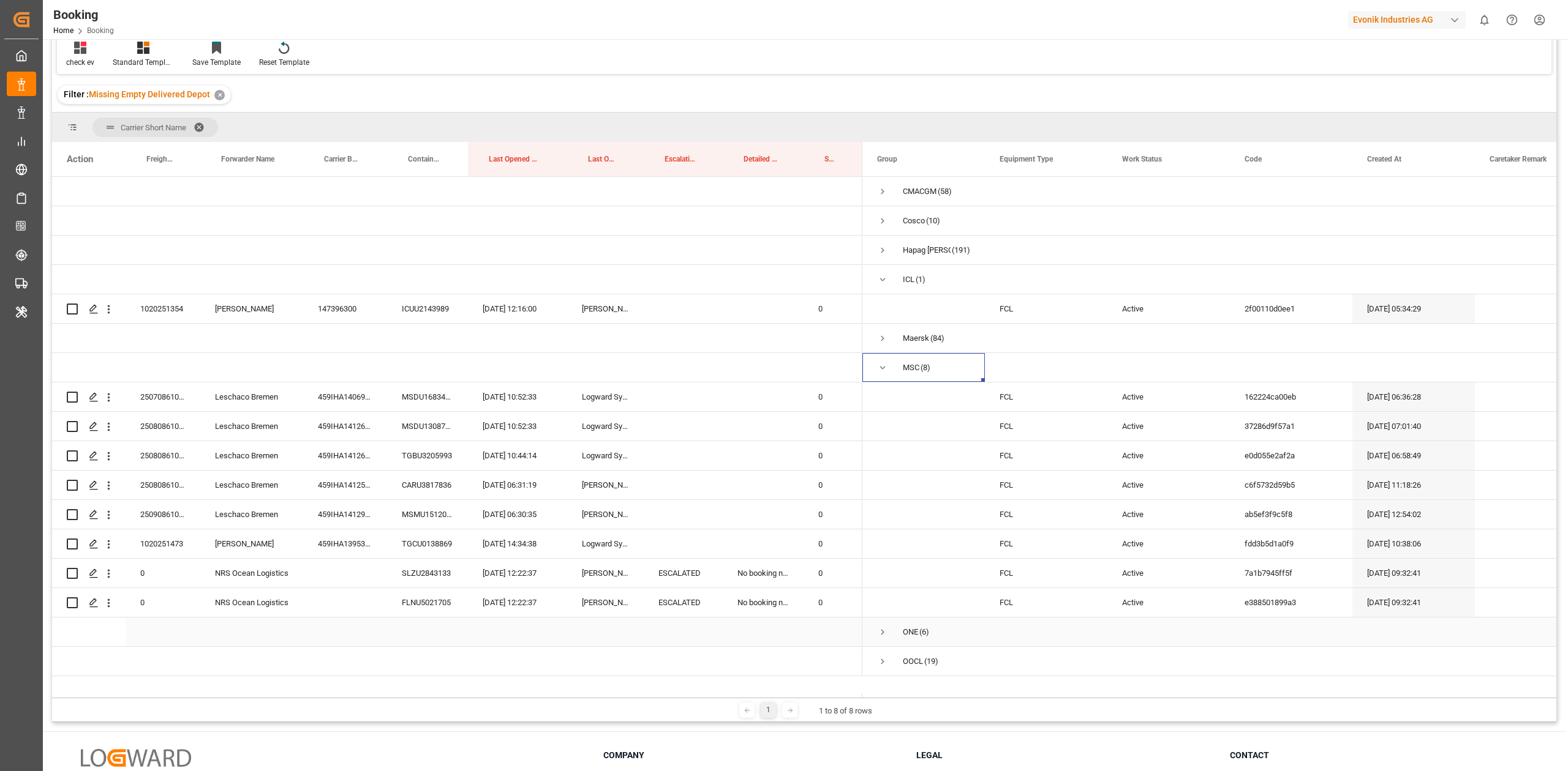
click at [880, 629] on span "Press SPACE to select this row." at bounding box center [882, 632] width 11 height 11
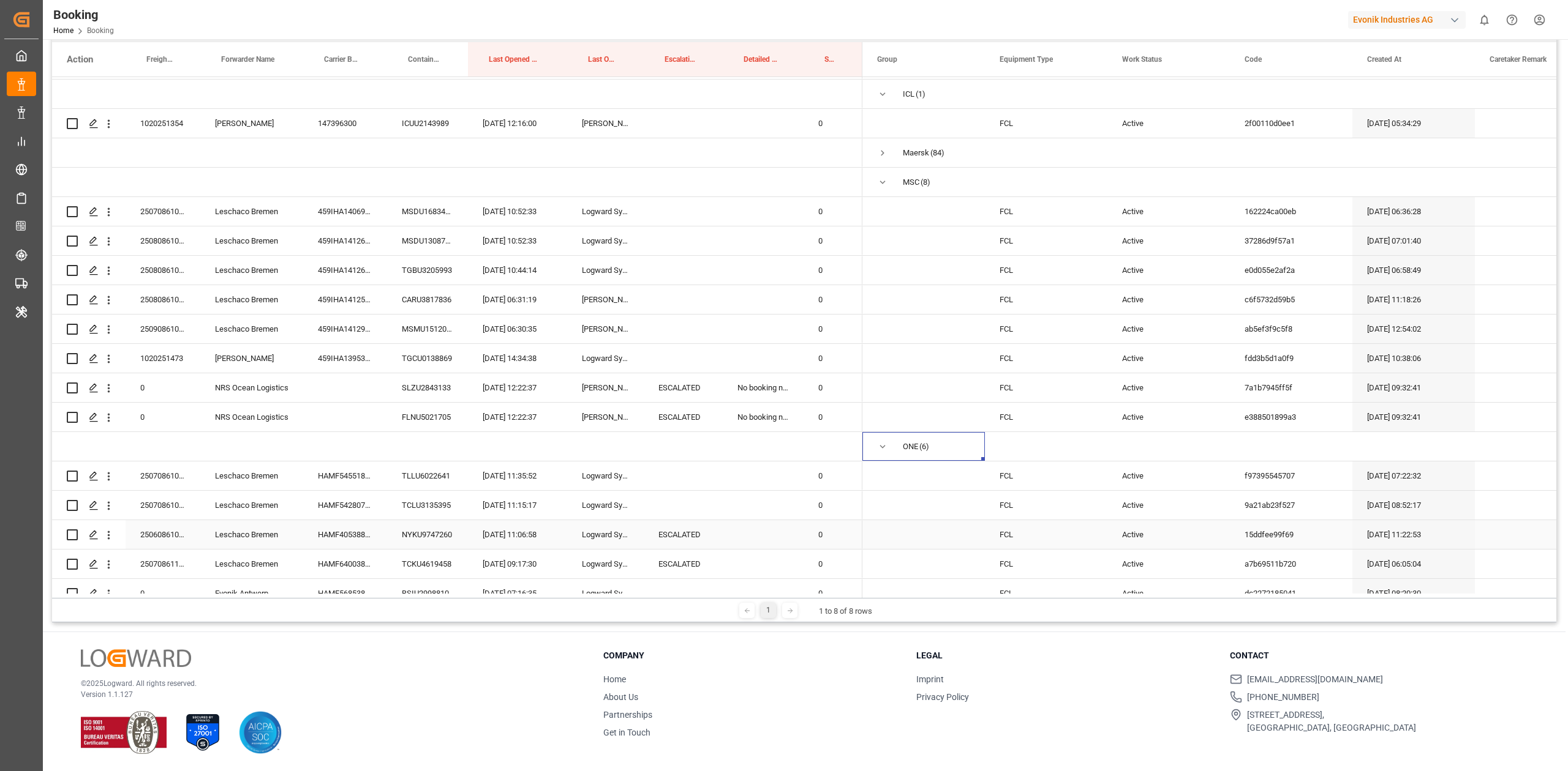
scroll to position [0, 0]
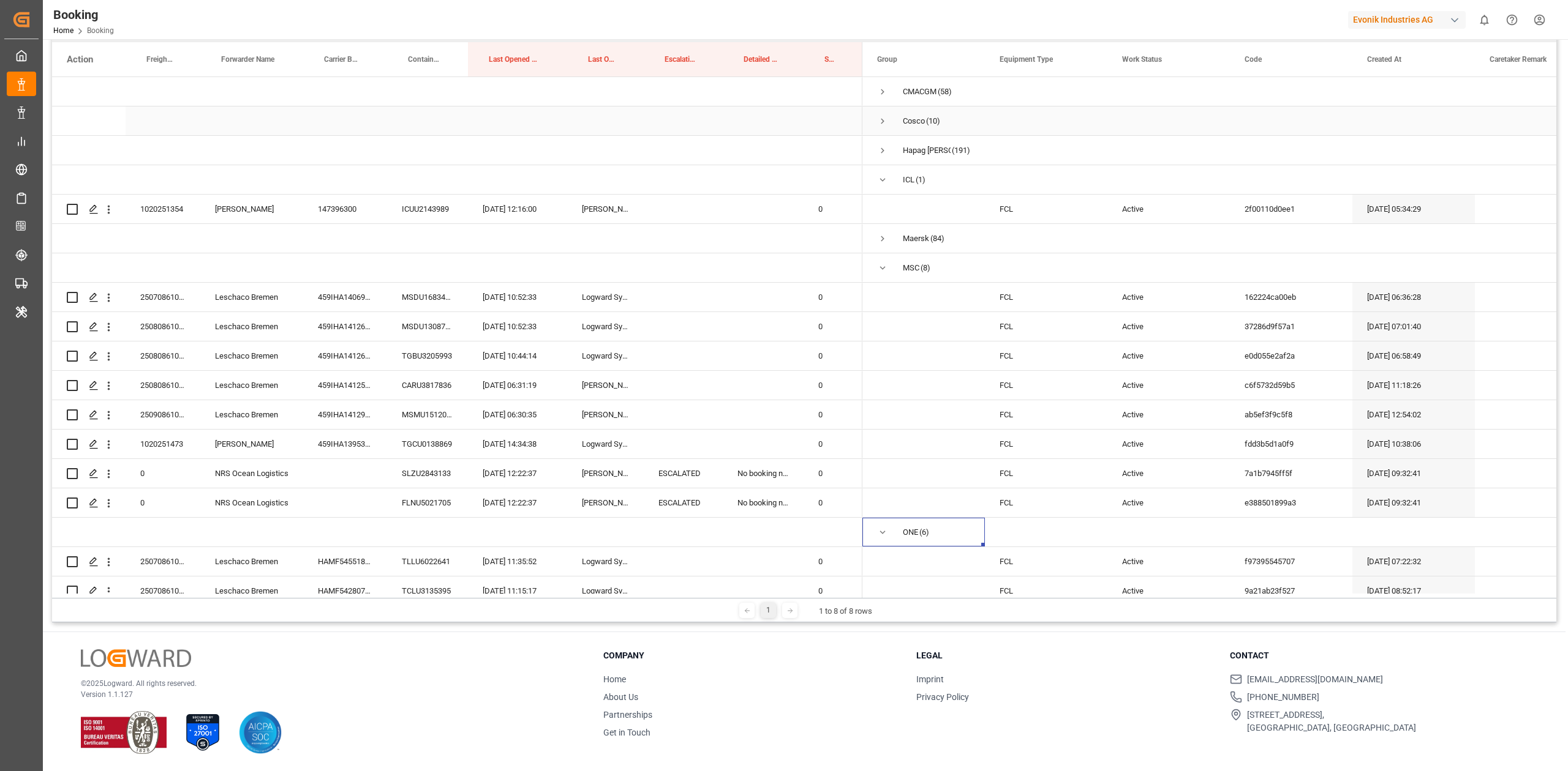
click at [877, 121] on span "Press SPACE to select this row." at bounding box center [882, 121] width 11 height 11
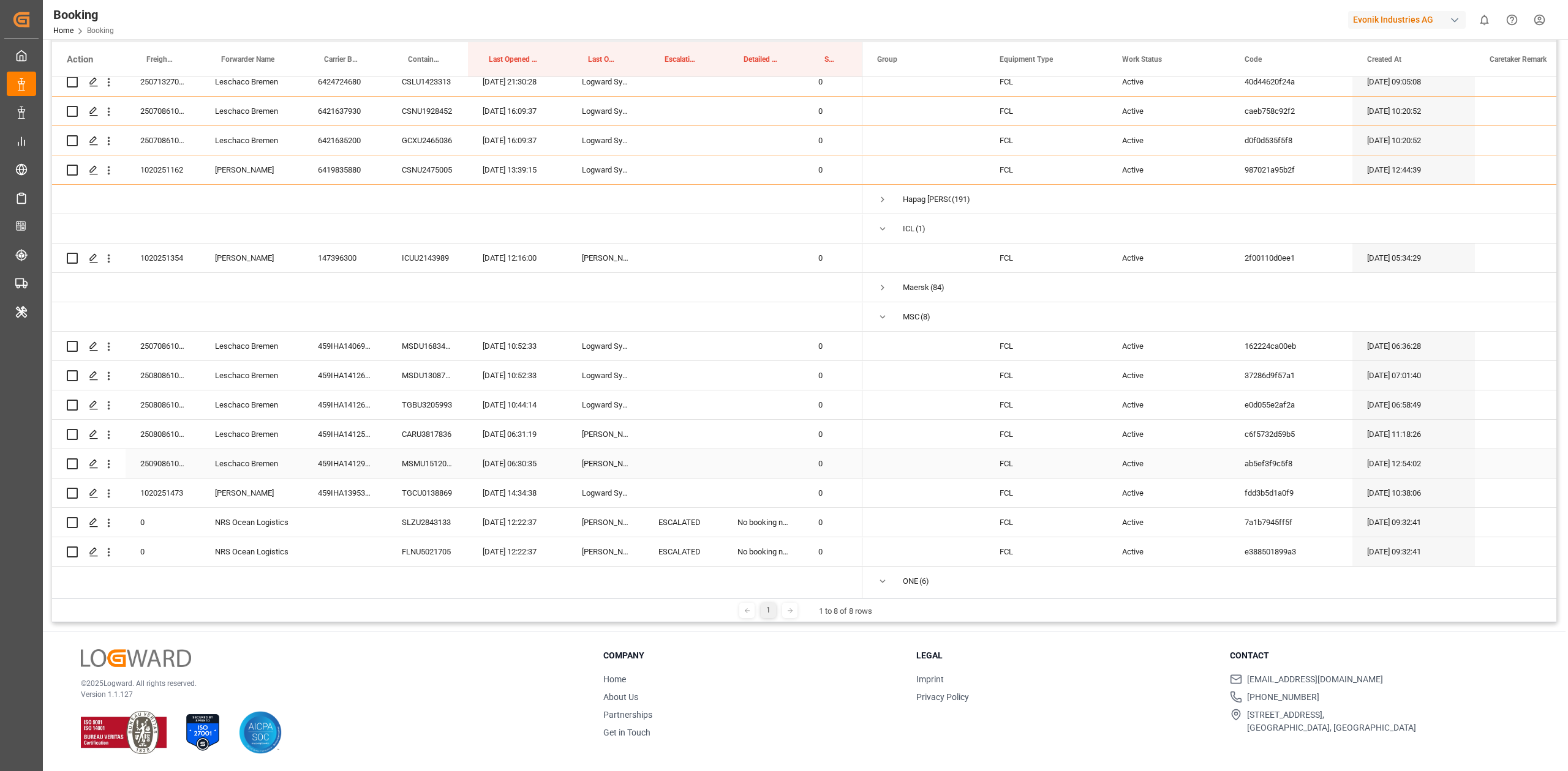
scroll to position [457, 0]
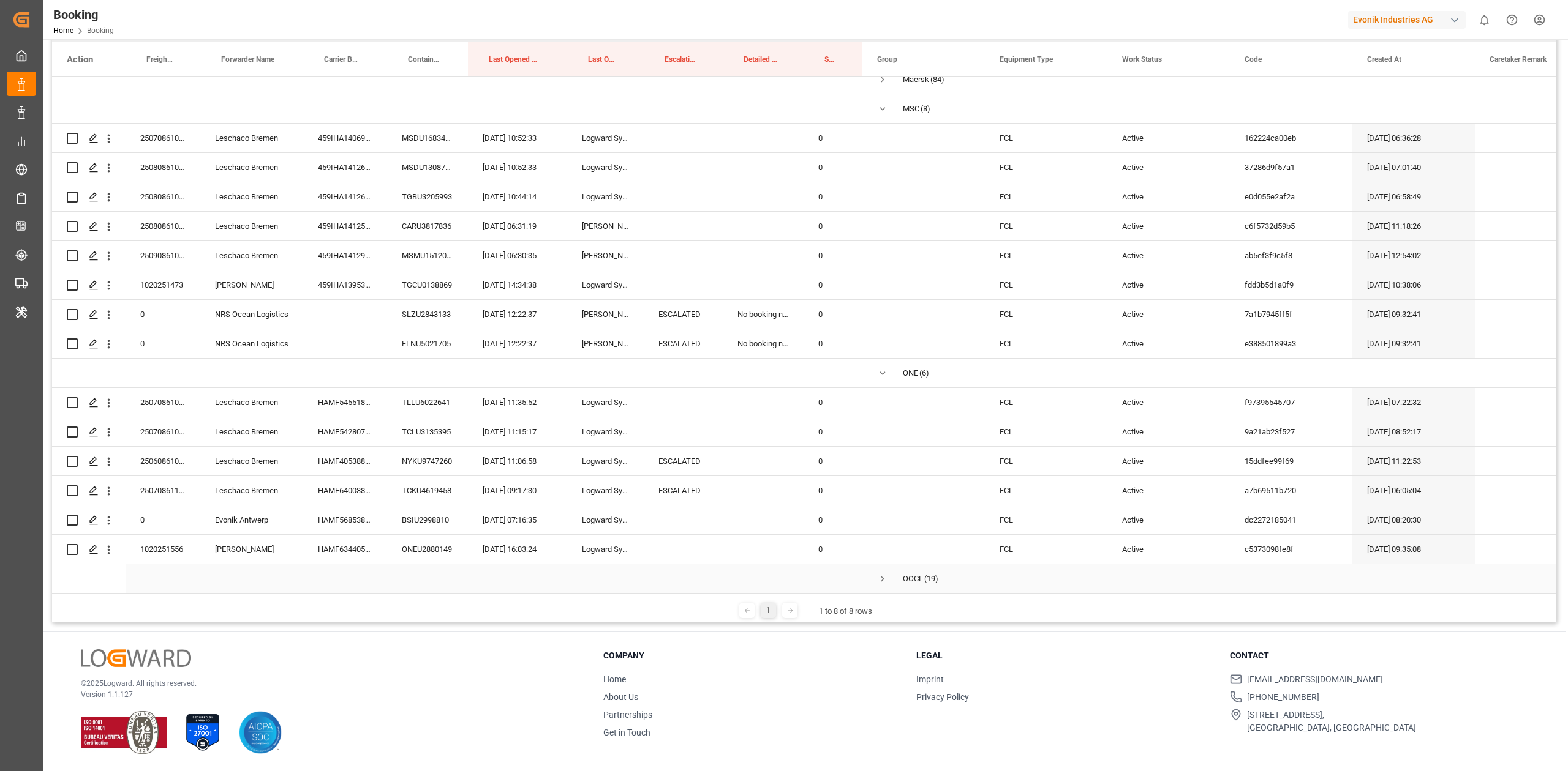
click at [883, 567] on span "Press SPACE to select this row." at bounding box center [882, 578] width 11 height 28
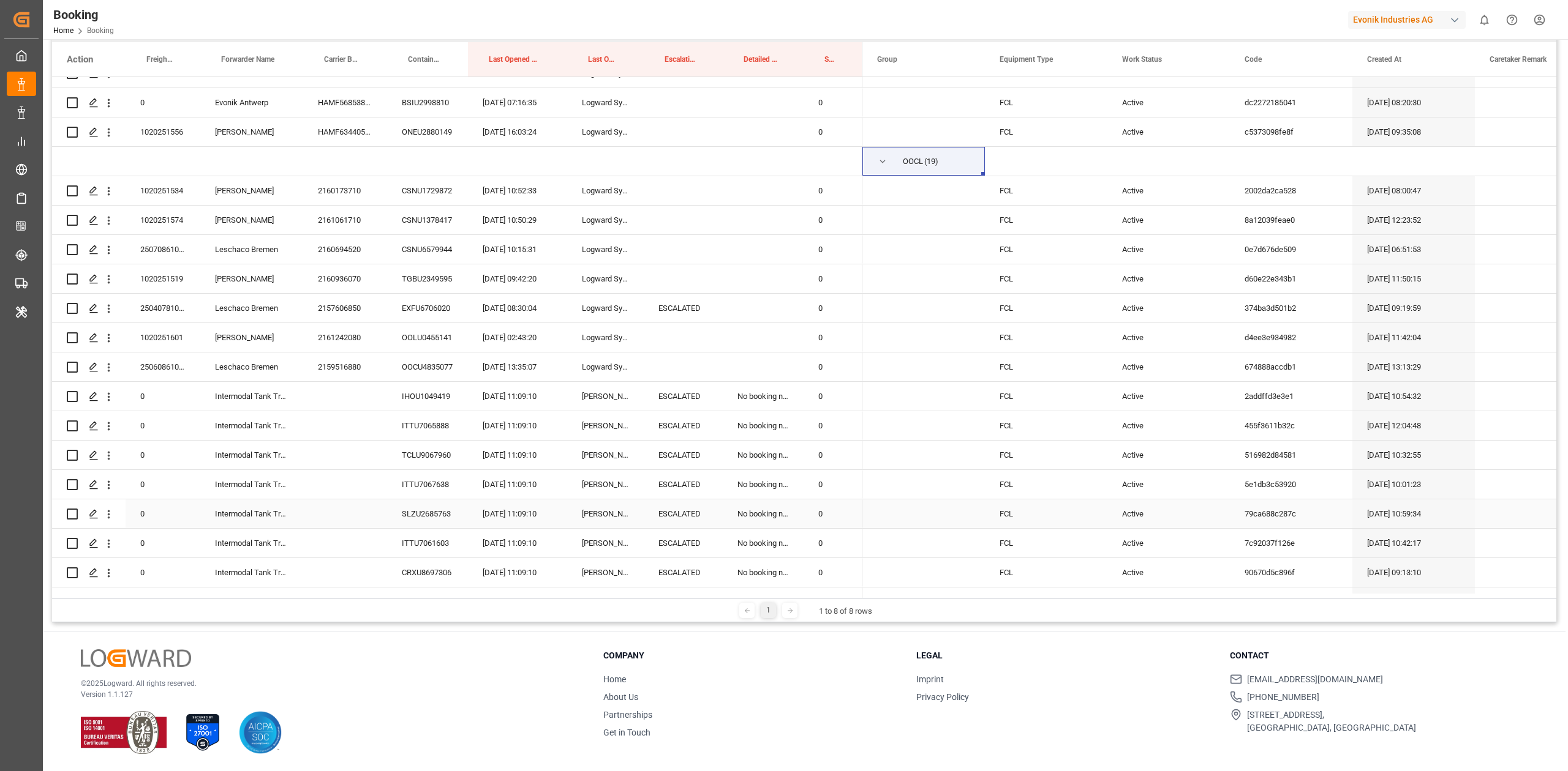
scroll to position [770, 0]
